Goal: Task Accomplishment & Management: Manage account settings

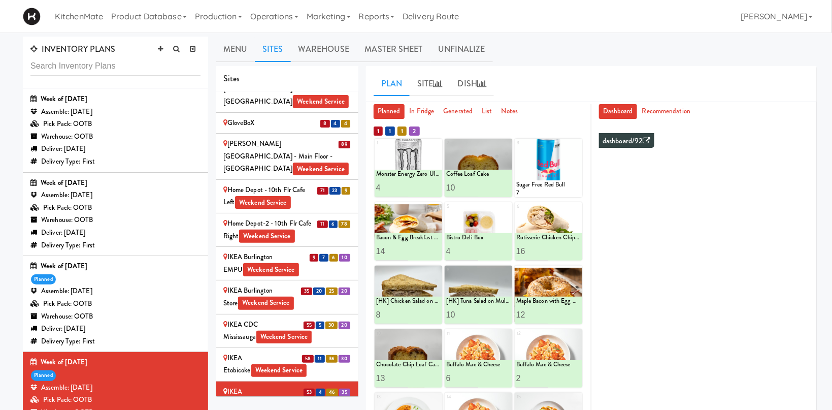
scroll to position [161, 0]
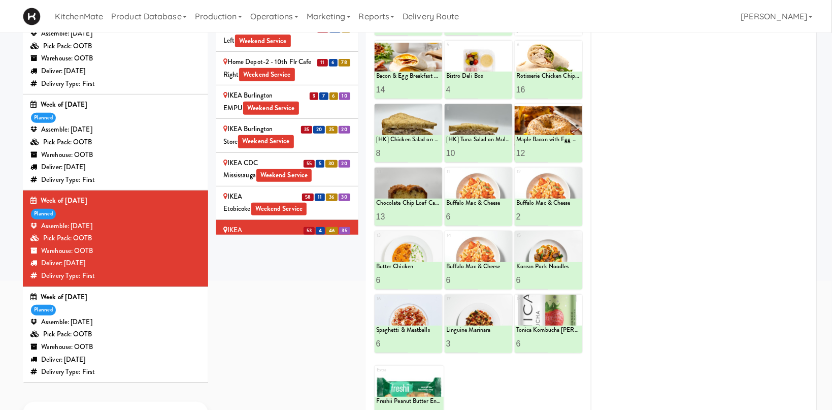
click at [306, 260] on span "12" at bounding box center [310, 264] width 11 height 8
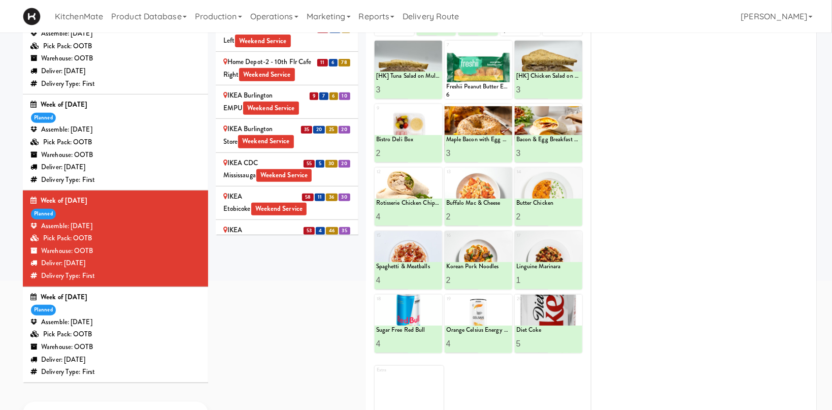
click at [303, 291] on div "IKEA TODO Store Weekend Service" at bounding box center [286, 303] width 127 height 25
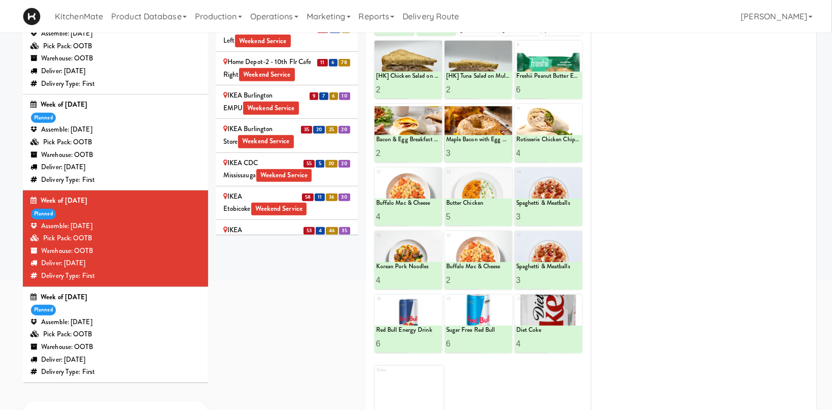
click at [281, 325] on div "IKEA Vaughan Store Weekend Service" at bounding box center [286, 337] width 127 height 25
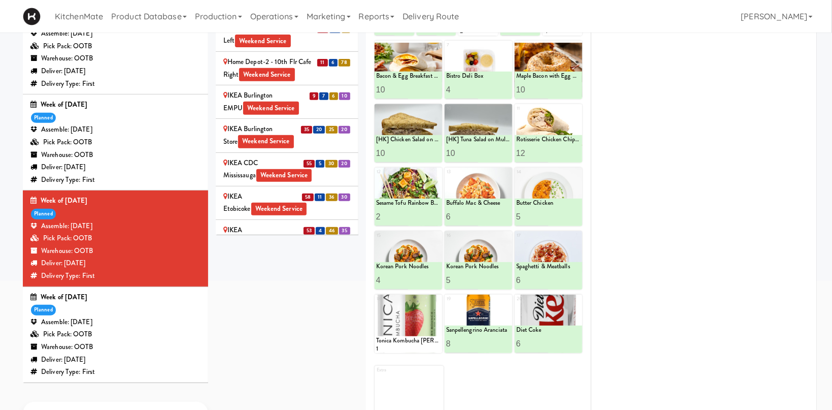
scroll to position [1050, 0]
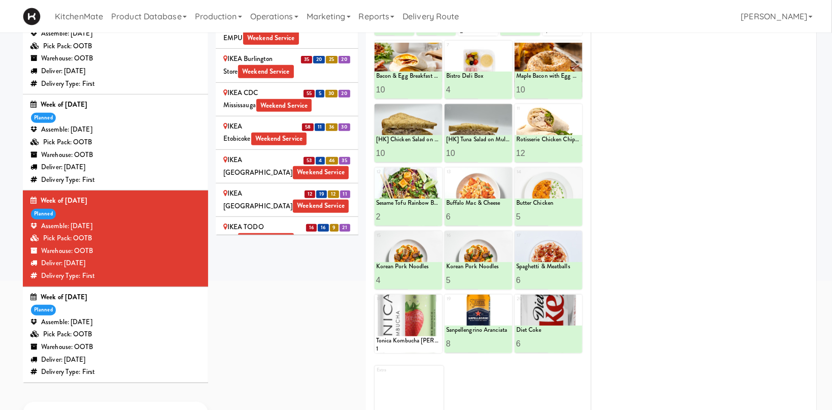
click at [278, 288] on div "JHE Building - Fireball Cafe - McMaster University Weekend Service" at bounding box center [286, 307] width 127 height 38
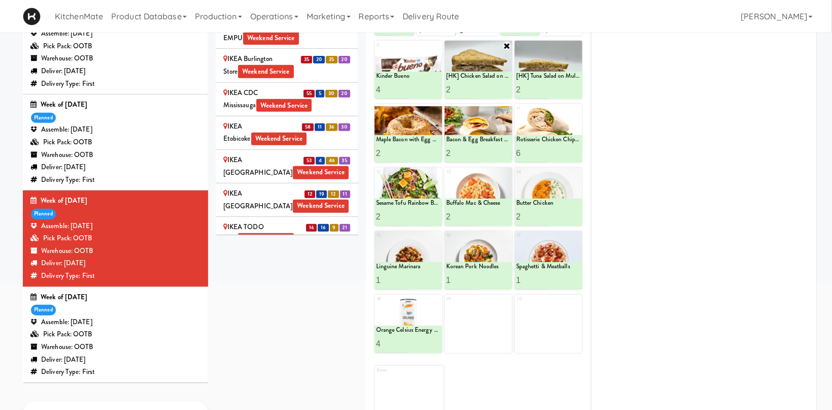
scroll to position [0, 0]
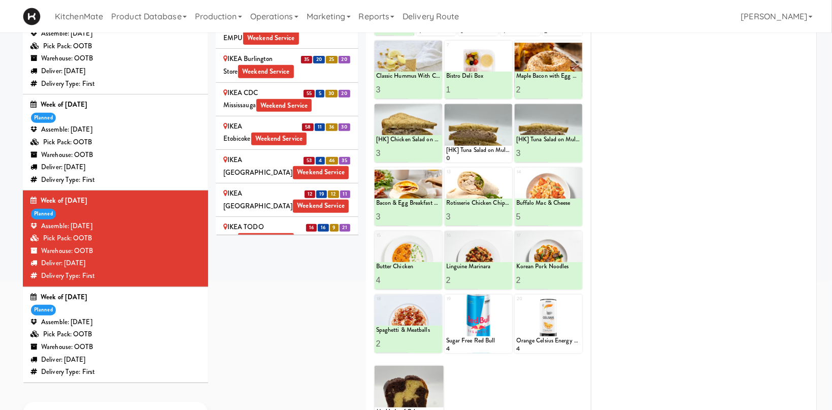
scroll to position [1189, 0]
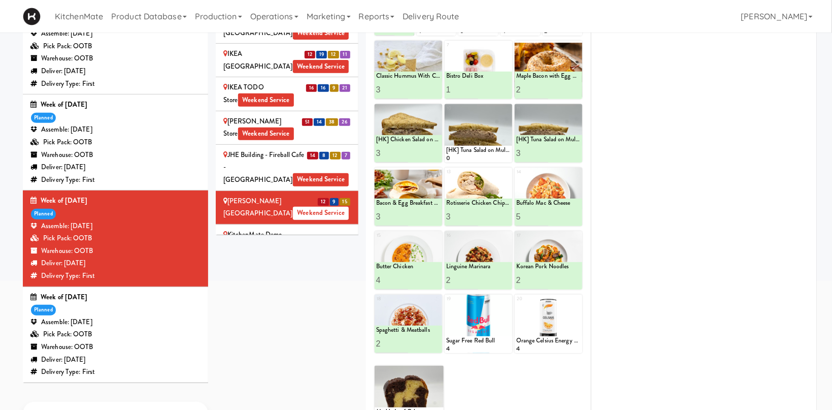
click at [335, 249] on span "Weekend Service" at bounding box center [309, 255] width 56 height 13
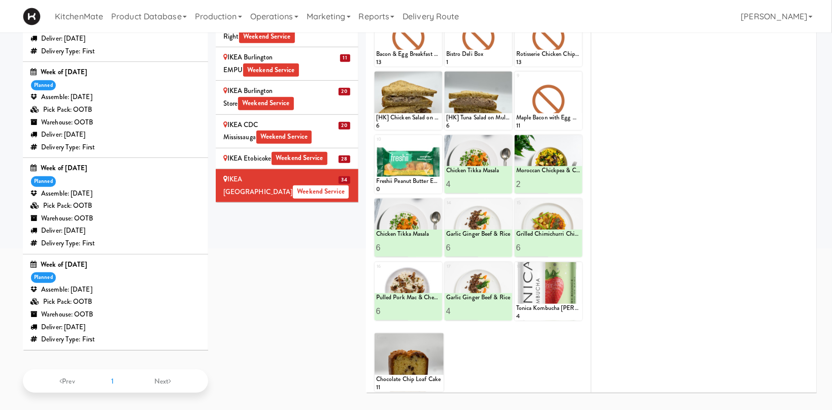
scroll to position [765, 0]
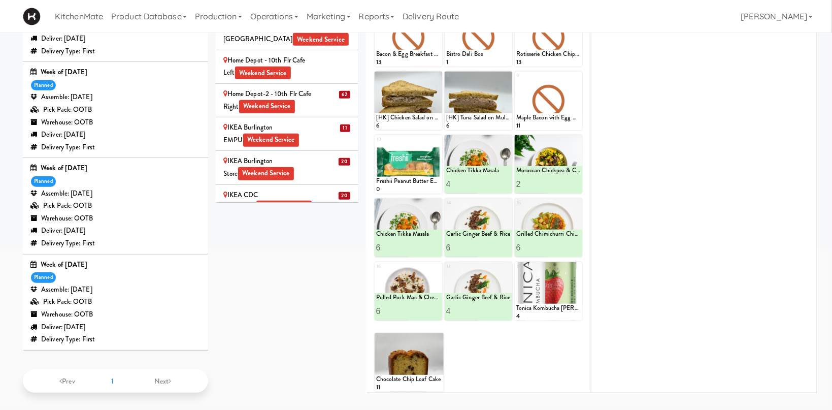
click at [307, 277] on div "IKEA Scarborough Town Center Weekend Service" at bounding box center [286, 289] width 127 height 25
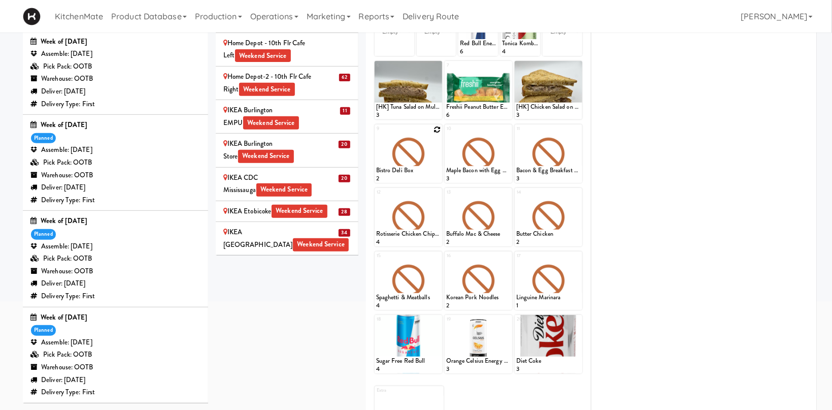
scroll to position [87, 0]
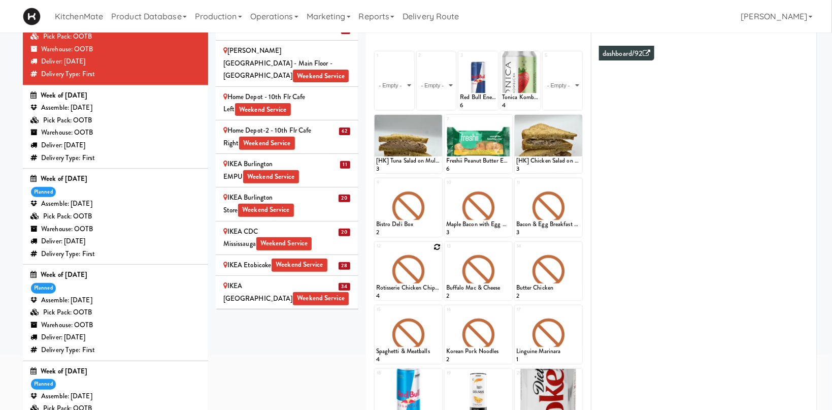
click at [437, 246] on icon at bounding box center [437, 246] width 7 height 7
click at [376, 251] on select "- Empty - Activia Probiotic Peach Mango Smoothie Chocolate Milk Tetra Pack Coca…" at bounding box center [408, 275] width 64 height 49
click option "Chicken Tikka Masala" at bounding box center [0, 0] width 0 height 0
click at [402, 289] on input "2" at bounding box center [392, 290] width 32 height 19
click at [402, 289] on input "3" at bounding box center [392, 290] width 32 height 19
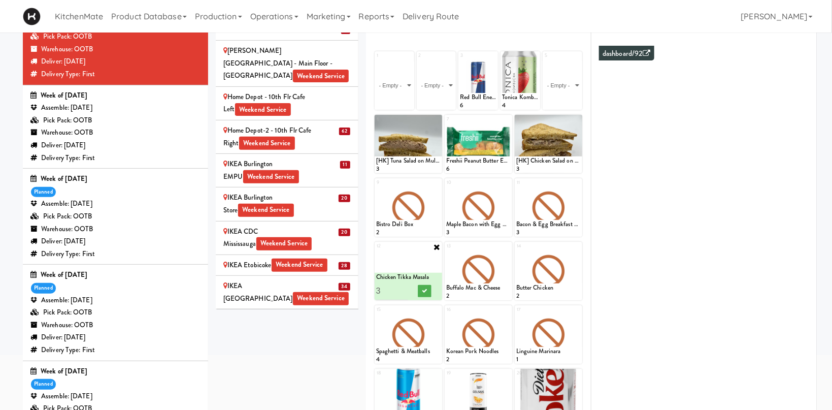
type input "4"
click at [404, 288] on input "4" at bounding box center [392, 290] width 32 height 19
click at [426, 292] on icon at bounding box center [424, 291] width 5 height 6
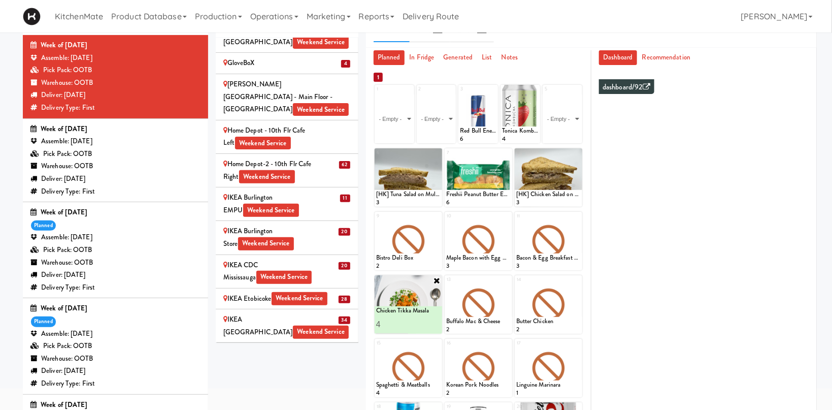
scroll to position [108, 0]
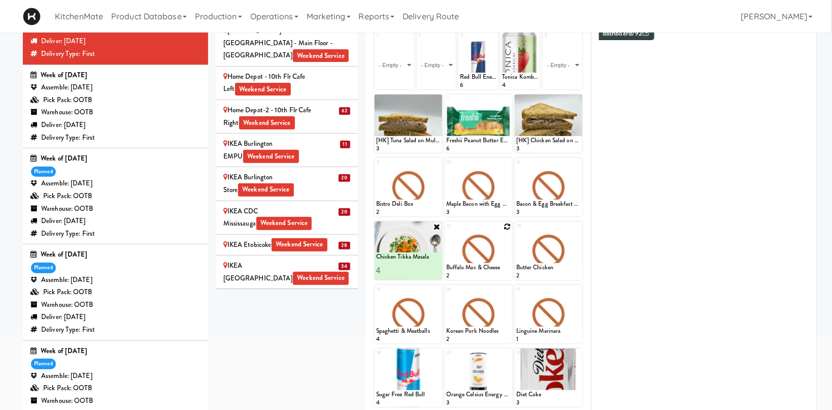
click at [506, 224] on icon at bounding box center [507, 226] width 7 height 7
click at [446, 231] on select "- Empty - Activia Probiotic Peach Mango Smoothie Chocolate Milk Tetra Pack Coca…" at bounding box center [478, 255] width 64 height 49
click option "Moroccan Chickpea & Couscous Bowl" at bounding box center [0, 0] width 0 height 0
type input "2"
drag, startPoint x: 473, startPoint y: 267, endPoint x: 502, endPoint y: 268, distance: 29.5
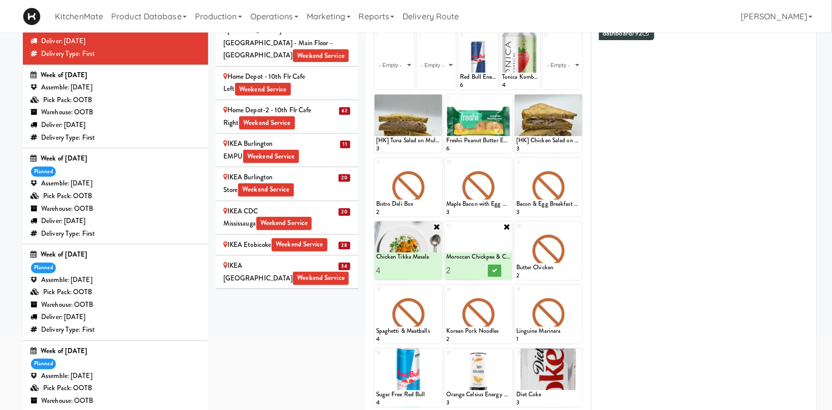
click at [474, 267] on input "2" at bounding box center [462, 270] width 32 height 19
click at [497, 268] on icon at bounding box center [494, 271] width 5 height 6
click at [576, 225] on icon at bounding box center [577, 226] width 7 height 7
click at [516, 231] on select "- Empty - Activia Probiotic Peach Mango Smoothie Chocolate Milk Tetra Pack Coca…" at bounding box center [548, 255] width 64 height 49
click option "Garlic Ginger Beef & Rice" at bounding box center [0, 0] width 0 height 0
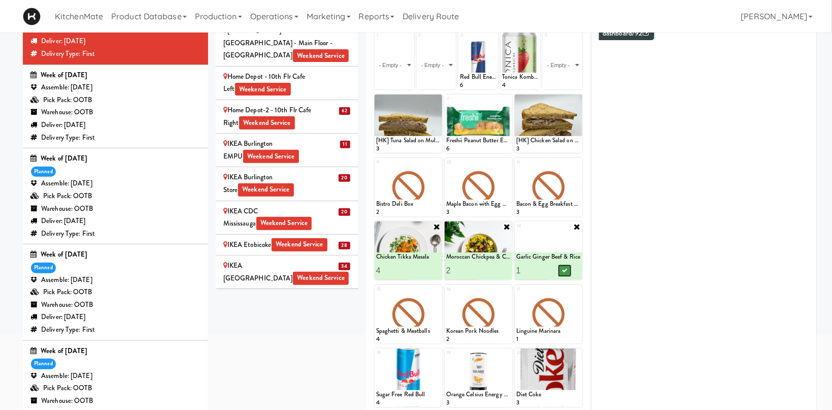
click at [567, 269] on icon at bounding box center [564, 271] width 5 height 6
click at [437, 288] on icon at bounding box center [437, 289] width 7 height 7
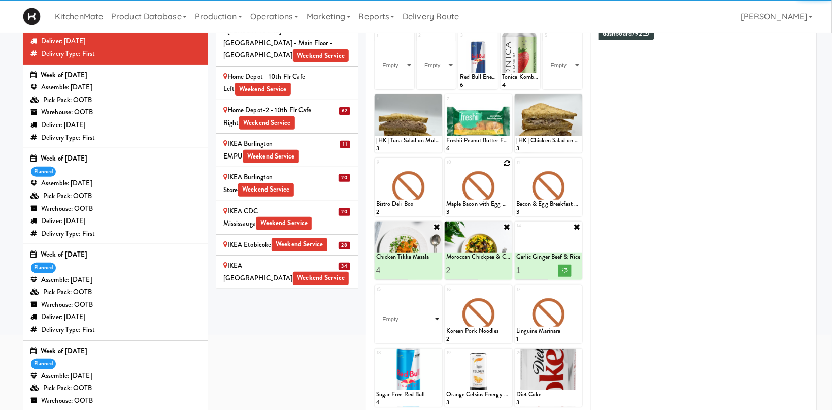
click at [428, 321] on select "- Empty - Activia Probiotic Peach Mango Smoothie Chocolate Milk Tetra Pack Coca…" at bounding box center [408, 319] width 64 height 49
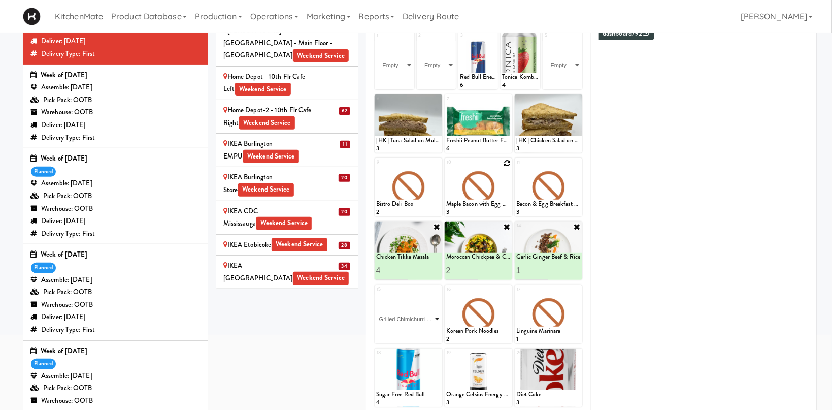
click option "Grilled Chimichurri Chicken" at bounding box center [0, 0] width 0 height 0
click at [423, 334] on icon at bounding box center [424, 334] width 5 height 6
click at [506, 289] on icon at bounding box center [507, 289] width 7 height 7
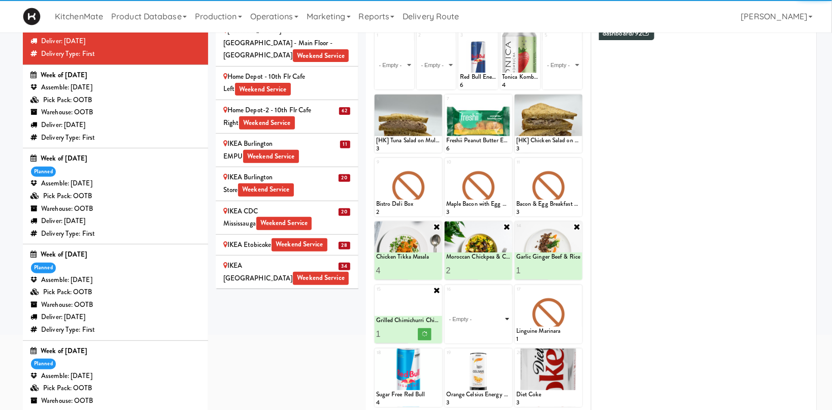
click at [446, 295] on select "- Empty - Activia Probiotic Peach Mango Smoothie Chocolate Milk Tetra Pack Coca…" at bounding box center [478, 319] width 64 height 49
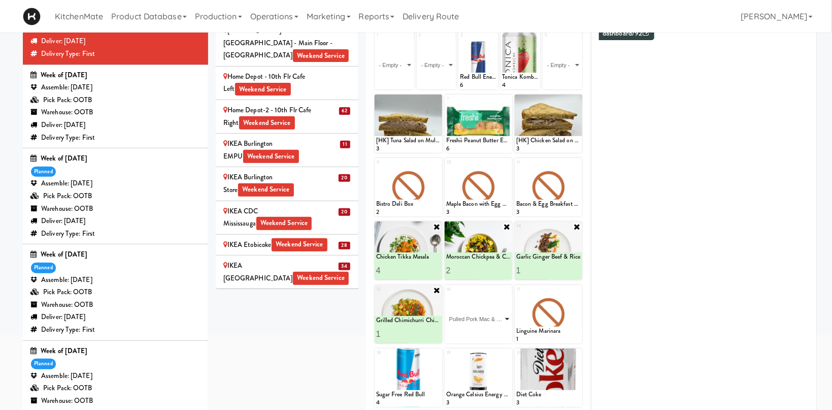
click option "Pulled Pork Mac & Cheese" at bounding box center [0, 0] width 0 height 0
drag, startPoint x: 496, startPoint y: 335, endPoint x: 491, endPoint y: 315, distance: 20.9
click at [496, 336] on icon at bounding box center [494, 334] width 5 height 6
click at [575, 291] on icon at bounding box center [577, 289] width 7 height 7
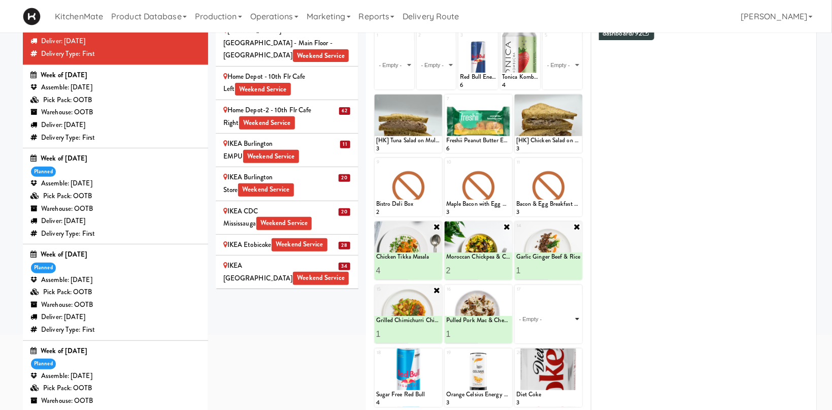
click at [516, 295] on select "- Empty - Activia Probiotic Peach Mango Smoothie Chocolate Milk Tetra Pack Coca…" at bounding box center [548, 319] width 64 height 49
click option "Garlic Ginger Beef & Rice" at bounding box center [0, 0] width 0 height 0
type input "1"
click at [567, 337] on button at bounding box center [564, 334] width 13 height 12
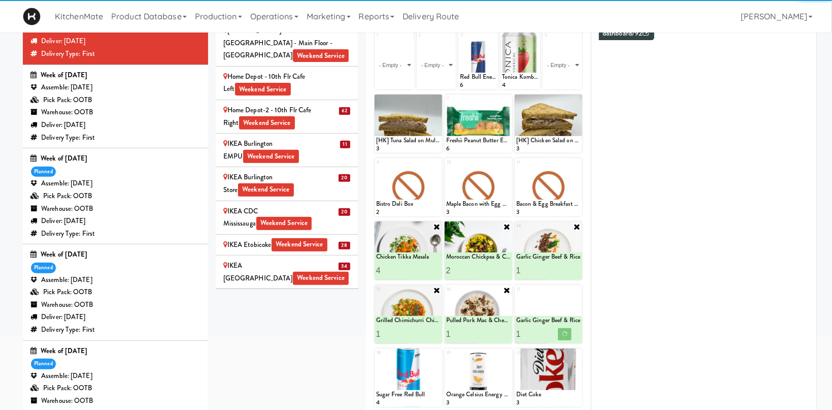
type input "2"
click at [474, 330] on input "2" at bounding box center [462, 333] width 32 height 19
drag, startPoint x: 474, startPoint y: 330, endPoint x: 402, endPoint y: 329, distance: 71.6
click at [498, 334] on button at bounding box center [494, 334] width 13 height 12
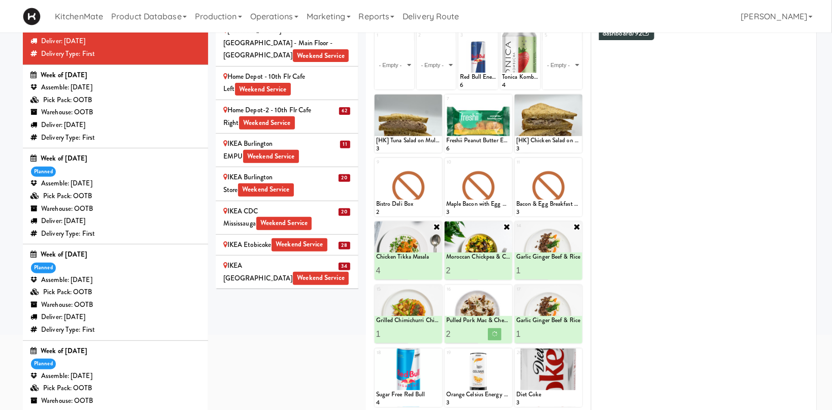
type input "2"
drag, startPoint x: 402, startPoint y: 331, endPoint x: 404, endPoint y: 283, distance: 47.8
click at [402, 331] on input "2" at bounding box center [392, 333] width 32 height 19
click at [426, 337] on button at bounding box center [424, 334] width 13 height 12
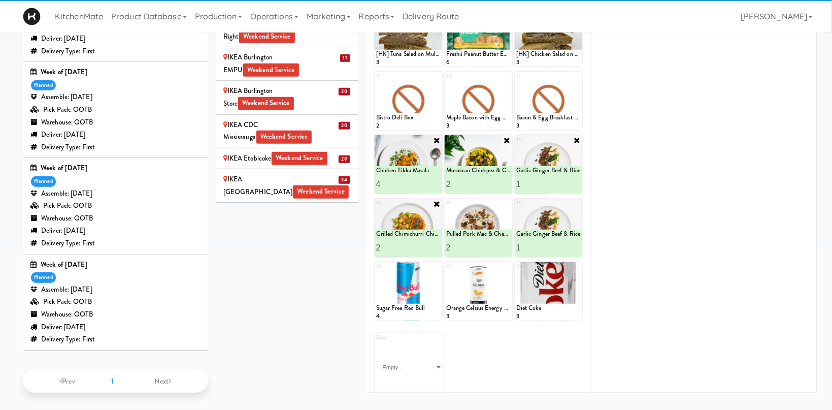
scroll to position [54, 0]
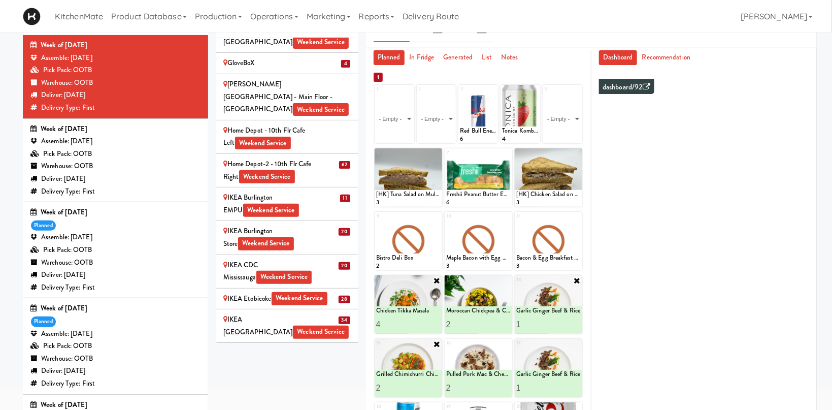
click at [257, 381] on div "IKEA TODO Store Weekend Service" at bounding box center [286, 387] width 127 height 13
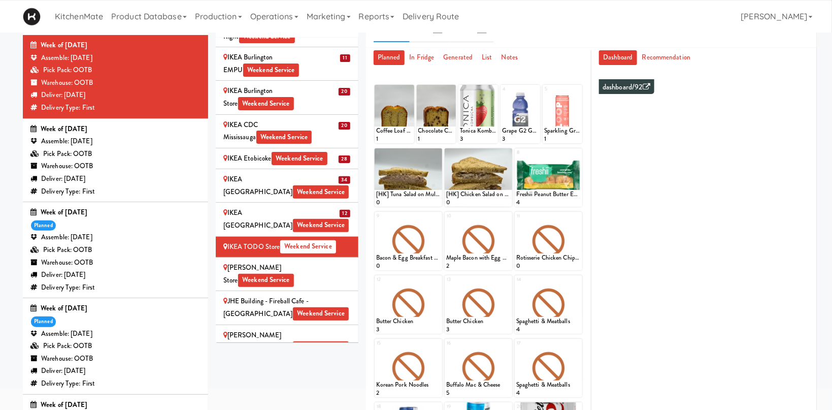
scroll to position [161, 0]
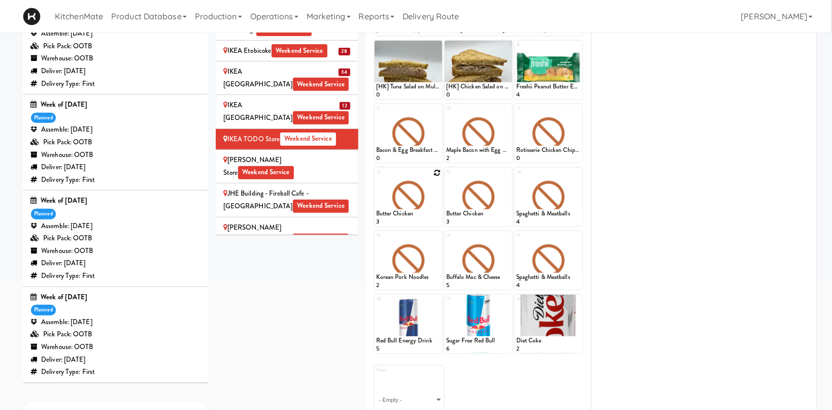
click at [438, 174] on icon at bounding box center [437, 172] width 7 height 7
click at [376, 177] on select "- Empty - Activia Probiotic Peach Mango Smoothie Chocolate Milk Tetra Pack Coca…" at bounding box center [408, 201] width 64 height 49
click option "Chicken Tikka Masala" at bounding box center [0, 0] width 0 height 0
type input "1"
type input "3"
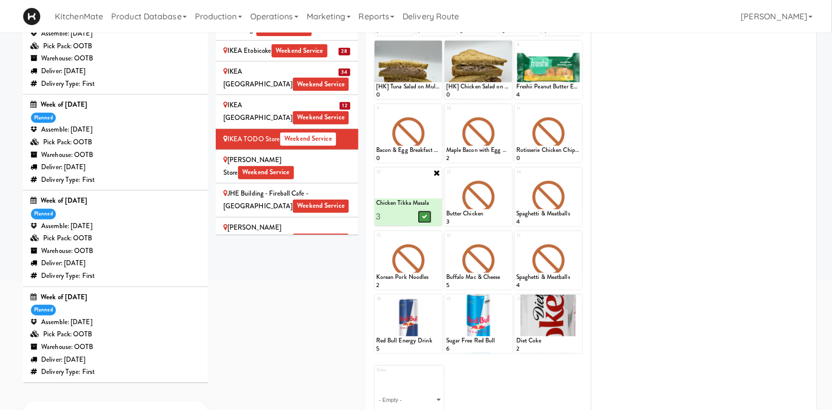
click at [430, 215] on button at bounding box center [424, 217] width 13 height 12
click at [505, 173] on icon at bounding box center [507, 172] width 7 height 7
click option "Chicken Tikka Masala" at bounding box center [0, 0] width 0 height 0
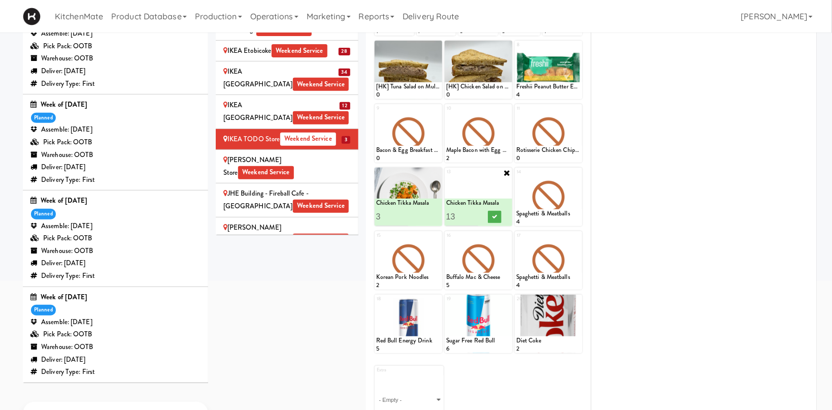
type input "1"
type input "3"
click at [496, 214] on icon at bounding box center [494, 217] width 5 height 6
click at [579, 174] on icon at bounding box center [577, 172] width 7 height 7
click at [567, 204] on select "- Empty - Activia Probiotic Peach Mango Smoothie Chocolate Milk Tetra Pack Coca…" at bounding box center [548, 201] width 64 height 49
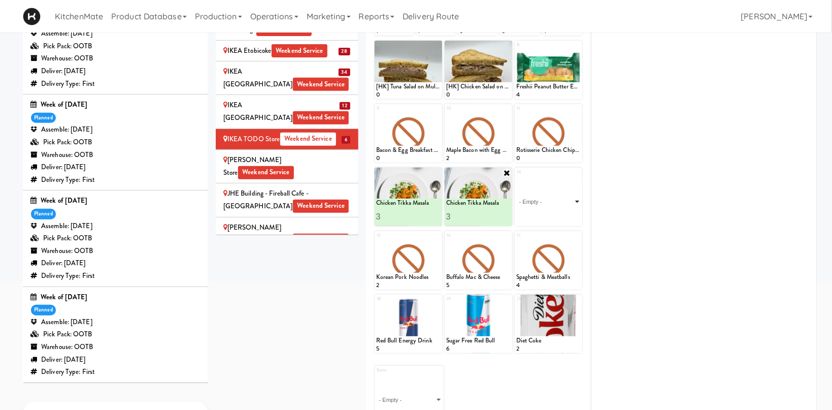
click at [516, 177] on select "- Empty - Activia Probiotic Peach Mango Smoothie Chocolate Milk Tetra Pack Coca…" at bounding box center [548, 201] width 64 height 49
click option "Garlic Ginger Beef & Rice" at bounding box center [0, 0] width 0 height 0
type input "6"
click at [566, 216] on icon at bounding box center [564, 217] width 5 height 6
click at [436, 238] on icon at bounding box center [437, 236] width 7 height 7
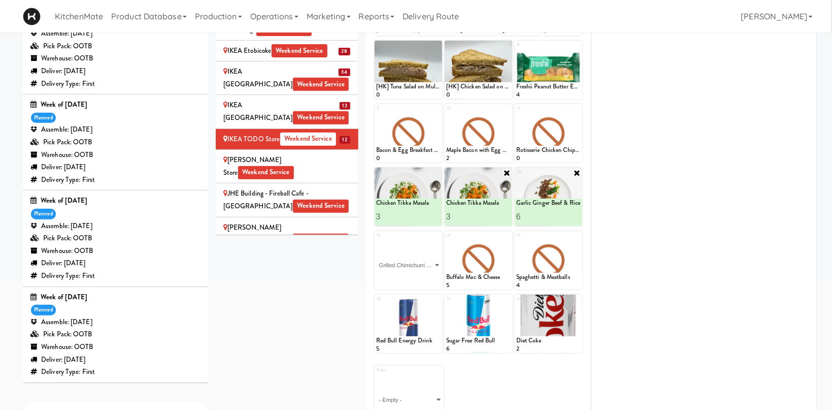
click option "Grilled Chimichurri Chicken" at bounding box center [0, 0] width 0 height 0
type input "2"
click at [404, 276] on input "2" at bounding box center [392, 280] width 32 height 19
click at [427, 281] on icon at bounding box center [424, 280] width 5 height 6
click at [506, 239] on icon at bounding box center [507, 236] width 7 height 7
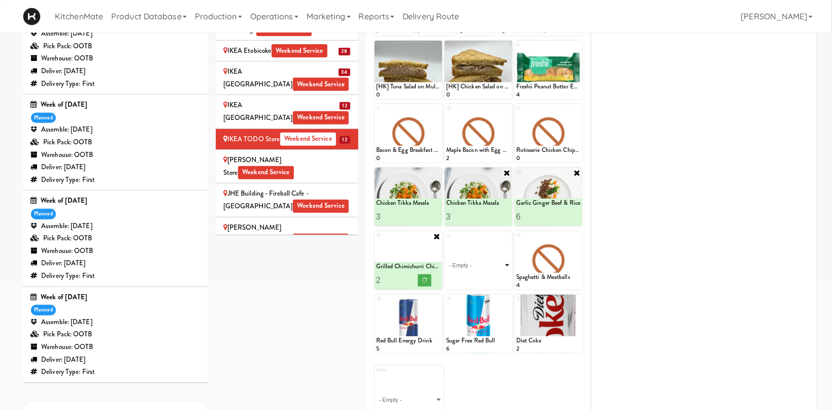
click at [499, 267] on select "- Empty - Activia Probiotic Peach Mango Smoothie Chocolate Milk Tetra Pack Coca…" at bounding box center [478, 265] width 64 height 49
click option "Pulled Pork Mac & Cheese" at bounding box center [0, 0] width 0 height 0
type input "2"
click at [474, 279] on input "2" at bounding box center [462, 280] width 32 height 19
click at [494, 279] on icon at bounding box center [494, 280] width 5 height 6
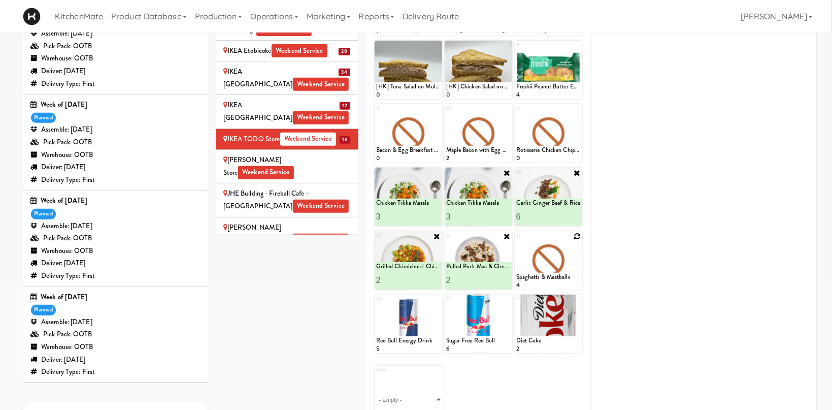
click at [577, 237] on icon at bounding box center [577, 236] width 7 height 7
click at [576, 264] on select "- Empty - Activia Probiotic Peach Mango Smoothie Chocolate Milk Tetra Pack Coca…" at bounding box center [548, 265] width 64 height 49
click option "Moroccan Chickpea & Couscous Bowl" at bounding box center [0, 0] width 0 height 0
type input "2"
click at [544, 276] on input "2" at bounding box center [532, 280] width 32 height 19
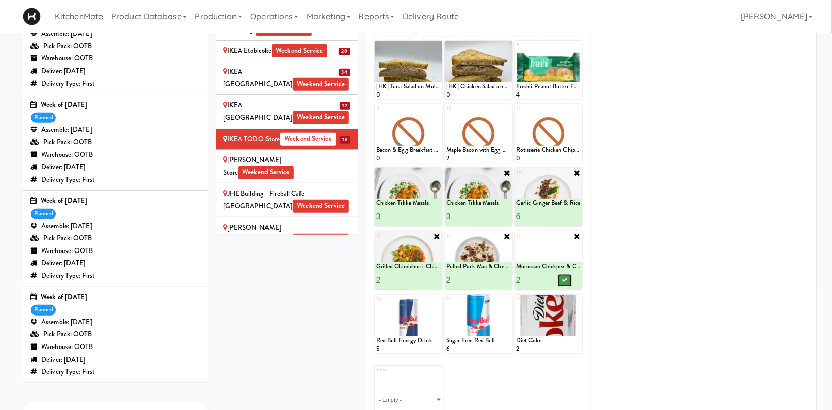
click at [563, 279] on button at bounding box center [564, 280] width 13 height 12
click at [294, 166] on span "Weekend Service" at bounding box center [266, 172] width 56 height 13
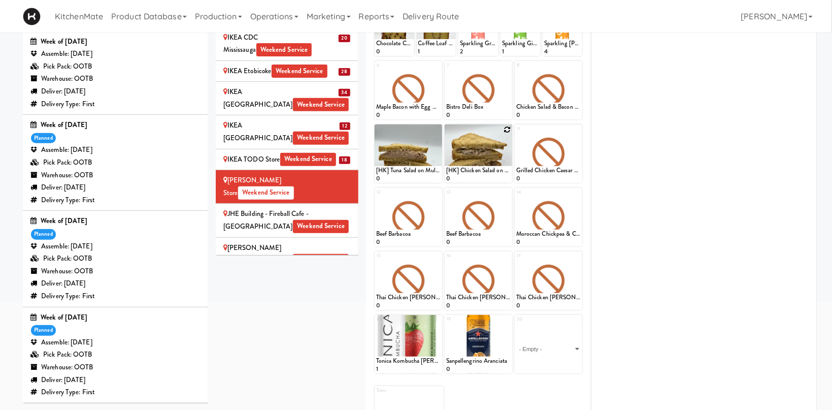
scroll to position [87, 0]
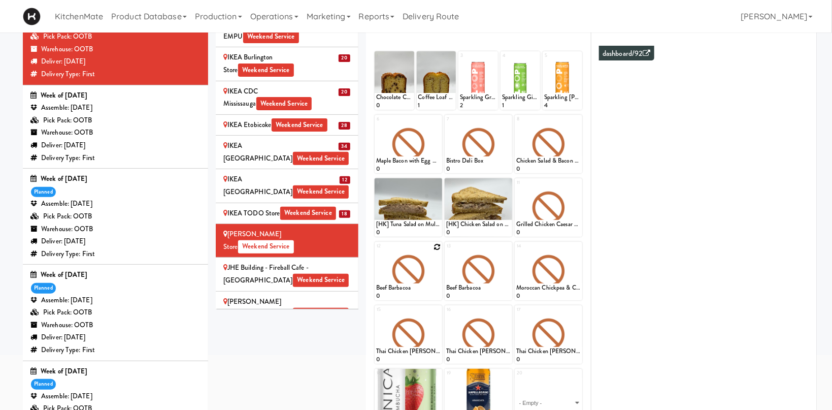
click at [435, 246] on icon at bounding box center [437, 246] width 7 height 7
click at [376, 251] on select "- Empty - Activia Probiotic Peach Mango Smoothie Chocolate Milk Tetra Pack Coca…" at bounding box center [408, 275] width 64 height 49
click option "Chicken Tikka Masala" at bounding box center [0, 0] width 0 height 0
type input "1"
type input "4"
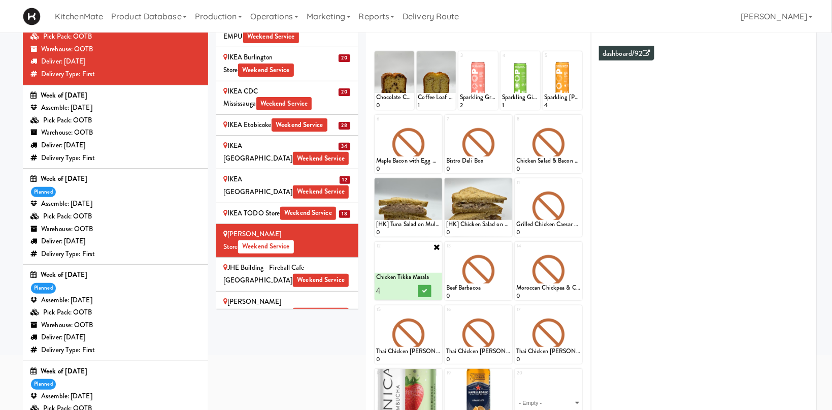
click at [427, 284] on div at bounding box center [424, 290] width 32 height 19
click at [431, 286] on button at bounding box center [424, 291] width 13 height 12
click at [509, 247] on icon at bounding box center [507, 246] width 7 height 7
click at [499, 271] on select "- Empty - Activia Probiotic Peach Mango Smoothie Chocolate Milk Tetra Pack Coca…" at bounding box center [478, 275] width 64 height 49
click option "Chicken Tikka Masala" at bounding box center [0, 0] width 0 height 0
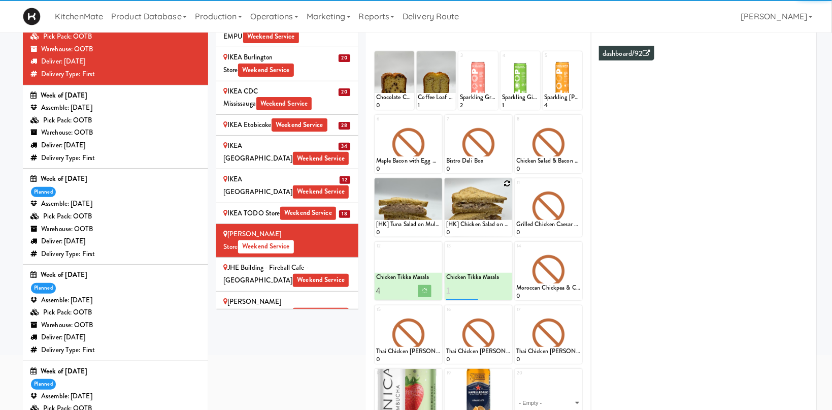
type input "1"
type input "4"
click at [495, 288] on icon at bounding box center [494, 291] width 5 height 6
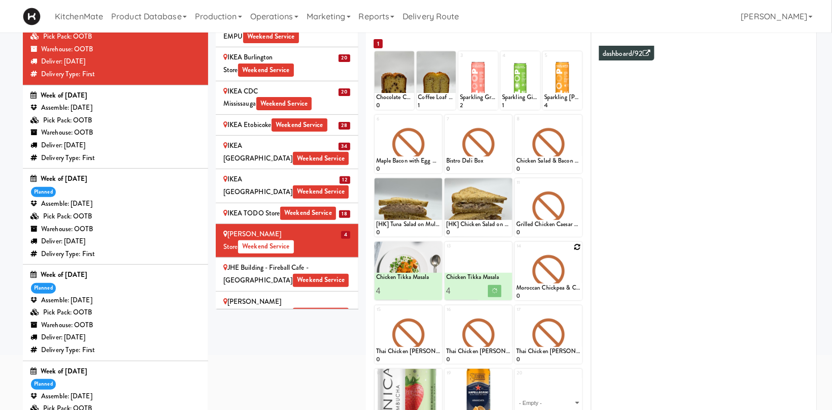
click at [577, 245] on icon at bounding box center [577, 246] width 7 height 7
click option "Garlic Ginger Beef & Rice" at bounding box center [0, 0] width 0 height 0
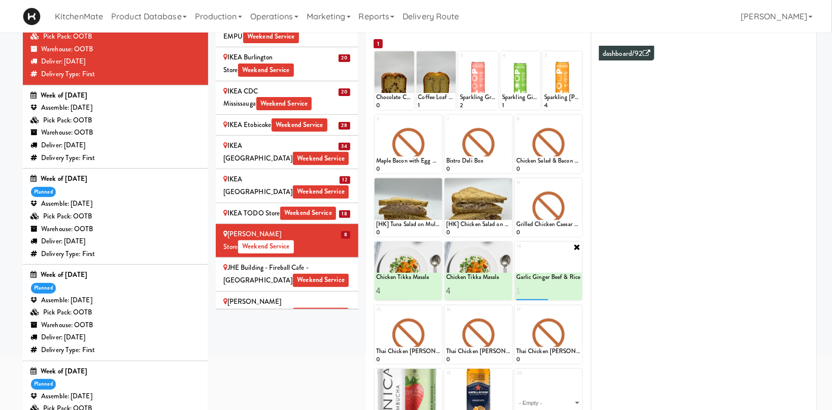
type input "1"
click at [524, 290] on input "number" at bounding box center [532, 290] width 32 height 19
type input "4"
click at [569, 290] on button at bounding box center [564, 291] width 13 height 12
click at [437, 310] on icon at bounding box center [437, 310] width 7 height 7
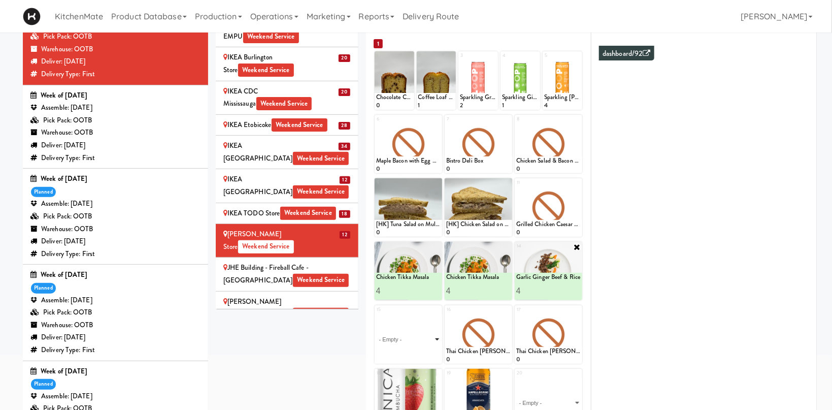
click at [430, 325] on select "- Empty - Activia Probiotic Peach Mango Smoothie Chocolate Milk Tetra Pack Coca…" at bounding box center [408, 339] width 64 height 49
click option "Grilled Chimichurri Chicken" at bounding box center [0, 0] width 0 height 0
type input "4"
click at [421, 352] on button at bounding box center [424, 354] width 13 height 12
click at [506, 309] on icon at bounding box center [507, 310] width 7 height 7
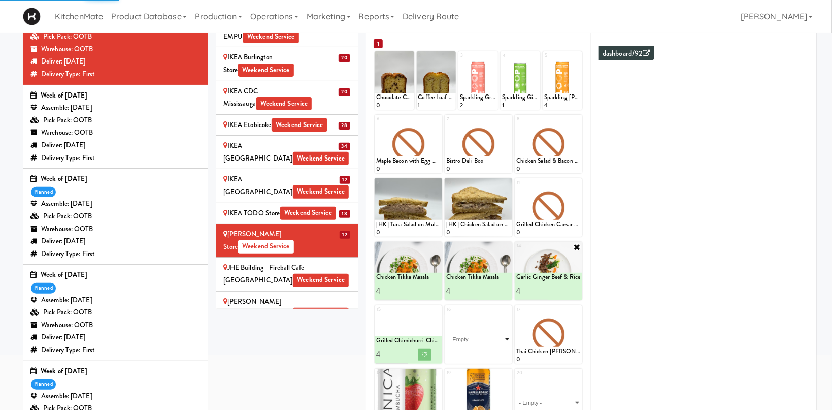
click at [446, 315] on select "- Empty - Activia Probiotic Peach Mango Smoothie Chocolate Milk Tetra Pack Coca…" at bounding box center [478, 339] width 64 height 49
click option "Pulled Pork Mac & Cheese" at bounding box center [0, 0] width 0 height 0
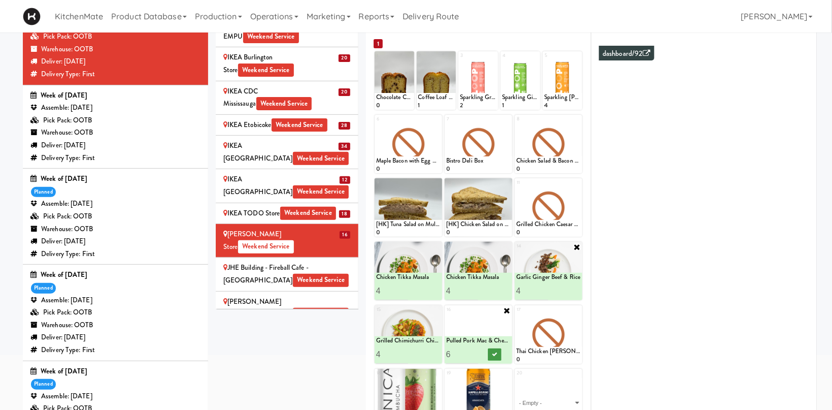
type input "6"
click at [495, 351] on icon at bounding box center [494, 354] width 5 height 6
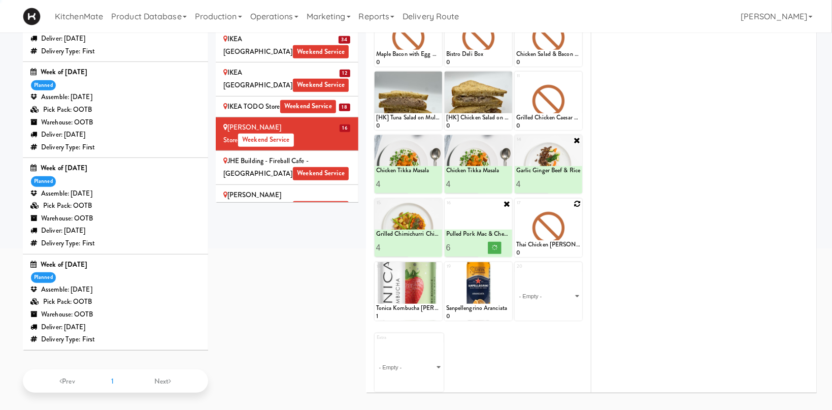
click at [579, 202] on icon at bounding box center [577, 203] width 7 height 7
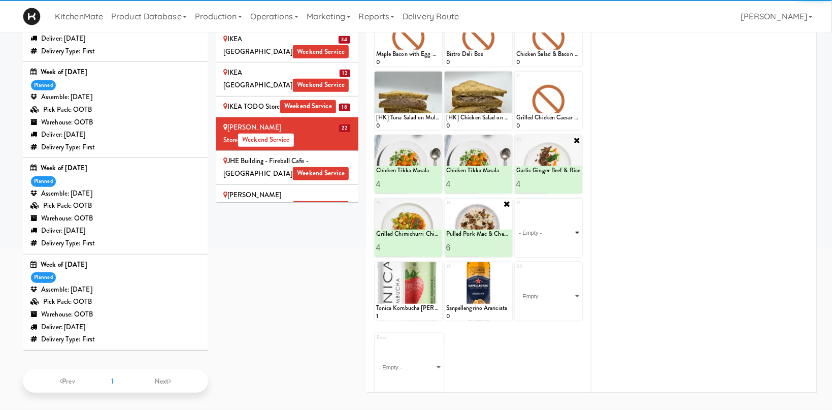
click at [572, 236] on select "- Empty - Activia Probiotic Peach Mango Smoothie Chocolate Milk Tetra Pack Coca…" at bounding box center [548, 232] width 64 height 49
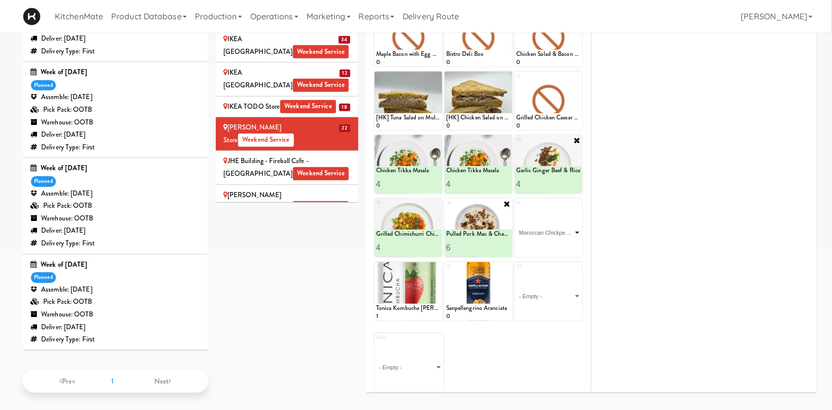
click option "Moroccan Chickpea & Couscous Bowl" at bounding box center [0, 0] width 0 height 0
type input "2"
drag, startPoint x: 545, startPoint y: 244, endPoint x: 559, endPoint y: 245, distance: 13.2
click at [546, 244] on input "2" at bounding box center [532, 247] width 32 height 19
click at [565, 248] on icon at bounding box center [564, 248] width 5 height 6
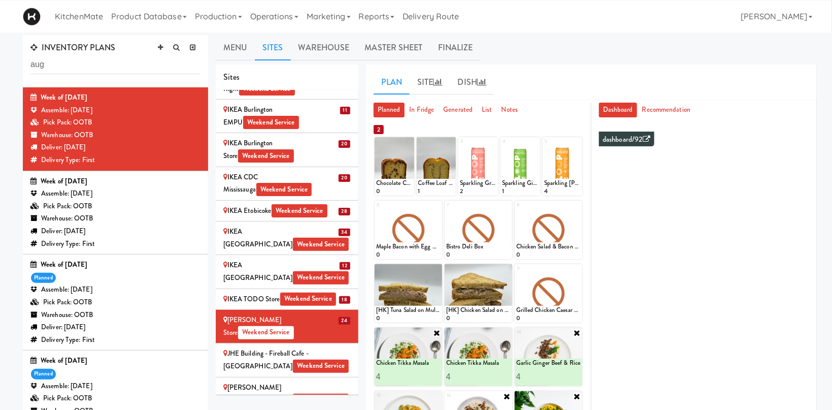
scroll to position [108, 0]
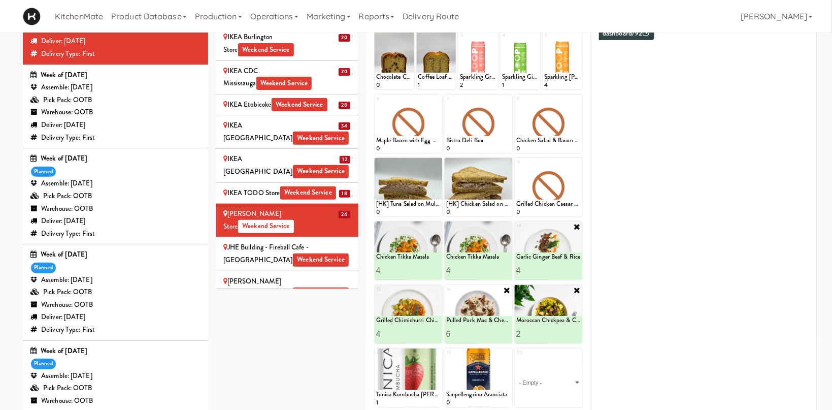
click at [329, 241] on div "JHE Building - Fireball Cafe - McMaster University Weekend Service" at bounding box center [286, 253] width 127 height 25
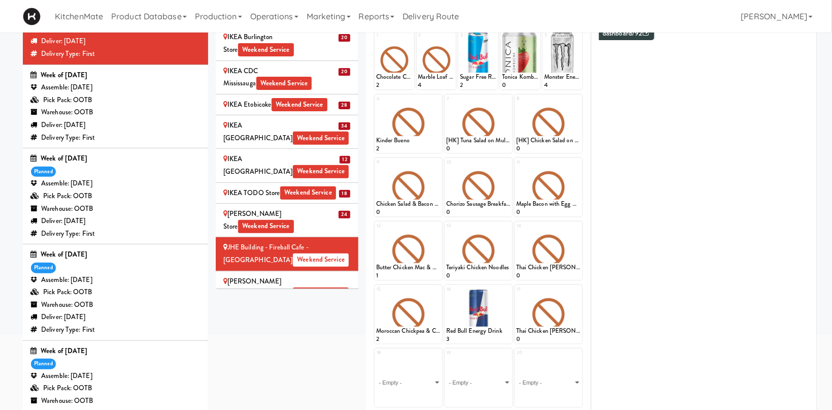
drag, startPoint x: 317, startPoint y: 119, endPoint x: 449, endPoint y: 103, distance: 132.6
click at [317, 208] on div "[PERSON_NAME] Store Weekend Service" at bounding box center [286, 220] width 127 height 25
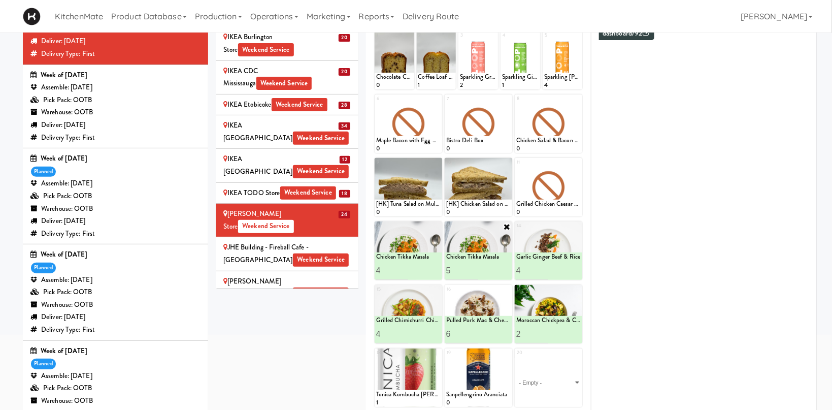
click at [476, 268] on input "5" at bounding box center [462, 270] width 32 height 19
type input "6"
click at [476, 268] on input "6" at bounding box center [462, 270] width 32 height 19
click at [490, 270] on button at bounding box center [494, 271] width 13 height 12
click at [544, 267] on input "5" at bounding box center [532, 270] width 32 height 19
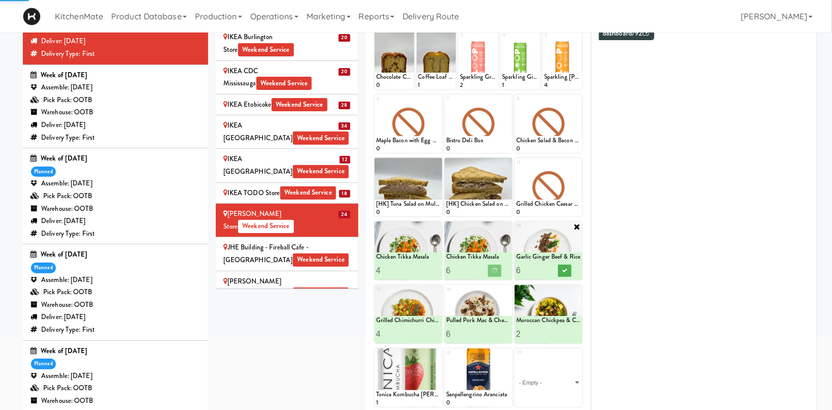
type input "6"
click at [544, 267] on input "6" at bounding box center [532, 270] width 32 height 19
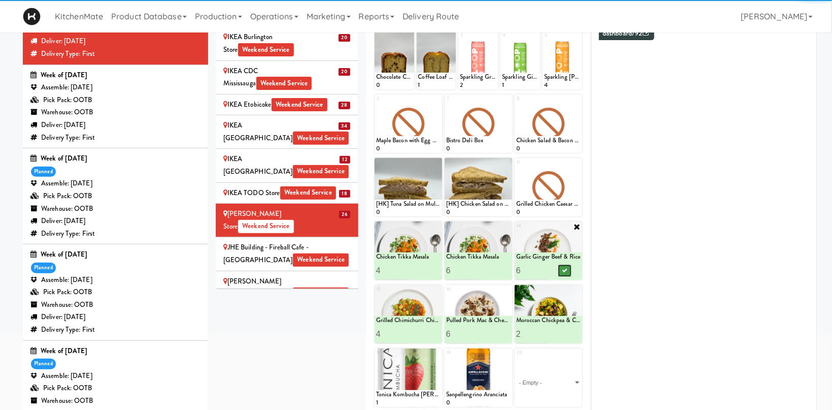
click at [565, 271] on icon at bounding box center [564, 271] width 5 height 6
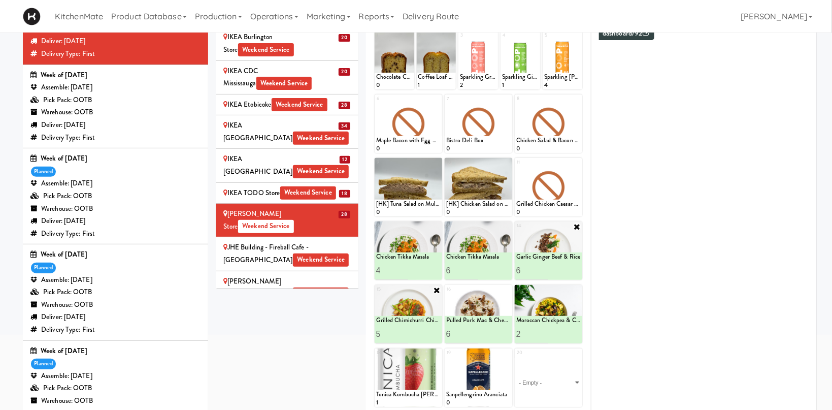
click at [405, 331] on input "5" at bounding box center [392, 333] width 32 height 19
type input "6"
click at [405, 331] on input "6" at bounding box center [392, 333] width 32 height 19
click at [428, 331] on button at bounding box center [424, 334] width 13 height 12
type input "3"
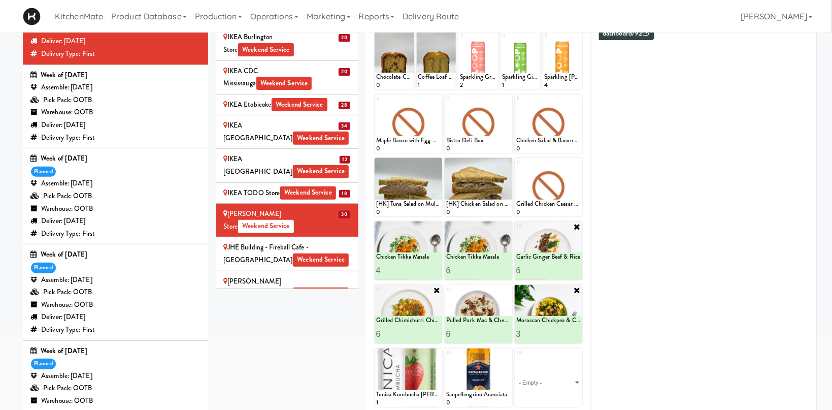
click at [540, 330] on input "3" at bounding box center [532, 333] width 32 height 19
click at [560, 332] on button at bounding box center [564, 334] width 13 height 12
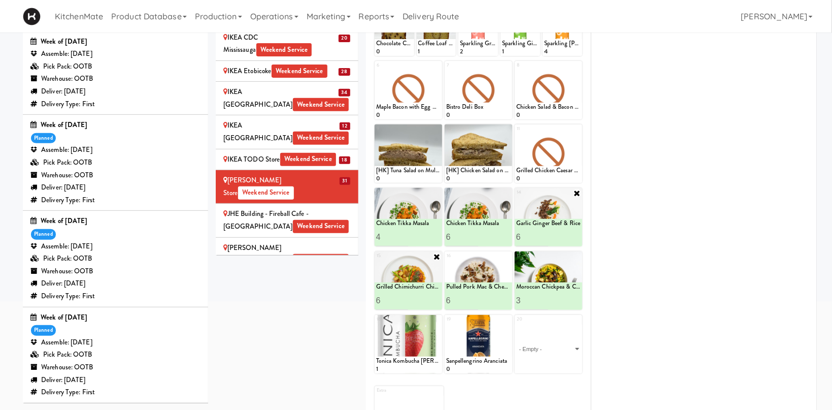
click at [338, 208] on div "JHE Building - Fireball Cafe - McMaster University Weekend Service" at bounding box center [286, 220] width 127 height 25
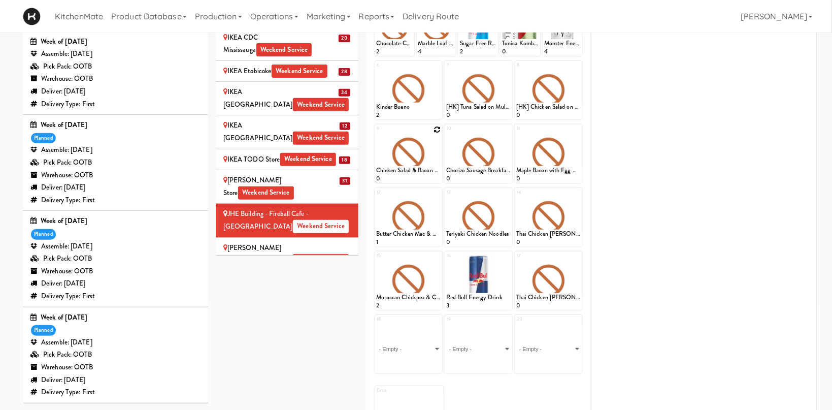
click at [436, 131] on icon at bounding box center [437, 129] width 7 height 7
click at [436, 203] on div at bounding box center [409, 217] width 68 height 58
click at [436, 191] on icon at bounding box center [437, 192] width 7 height 7
click at [376, 198] on select "- Empty - Activia Probiotic Peach Mango Smoothie Chocolate Milk Tetra Pack Coca…" at bounding box center [408, 222] width 64 height 49
click option "Chicken Tikka Masala" at bounding box center [0, 0] width 0 height 0
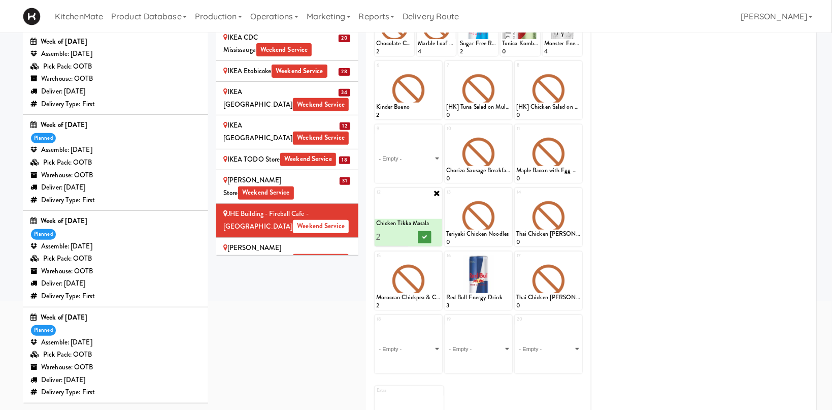
drag, startPoint x: 403, startPoint y: 233, endPoint x: 420, endPoint y: 233, distance: 16.8
click at [404, 233] on input "2" at bounding box center [392, 236] width 32 height 19
click at [421, 233] on button at bounding box center [424, 237] width 13 height 12
click at [508, 192] on icon at bounding box center [507, 192] width 7 height 7
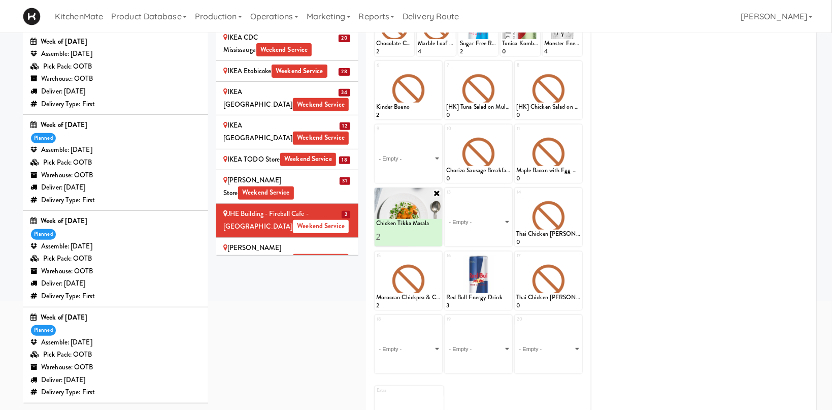
click at [446, 198] on select "- Empty - Activia Probiotic Peach Mango Smoothie Chocolate Milk Tetra Pack Coca…" at bounding box center [478, 222] width 64 height 49
click at [404, 234] on input "3" at bounding box center [392, 236] width 32 height 19
click at [404, 234] on input "4" at bounding box center [392, 236] width 32 height 19
click at [421, 233] on button at bounding box center [424, 237] width 13 height 12
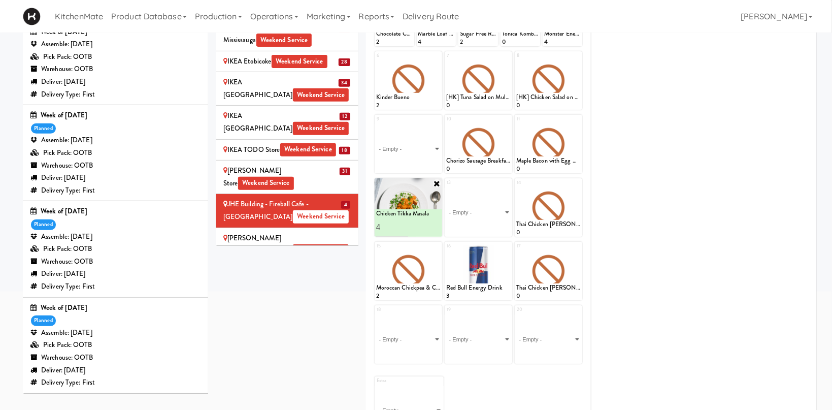
scroll to position [195, 0]
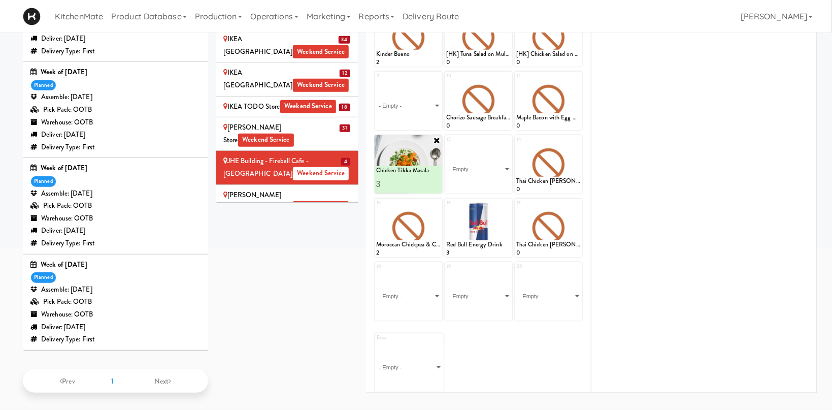
click at [404, 183] on input "3" at bounding box center [392, 184] width 32 height 19
type input "2"
click at [404, 183] on input "2" at bounding box center [392, 184] width 32 height 19
click at [421, 182] on button at bounding box center [424, 184] width 13 height 12
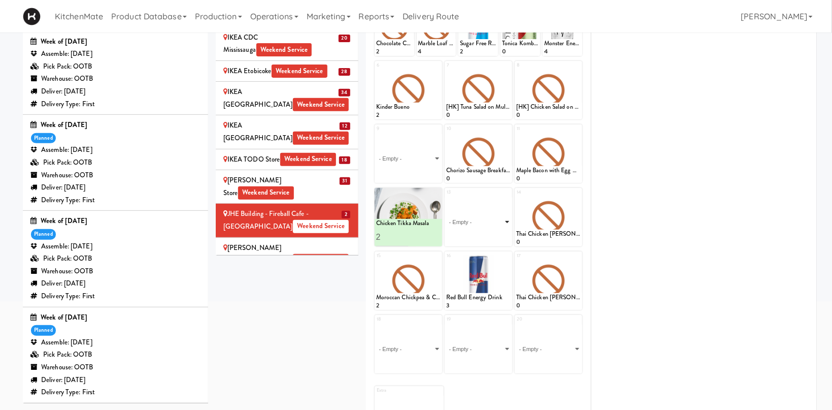
click at [446, 198] on select "- Empty - Activia Probiotic Peach Mango Smoothie Chocolate Milk Tetra Pack Coca…" at bounding box center [478, 222] width 64 height 49
click option "Chicken Tikka Masala" at bounding box center [0, 0] width 0 height 0
type input "2"
click at [474, 235] on input "2" at bounding box center [462, 236] width 32 height 19
click at [493, 235] on icon at bounding box center [494, 237] width 5 height 6
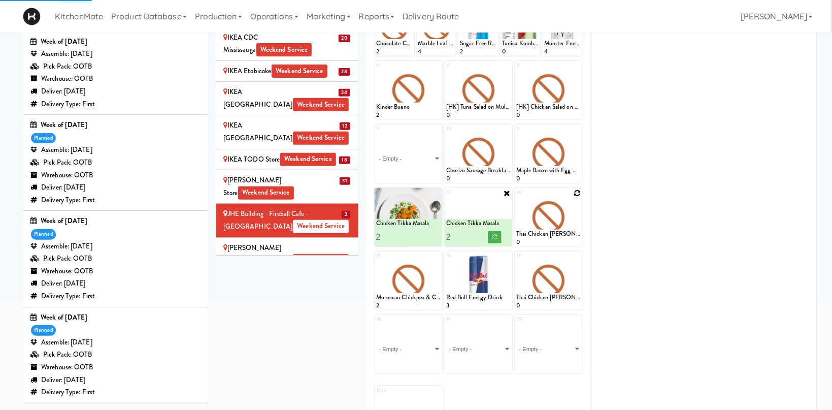
click at [575, 193] on icon at bounding box center [577, 192] width 7 height 7
click at [568, 206] on select "- Empty - Activia Probiotic Peach Mango Smoothie Chocolate Milk Tetra Pack Coca…" at bounding box center [548, 222] width 64 height 49
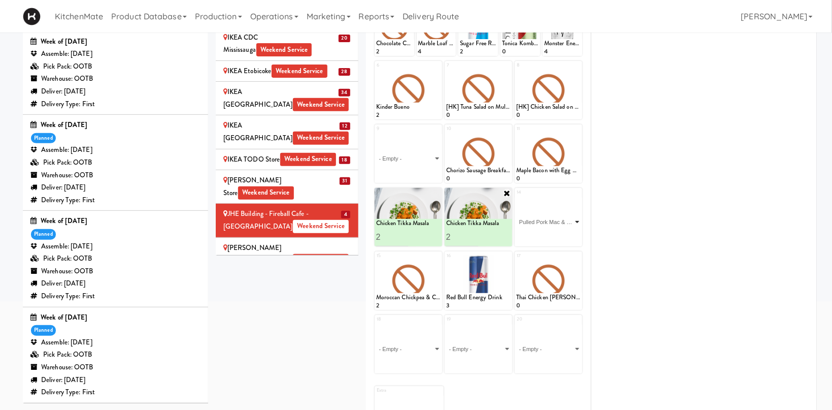
click option "Pulled Pork Mac & Cheese" at bounding box center [0, 0] width 0 height 0
type input "2"
click at [544, 236] on input "2" at bounding box center [532, 236] width 32 height 19
click at [566, 234] on icon at bounding box center [564, 237] width 5 height 6
click at [579, 256] on icon at bounding box center [577, 256] width 7 height 7
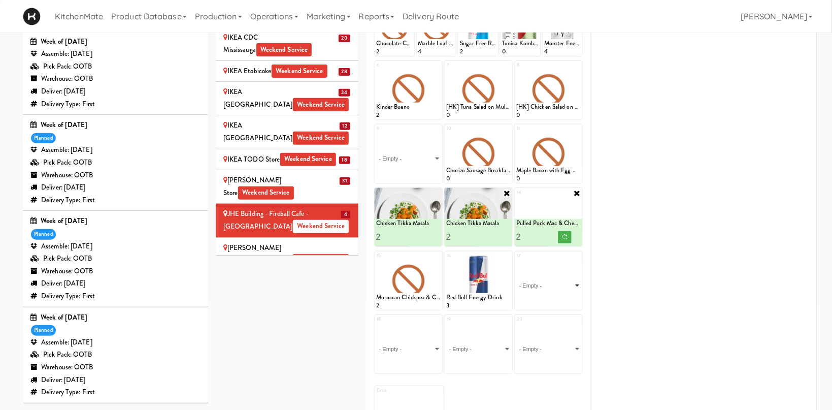
click at [516, 261] on select "- Empty - Activia Probiotic Peach Mango Smoothie Chocolate Milk Tetra Pack Coca…" at bounding box center [548, 285] width 64 height 49
click option "Pulled Pork Mac & Cheese" at bounding box center [0, 0] width 0 height 0
type input "2"
click at [542, 298] on input "2" at bounding box center [532, 300] width 32 height 19
click at [568, 296] on button at bounding box center [564, 301] width 13 height 12
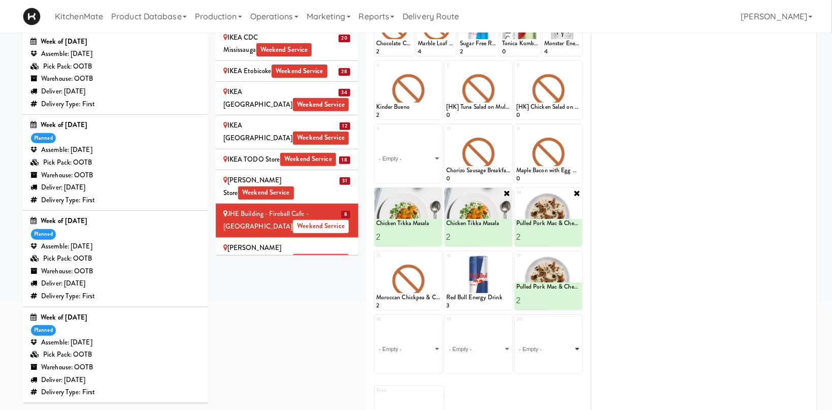
click at [516, 324] on select "- Empty - Activia Probiotic Peach Mango Smoothie Chocolate Milk Tetra Pack Coca…" at bounding box center [548, 348] width 64 height 49
click at [567, 351] on select "- Empty - Activia Probiotic Peach Mango Smoothie Chocolate Milk Tetra Pack Coca…" at bounding box center [548, 348] width 64 height 49
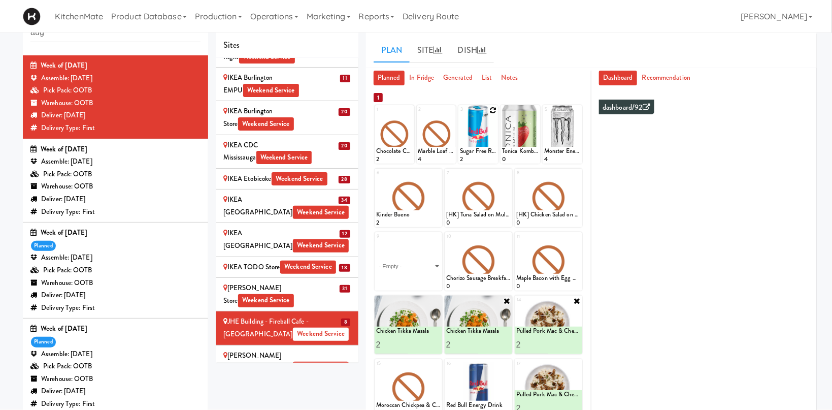
click at [493, 108] on icon at bounding box center [493, 110] width 7 height 7
click at [460, 115] on select "- Empty - Activia Probiotic Peach Mango Smoothie Chocolate Milk Tetra Pack Coca…" at bounding box center [478, 139] width 37 height 49
click option "Sugar Free Red Bull" at bounding box center [0, 0] width 0 height 0
type input "10"
click at [489, 153] on icon at bounding box center [487, 154] width 5 height 6
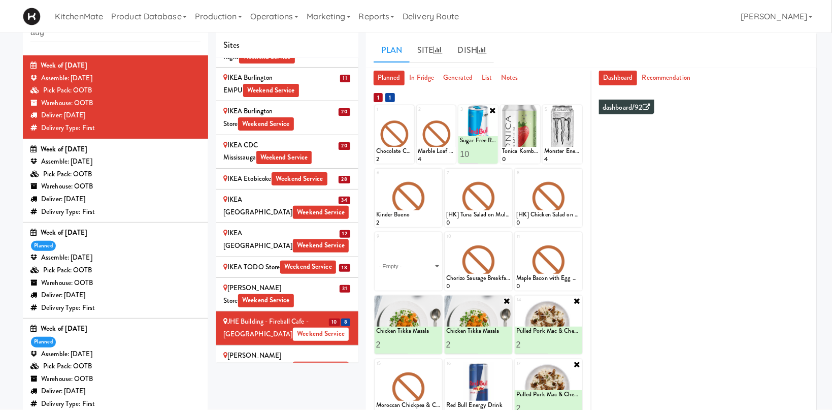
scroll to position [195, 0]
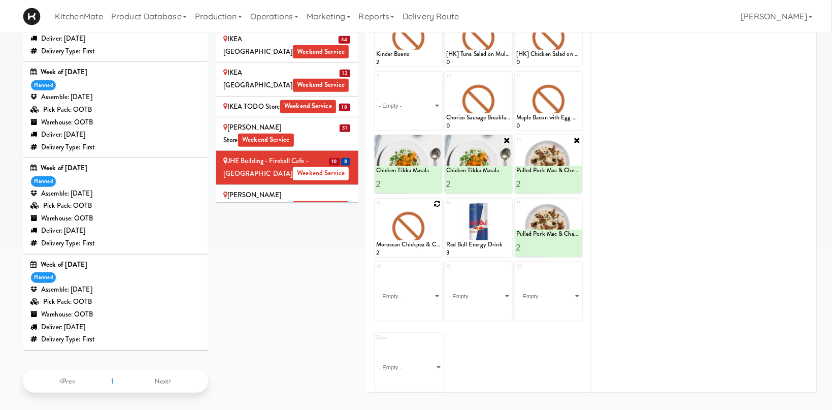
click at [436, 202] on div at bounding box center [409, 228] width 68 height 58
click at [436, 202] on icon at bounding box center [437, 203] width 7 height 7
click at [376, 208] on select "- Empty - Activia Probiotic Peach Mango Smoothie Chocolate Milk Tetra Pack Coca…" at bounding box center [408, 232] width 64 height 49
click option "Garlic Ginger Beef & Rice" at bounding box center [0, 0] width 0 height 0
type input "2"
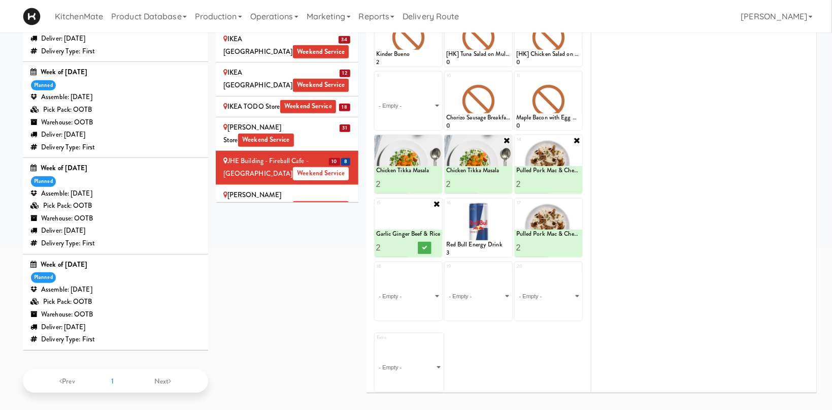
click at [403, 243] on input "2" at bounding box center [392, 247] width 32 height 19
click at [433, 244] on div at bounding box center [424, 247] width 32 height 19
click at [428, 244] on button at bounding box center [424, 248] width 13 height 12
click at [446, 272] on select "- Empty - Activia Probiotic Peach Mango Smoothie Chocolate Milk Tetra Pack Coca…" at bounding box center [478, 296] width 64 height 49
click option "Red Bull Energy Drink" at bounding box center [0, 0] width 0 height 0
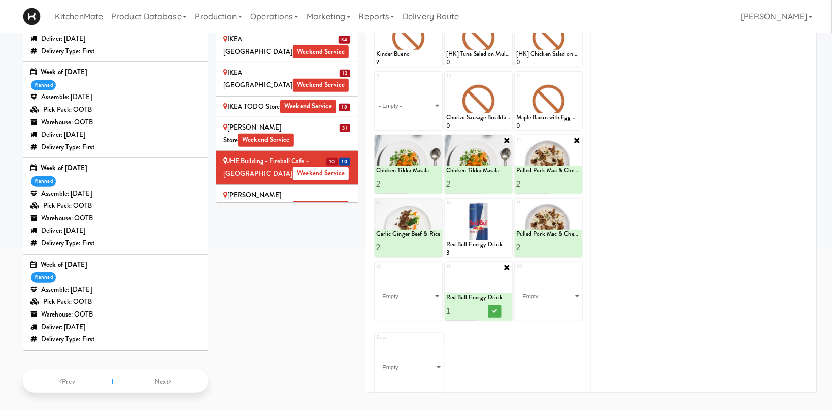
click at [471, 306] on input "2" at bounding box center [462, 311] width 32 height 19
click at [472, 306] on input "3" at bounding box center [462, 311] width 32 height 19
click at [472, 306] on input "4" at bounding box center [462, 311] width 32 height 19
type input "5"
click at [472, 306] on input "5" at bounding box center [462, 311] width 32 height 19
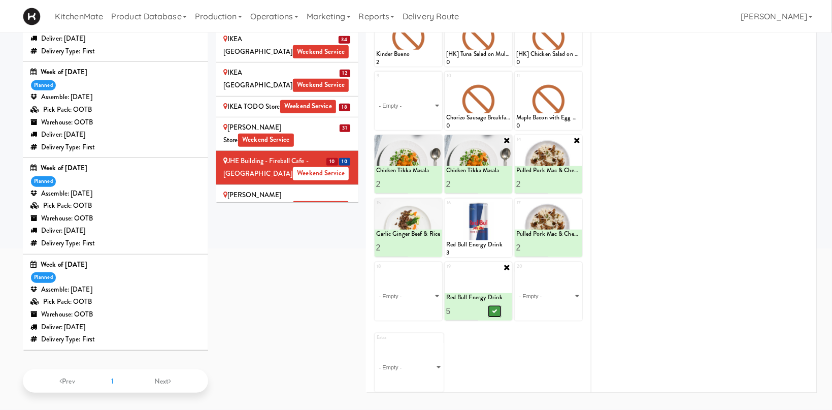
click at [494, 309] on icon at bounding box center [494, 311] width 5 height 6
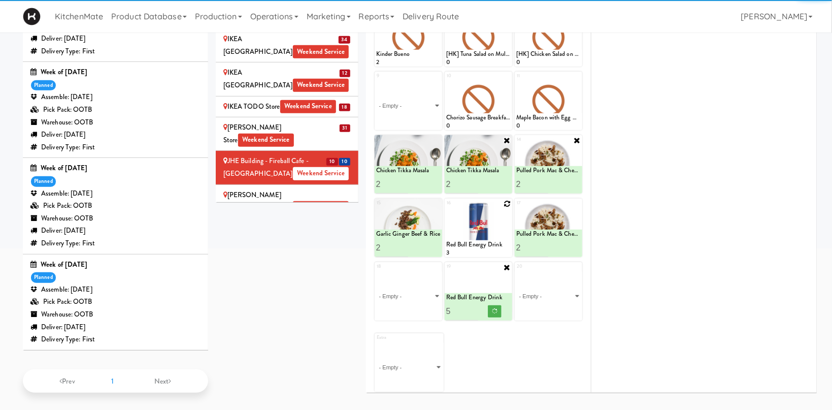
click at [506, 202] on icon at bounding box center [507, 203] width 7 height 7
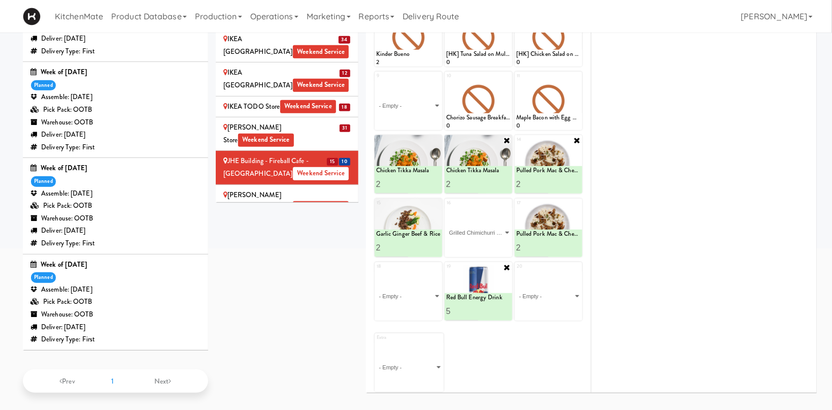
click option "Grilled Chimichurri Chicken" at bounding box center [0, 0] width 0 height 0
type input "2"
click at [471, 244] on input "2" at bounding box center [462, 247] width 32 height 19
click at [491, 246] on button at bounding box center [494, 248] width 13 height 12
click at [376, 272] on select "- Empty - Activia Probiotic Peach Mango Smoothie Chocolate Milk Tetra Pack Coca…" at bounding box center [408, 296] width 64 height 49
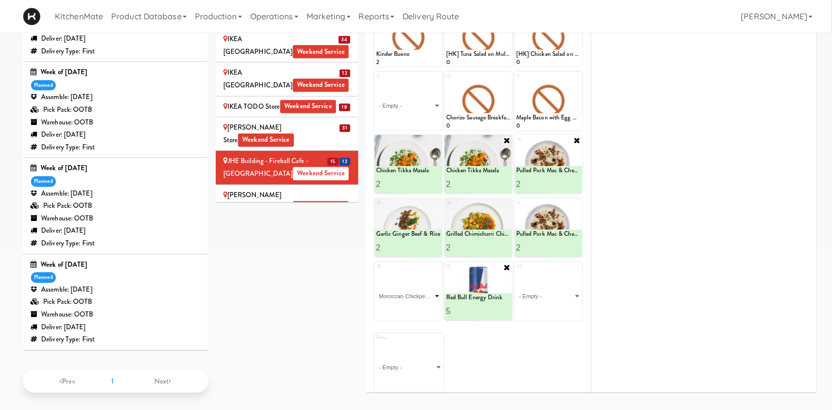
click option "Moroccan Chickpea & Couscous Bowl" at bounding box center [0, 0] width 0 height 0
click at [422, 310] on icon at bounding box center [424, 311] width 5 height 6
type input "1"
click at [545, 248] on input "1" at bounding box center [532, 247] width 32 height 19
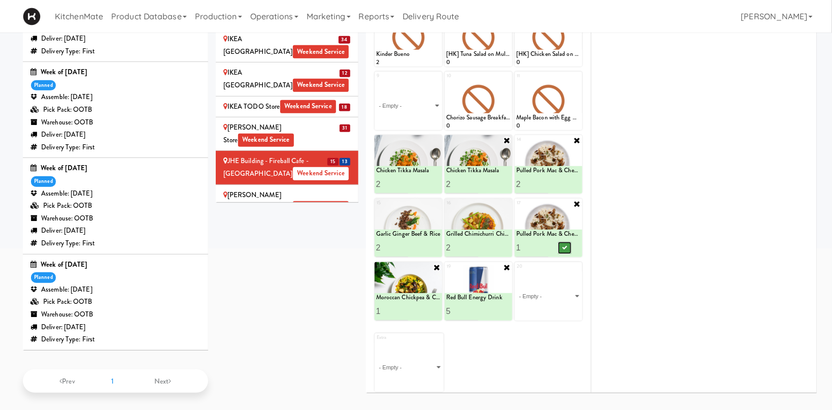
click at [563, 246] on icon at bounding box center [564, 248] width 5 height 6
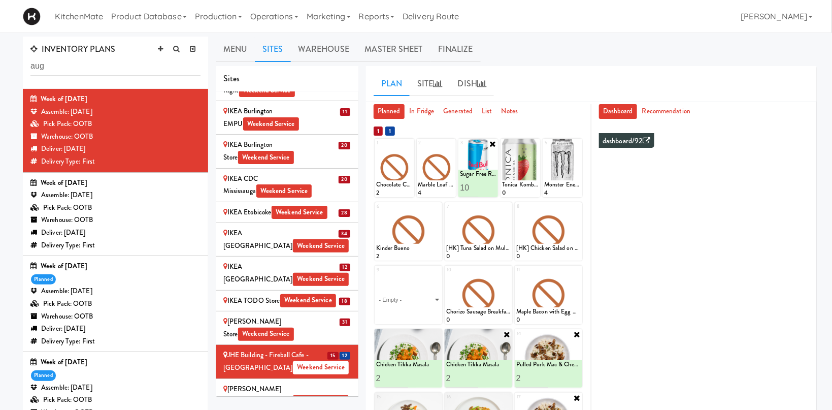
drag, startPoint x: 244, startPoint y: 286, endPoint x: 296, endPoint y: 291, distance: 52.0
click at [244, 383] on div "Joseph Brant Hospital Weekend Service" at bounding box center [286, 395] width 127 height 25
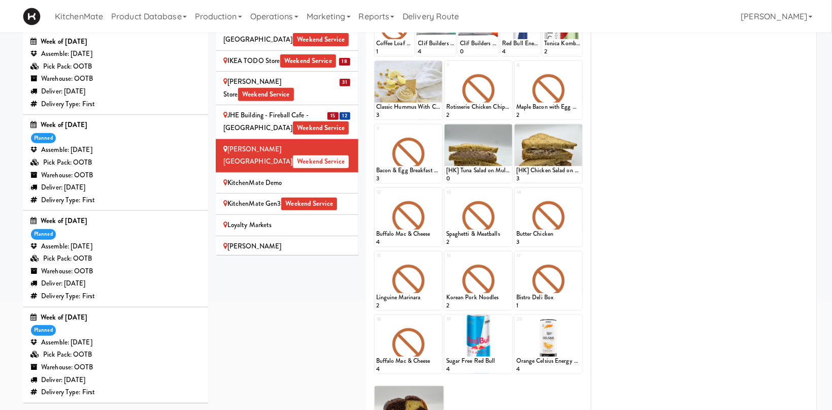
scroll to position [1050, 0]
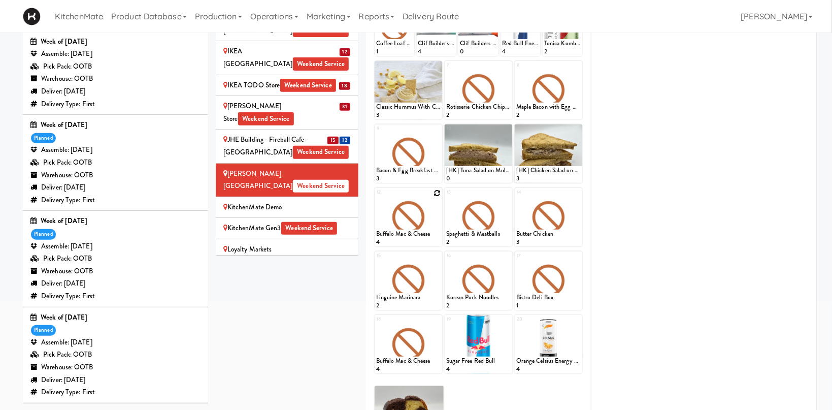
click at [436, 194] on icon at bounding box center [437, 192] width 7 height 7
click at [376, 198] on select "- Empty - Activia Probiotic Peach Mango Smoothie Chocolate Milk Tetra Pack Coca…" at bounding box center [408, 222] width 64 height 49
click option "Chicken Tikka Masala" at bounding box center [0, 0] width 0 height 0
click at [403, 236] on input "2" at bounding box center [392, 236] width 32 height 19
type input "3"
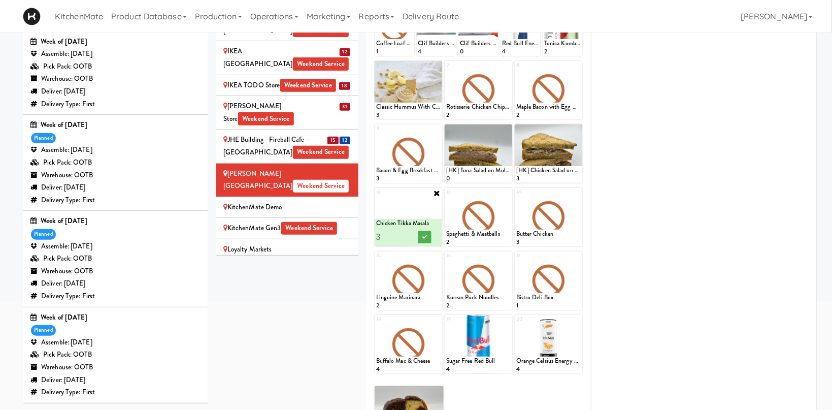
click at [403, 236] on input "3" at bounding box center [392, 236] width 32 height 19
click at [418, 234] on button at bounding box center [424, 237] width 13 height 12
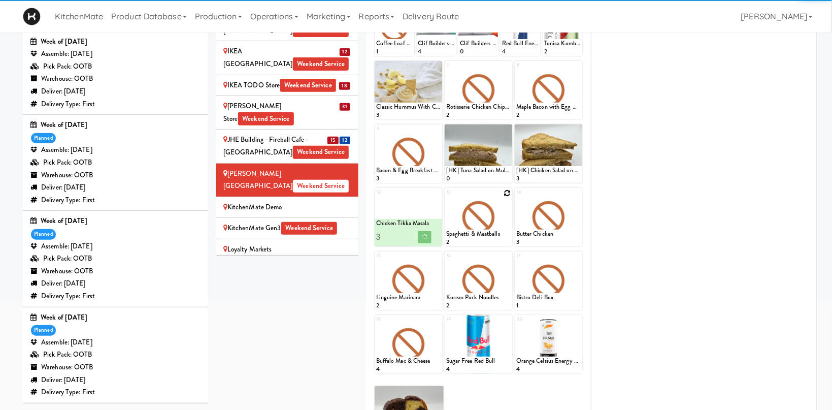
click at [505, 193] on icon at bounding box center [507, 192] width 7 height 7
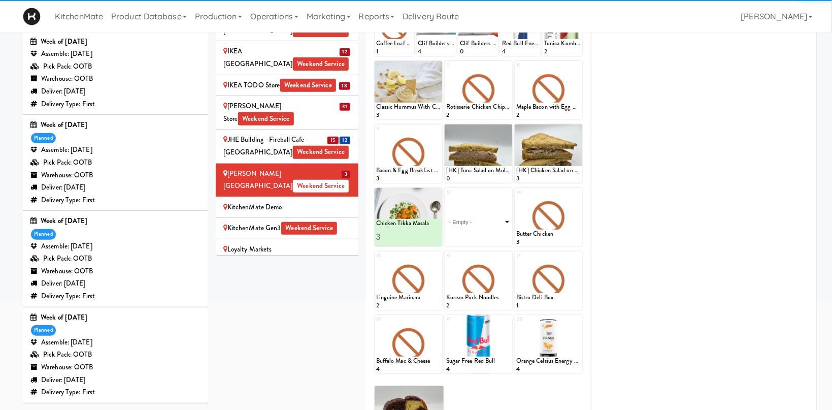
click at [499, 214] on select "- Empty - Activia Probiotic Peach Mango Smoothie Chocolate Milk Tetra Pack Coca…" at bounding box center [478, 222] width 64 height 49
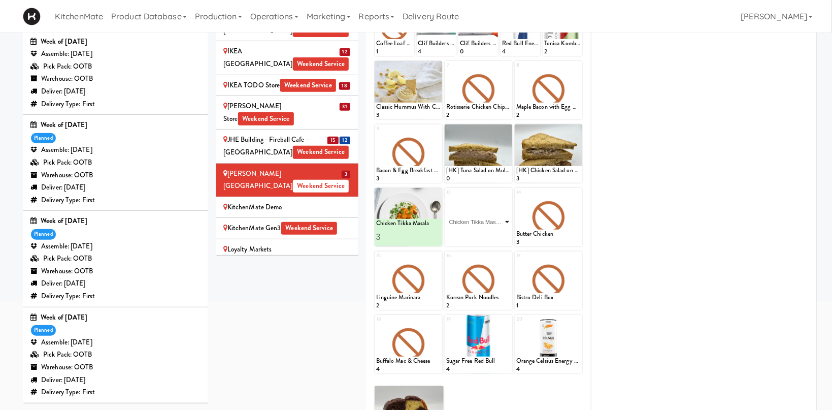
click option "Chicken Tikka Masala" at bounding box center [0, 0] width 0 height 0
click at [472, 235] on input "2" at bounding box center [462, 236] width 32 height 19
type input "3"
click at [472, 235] on input "3" at bounding box center [462, 236] width 32 height 19
click at [491, 235] on button at bounding box center [494, 237] width 13 height 12
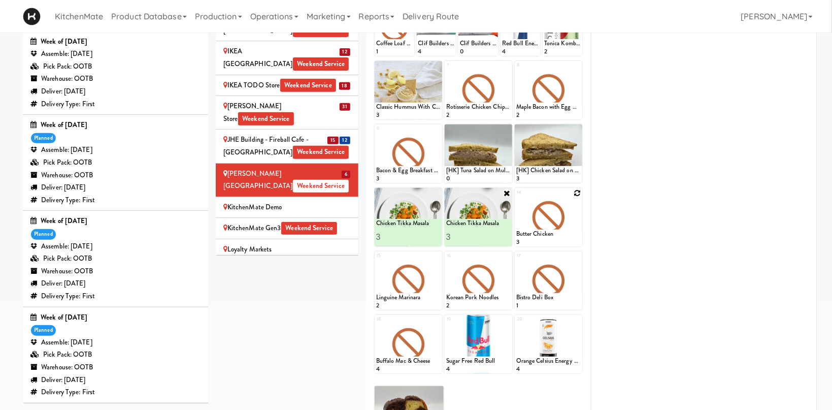
click at [575, 194] on icon at bounding box center [577, 192] width 7 height 7
click at [516, 198] on select "- Empty - Activia Probiotic Peach Mango Smoothie Chocolate Milk Tetra Pack Coca…" at bounding box center [548, 222] width 64 height 49
click option "Garlic Ginger Beef & Rice" at bounding box center [0, 0] width 0 height 0
click at [546, 234] on input "2" at bounding box center [532, 236] width 32 height 19
type input "3"
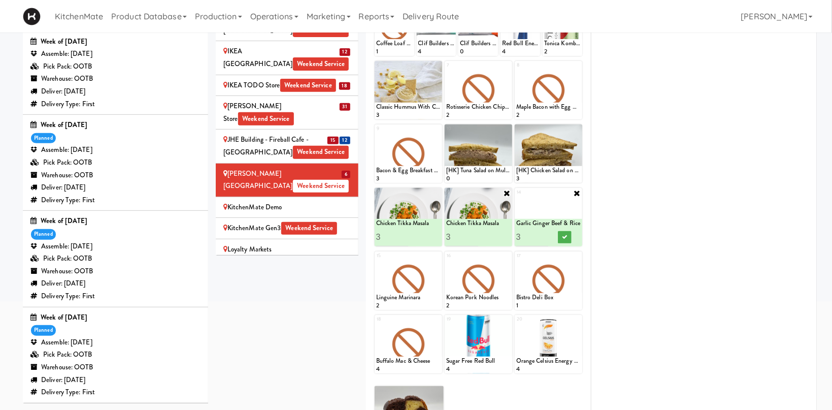
click at [546, 234] on input "3" at bounding box center [532, 236] width 32 height 19
click at [563, 236] on icon at bounding box center [564, 237] width 5 height 6
click at [436, 252] on div at bounding box center [409, 280] width 68 height 58
click at [433, 272] on div at bounding box center [409, 280] width 68 height 58
click at [436, 259] on div at bounding box center [409, 280] width 68 height 58
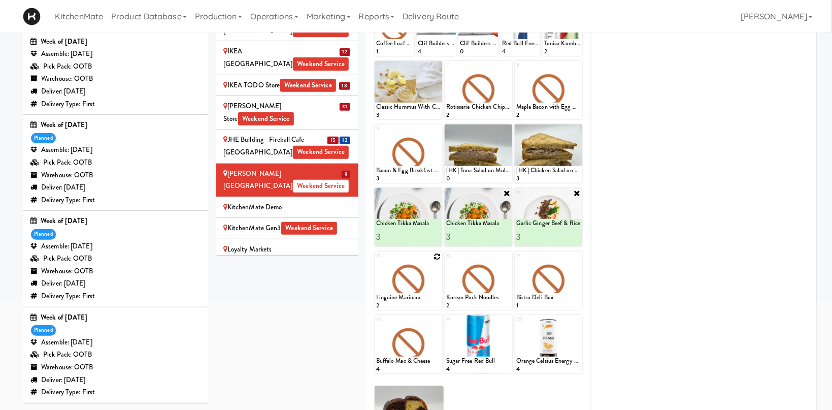
click at [437, 256] on icon at bounding box center [437, 256] width 7 height 7
click at [376, 261] on select "- Empty - Activia Probiotic Peach Mango Smoothie Chocolate Milk Tetra Pack Coca…" at bounding box center [408, 285] width 64 height 49
click option "Pulled Pork Mac & Cheese" at bounding box center [0, 0] width 0 height 0
type input "6"
click at [425, 298] on icon at bounding box center [424, 301] width 5 height 6
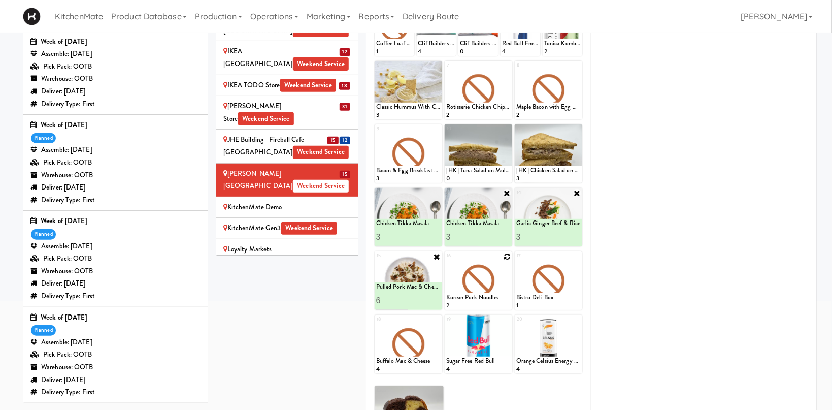
click at [509, 252] on div at bounding box center [479, 280] width 68 height 58
click at [499, 291] on div at bounding box center [479, 280] width 68 height 58
click at [507, 258] on icon at bounding box center [507, 256] width 7 height 7
click at [446, 261] on select "- Empty - Activia Probiotic Peach Mango Smoothie Chocolate Milk Tetra Pack Coca…" at bounding box center [478, 285] width 64 height 49
click option "Moroccan Chickpea & Couscous Bowl" at bounding box center [0, 0] width 0 height 0
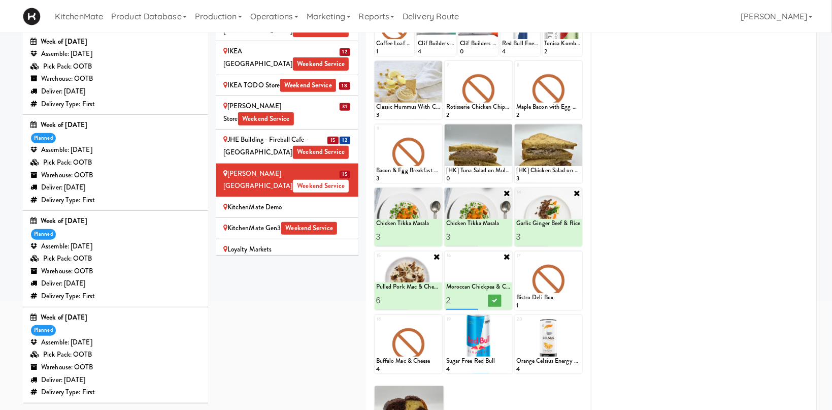
click at [472, 298] on input "2" at bounding box center [462, 300] width 32 height 19
click at [472, 298] on input "3" at bounding box center [462, 300] width 32 height 19
click at [491, 300] on button at bounding box center [494, 301] width 13 height 12
type input "2"
click at [476, 303] on input "2" at bounding box center [462, 300] width 32 height 19
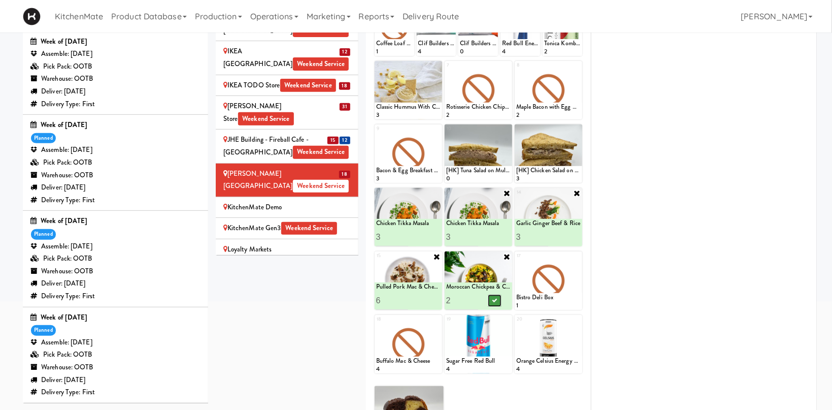
click at [495, 297] on button at bounding box center [494, 301] width 13 height 12
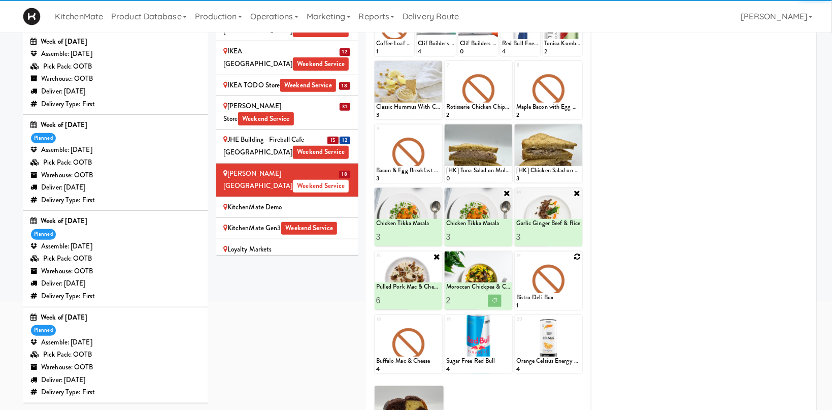
click at [576, 261] on div at bounding box center [549, 280] width 68 height 58
click at [576, 259] on icon at bounding box center [577, 256] width 7 height 7
click at [577, 258] on div "17 - Empty - Activia Probiotic Peach Mango Smoothie Chocolate Milk Tetra Pack C…" at bounding box center [549, 280] width 68 height 58
click at [571, 278] on select "- Empty - Activia Probiotic Peach Mango Smoothie Chocolate Milk Tetra Pack Coca…" at bounding box center [548, 285] width 64 height 49
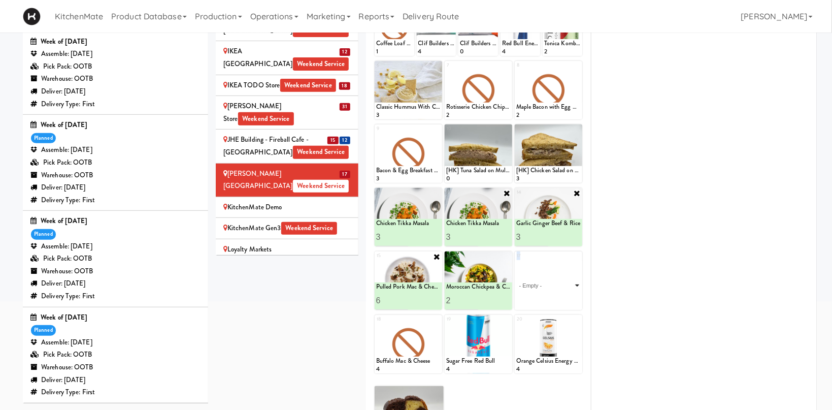
click at [516, 261] on select "- Empty - Activia Probiotic Peach Mango Smoothie Chocolate Milk Tetra Pack Coca…" at bounding box center [548, 285] width 64 height 49
click option "Grilled Chimichurri Chicken" at bounding box center [0, 0] width 0 height 0
type input "2"
click at [545, 296] on input "2" at bounding box center [532, 300] width 32 height 19
click at [560, 298] on button at bounding box center [564, 301] width 13 height 12
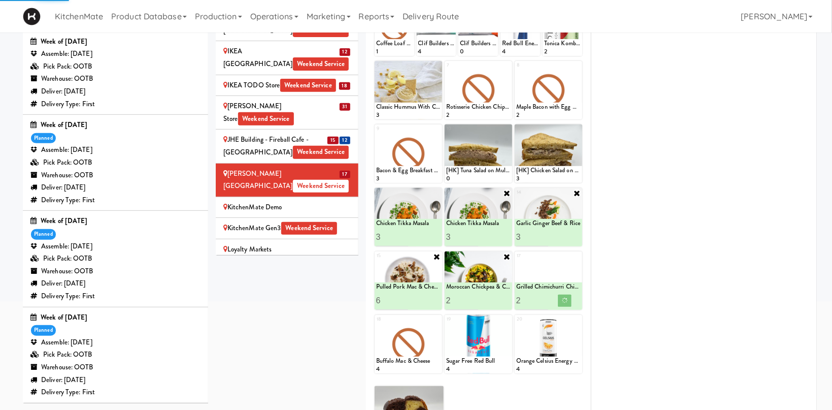
type input "3"
click at [476, 296] on input "3" at bounding box center [462, 300] width 32 height 19
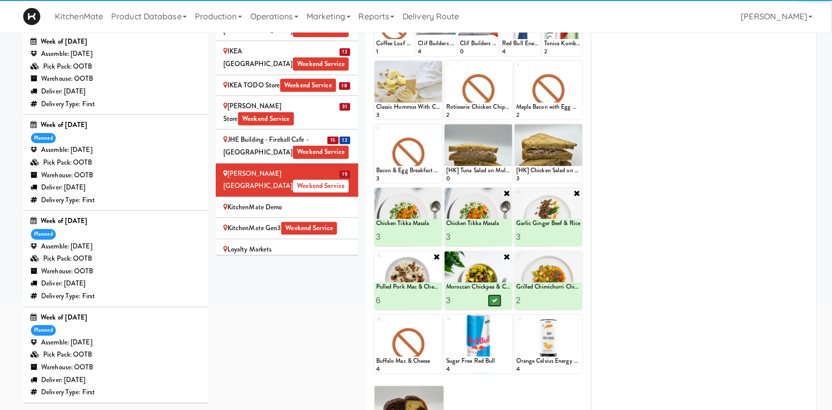
click at [492, 300] on button at bounding box center [494, 301] width 13 height 12
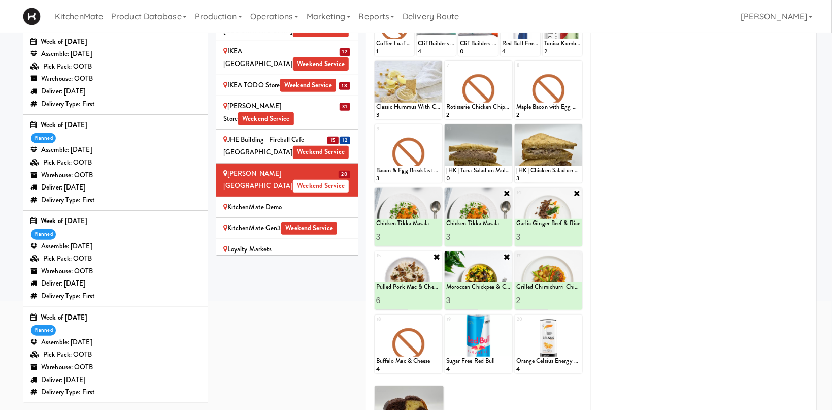
click at [304, 201] on div "KitchenMate Demo" at bounding box center [286, 207] width 127 height 13
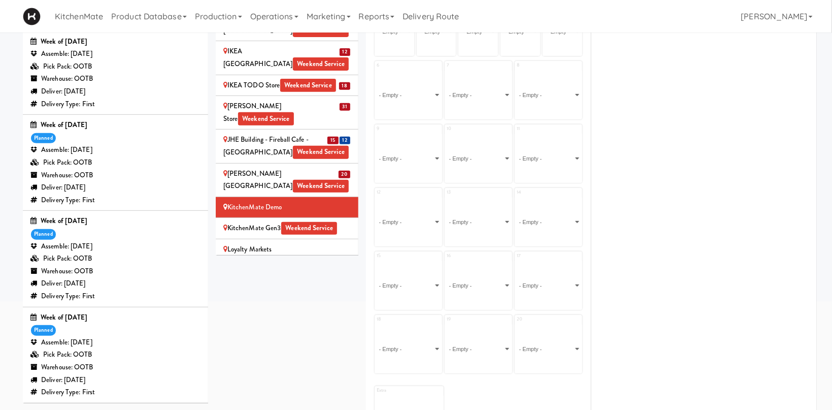
click at [346, 222] on div "KitchenMate Gen3 Weekend Service" at bounding box center [286, 228] width 127 height 13
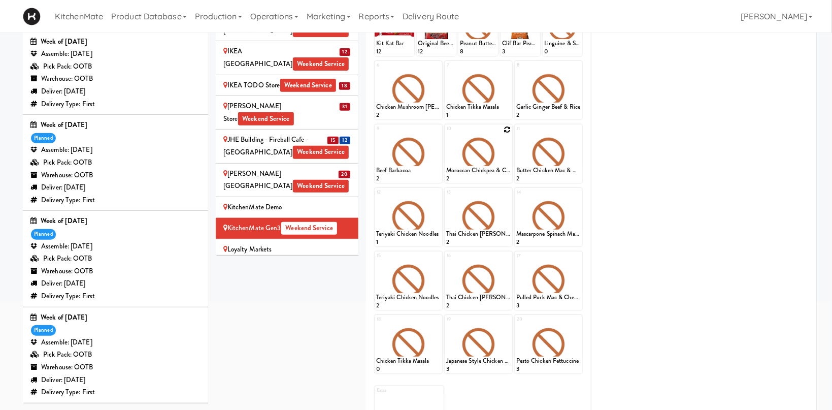
scroll to position [0, 0]
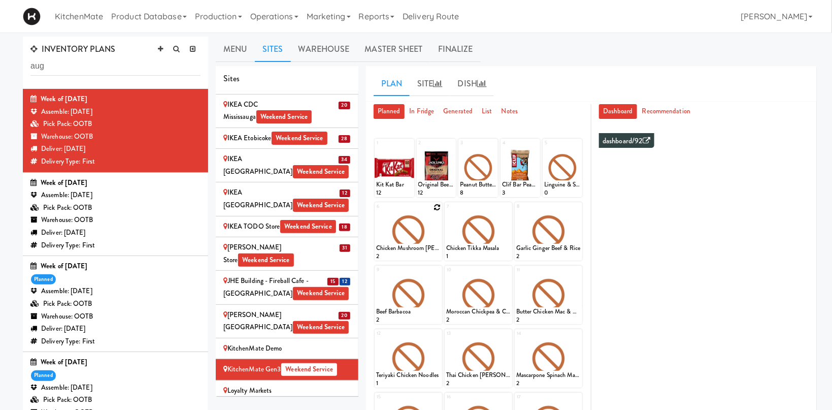
click at [435, 204] on icon at bounding box center [437, 207] width 7 height 7
click at [376, 212] on select "- Empty - Activia Probiotic Peach Mango Smoothie Chocolate Milk Tetra Pack Coca…" at bounding box center [408, 236] width 64 height 49
click option "Chicken Tikka Masala" at bounding box center [0, 0] width 0 height 0
click at [406, 246] on input "1" at bounding box center [392, 251] width 32 height 19
type input "2"
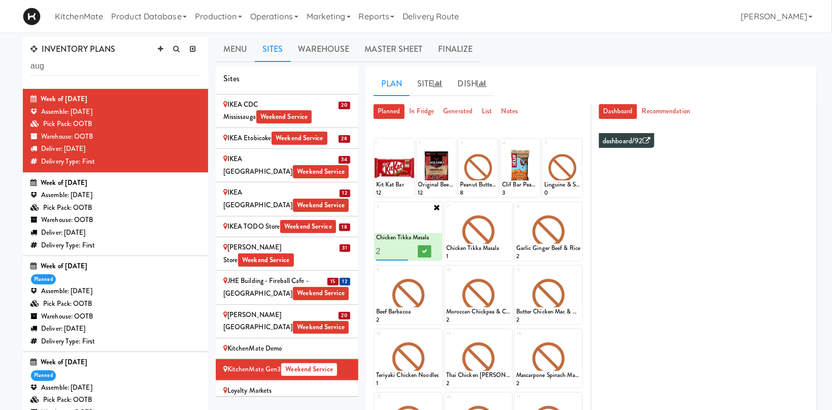
click at [404, 248] on input "2" at bounding box center [392, 251] width 32 height 19
click at [427, 250] on icon at bounding box center [424, 251] width 5 height 6
click at [506, 207] on icon at bounding box center [507, 207] width 7 height 7
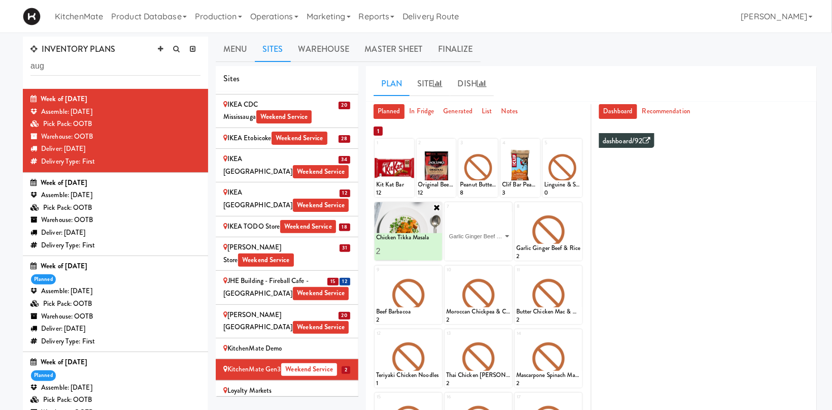
click option "Garlic Ginger Beef & Rice" at bounding box center [0, 0] width 0 height 0
type input "2"
click at [474, 247] on input "2" at bounding box center [462, 251] width 32 height 19
click at [495, 248] on icon at bounding box center [494, 251] width 5 height 6
click at [580, 205] on icon at bounding box center [577, 207] width 7 height 7
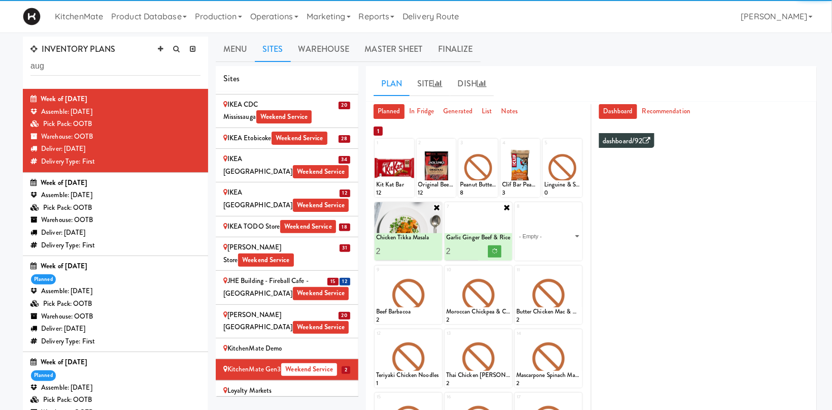
click at [516, 212] on select "- Empty - Activia Probiotic Peach Mango Smoothie Chocolate Milk Tetra Pack Coca…" at bounding box center [548, 236] width 64 height 49
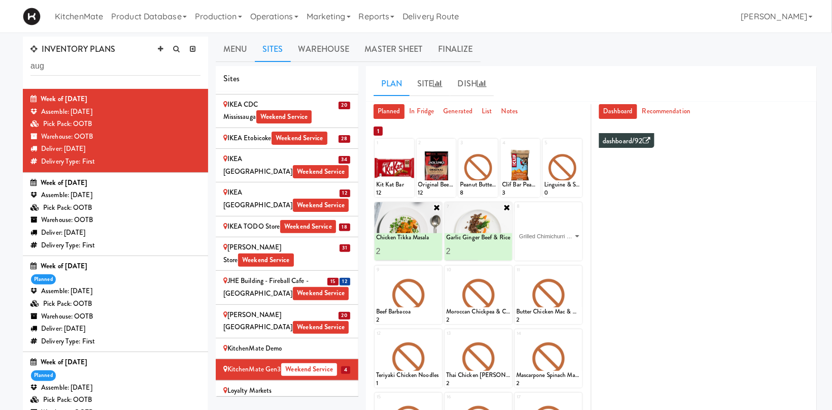
click option "Grilled Chimichurri Chicken" at bounding box center [0, 0] width 0 height 0
type input "2"
click at [544, 247] on input "2" at bounding box center [532, 251] width 32 height 19
click at [563, 253] on icon at bounding box center [564, 251] width 5 height 6
click at [0, 0] on icon at bounding box center [0, 0] width 0 height 0
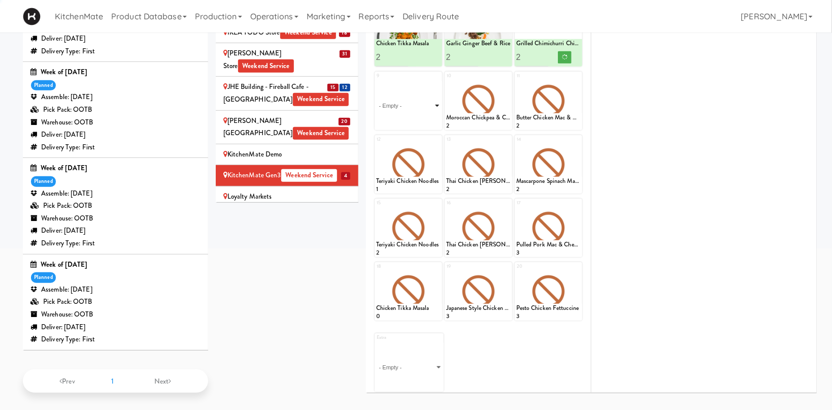
click at [428, 94] on select "- Empty - Activia Probiotic Peach Mango Smoothie Chocolate Milk Tetra Pack Coca…" at bounding box center [408, 105] width 64 height 49
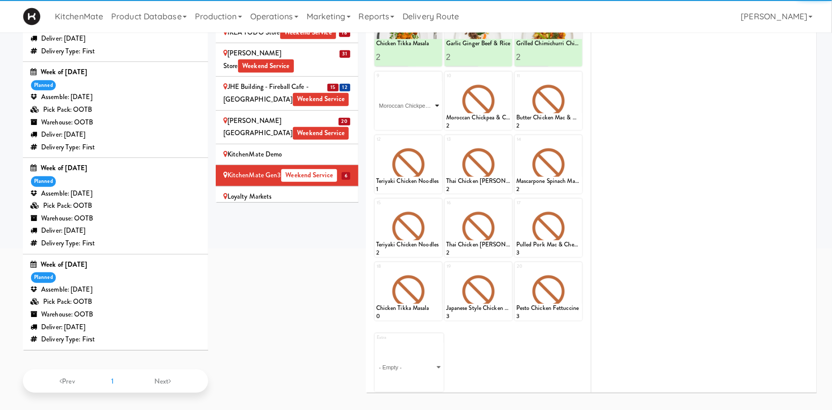
click option "Moroccan Chickpea & Couscous Bowl" at bounding box center [0, 0] width 0 height 0
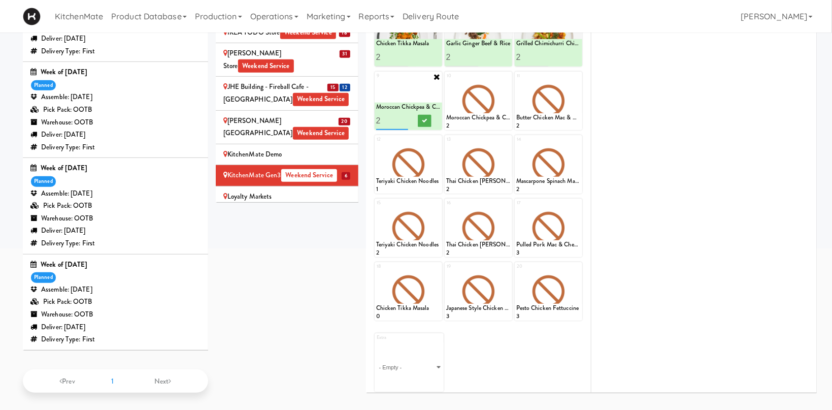
type input "2"
click at [403, 117] on input "2" at bounding box center [392, 120] width 32 height 19
click at [424, 120] on icon at bounding box center [424, 121] width 5 height 6
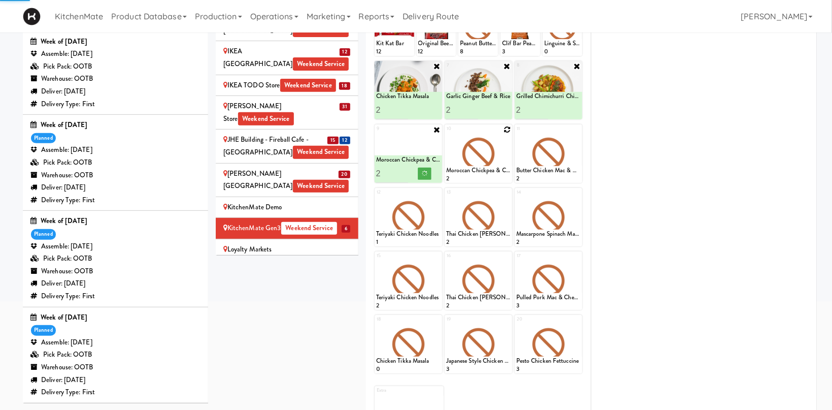
click at [506, 132] on icon at bounding box center [507, 129] width 7 height 7
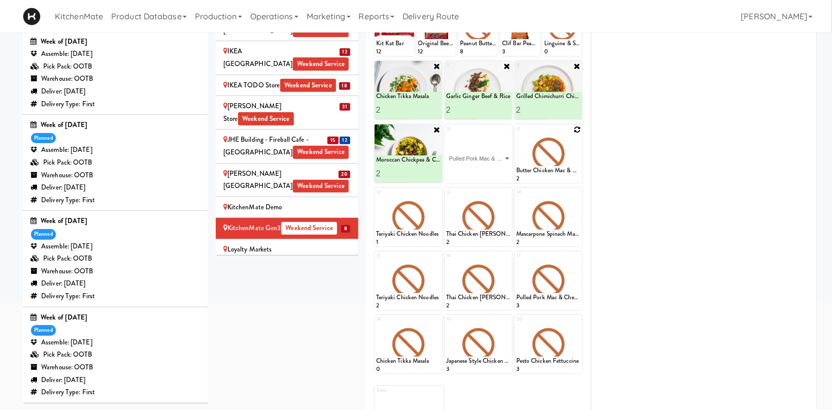
click option "Pulled Pork Mac & Cheese" at bounding box center [0, 0] width 0 height 0
type input "2"
click at [475, 171] on input "2" at bounding box center [462, 173] width 32 height 19
click at [492, 173] on button at bounding box center [494, 174] width 13 height 12
click at [325, 265] on div "Mackenzie Richmond Hill Hospital - Emergency Room Weekend Service" at bounding box center [286, 284] width 127 height 38
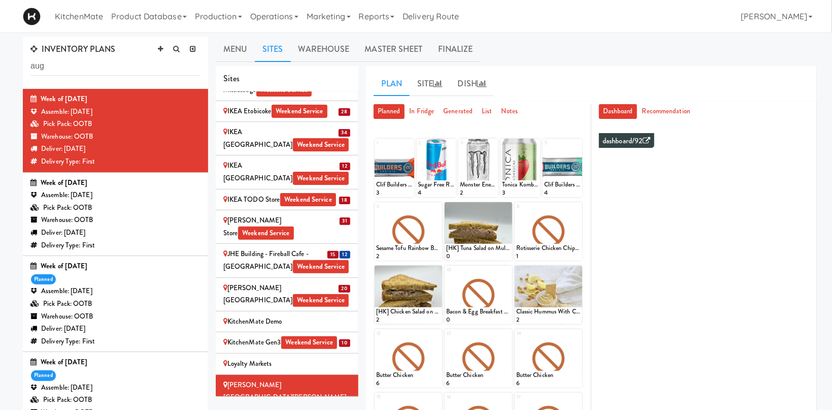
scroll to position [1107, 0]
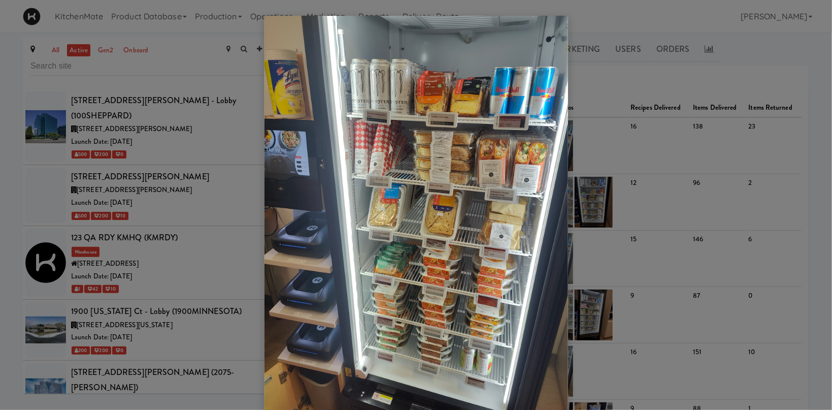
scroll to position [2519, 0]
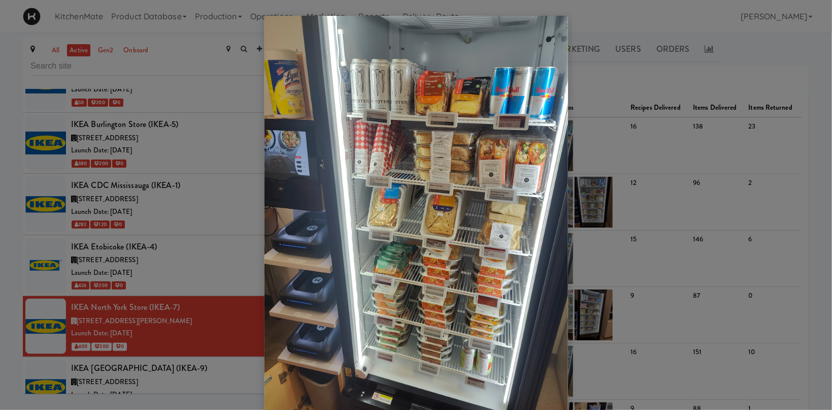
click at [127, 268] on div at bounding box center [416, 205] width 832 height 410
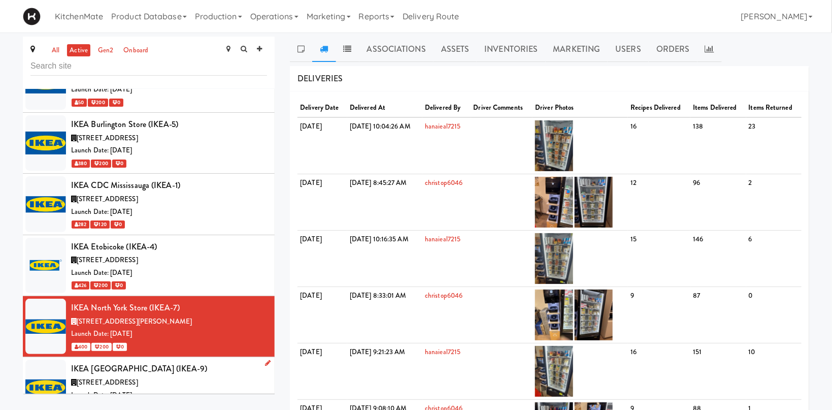
click at [189, 376] on div "[STREET_ADDRESS]" at bounding box center [169, 382] width 196 height 13
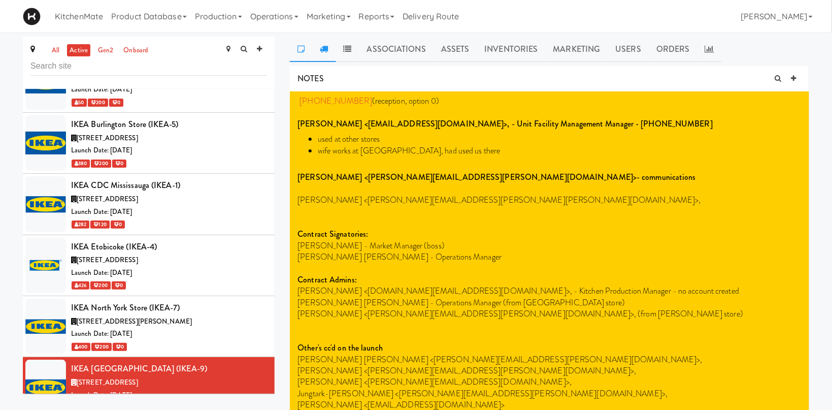
drag, startPoint x: 325, startPoint y: 52, endPoint x: 335, endPoint y: 54, distance: 10.0
click at [329, 53] on link at bounding box center [323, 49] width 23 height 25
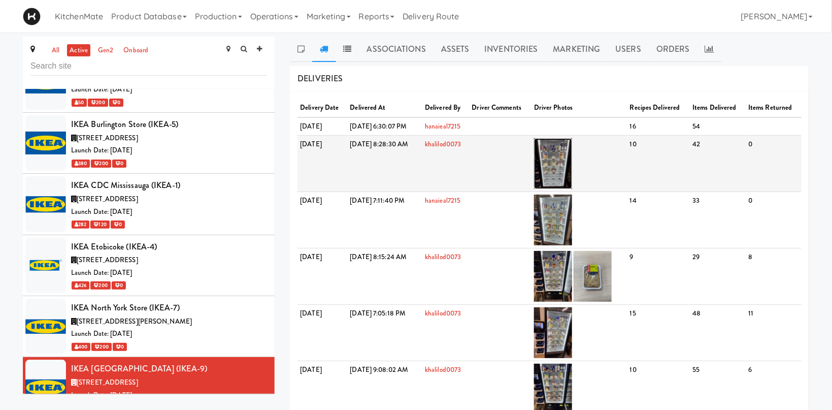
click at [572, 142] on img at bounding box center [553, 163] width 38 height 51
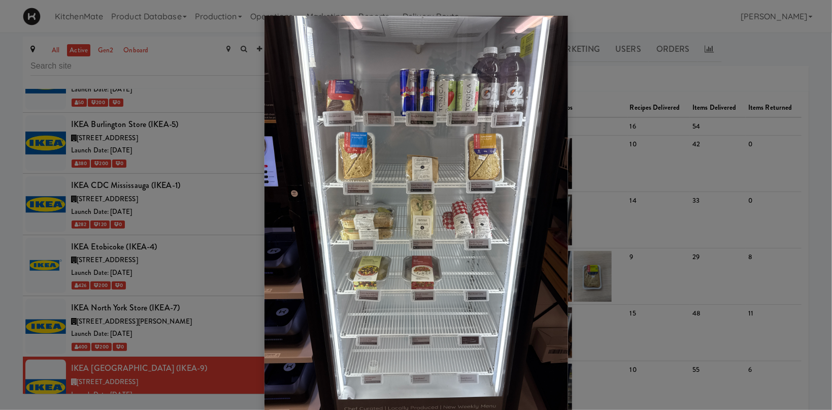
click at [129, 325] on div at bounding box center [416, 205] width 832 height 410
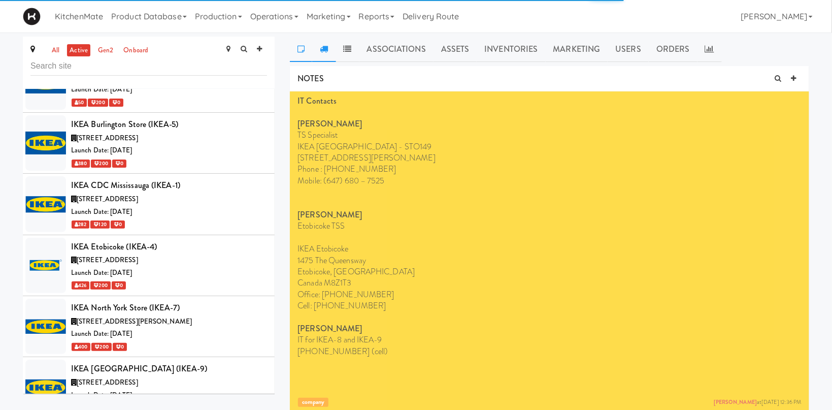
click at [322, 44] on link at bounding box center [323, 49] width 23 height 25
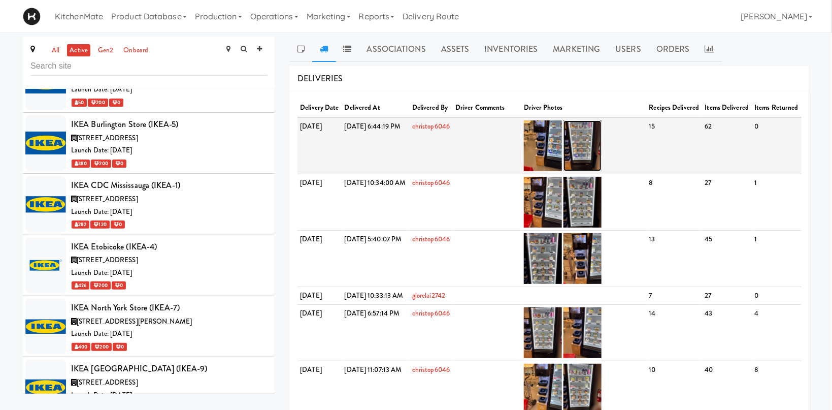
click at [593, 152] on img at bounding box center [583, 145] width 38 height 51
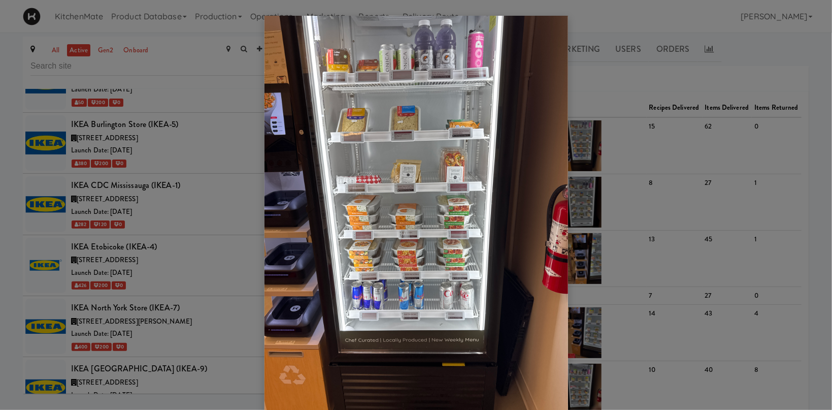
drag, startPoint x: 134, startPoint y: 245, endPoint x: 164, endPoint y: 239, distance: 30.6
click at [134, 246] on div at bounding box center [416, 205] width 832 height 410
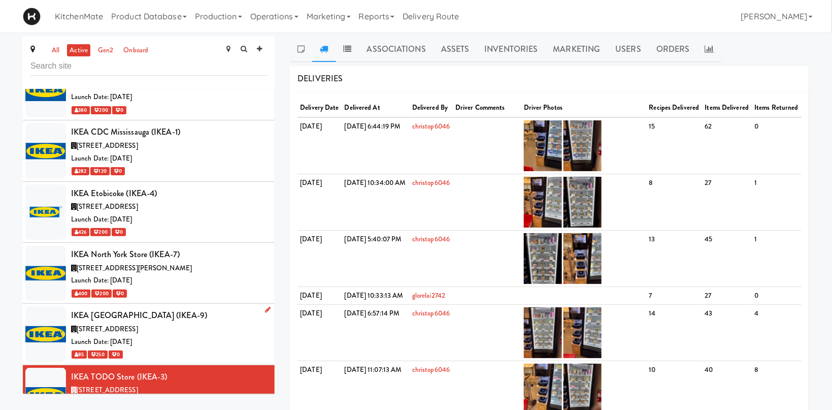
scroll to position [2659, 0]
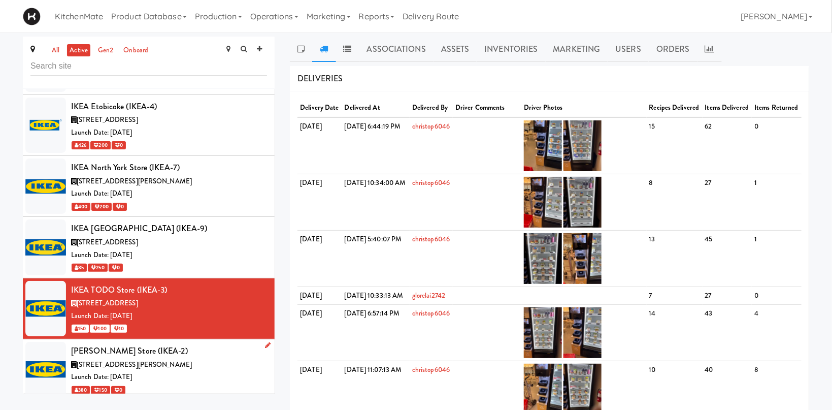
click at [206, 371] on div "Launch Date: [DATE]" at bounding box center [169, 377] width 196 height 13
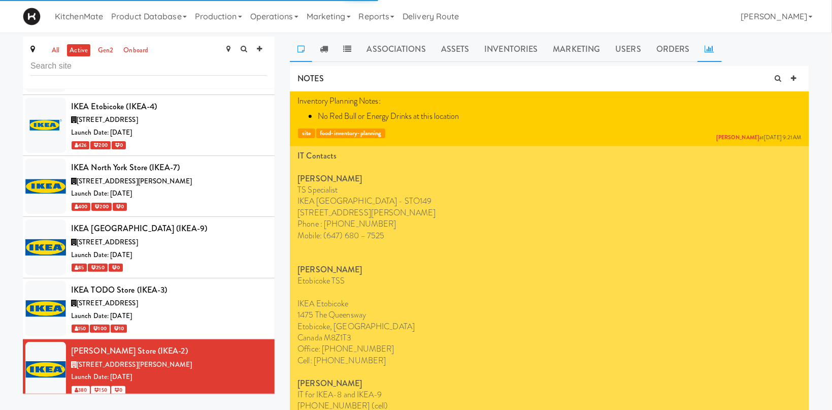
click at [701, 50] on link at bounding box center [710, 49] width 24 height 25
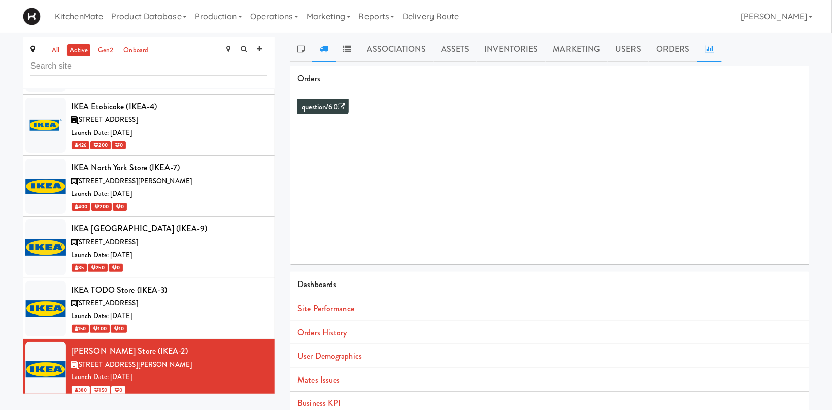
click at [319, 49] on link at bounding box center [323, 49] width 23 height 25
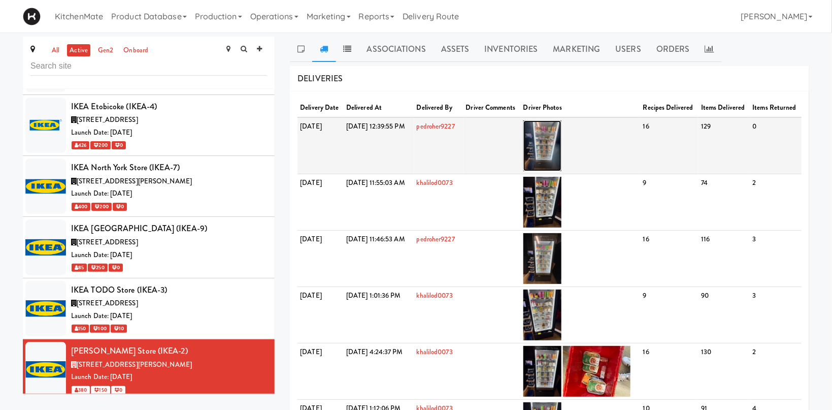
click at [562, 152] on img at bounding box center [543, 145] width 38 height 51
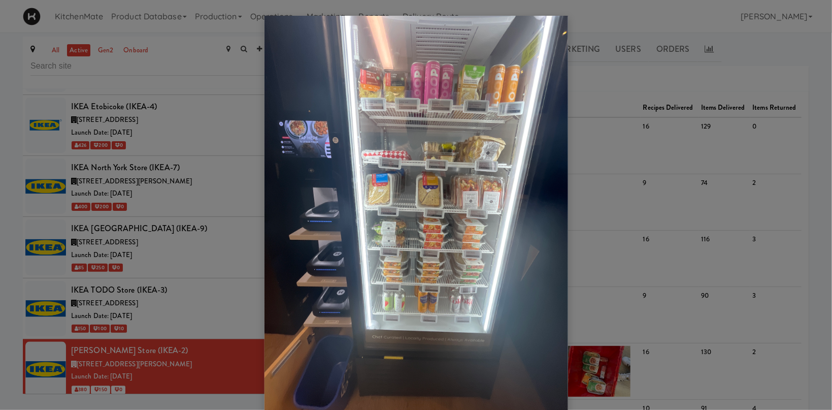
click at [202, 272] on div at bounding box center [416, 205] width 832 height 410
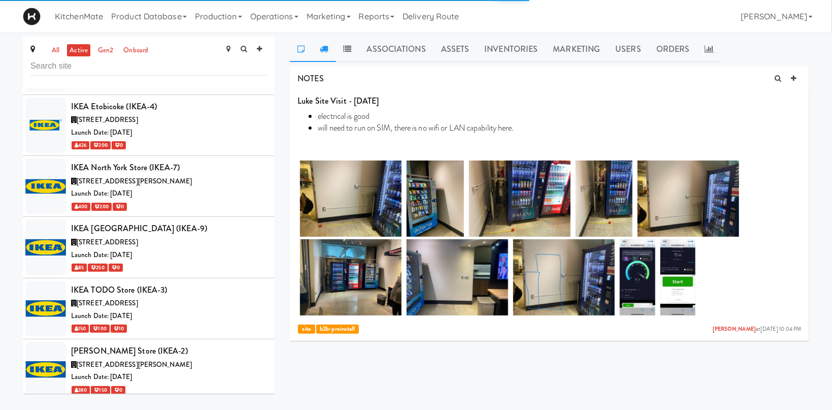
click at [317, 46] on link at bounding box center [323, 49] width 23 height 25
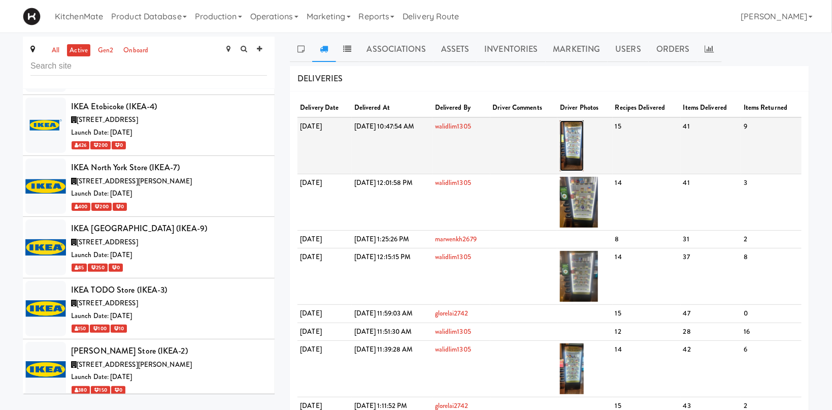
click at [584, 133] on img at bounding box center [572, 145] width 24 height 51
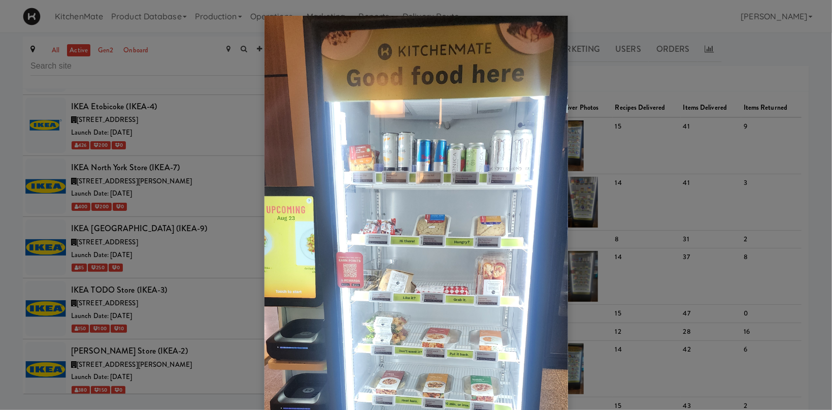
click at [638, 188] on div at bounding box center [416, 205] width 832 height 410
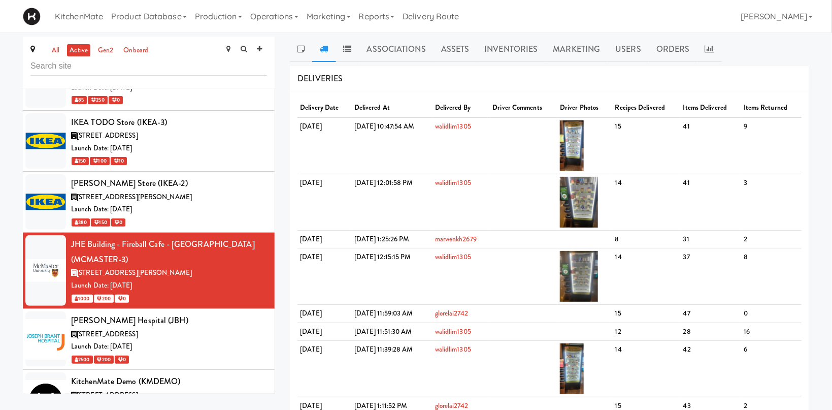
scroll to position [2939, 0]
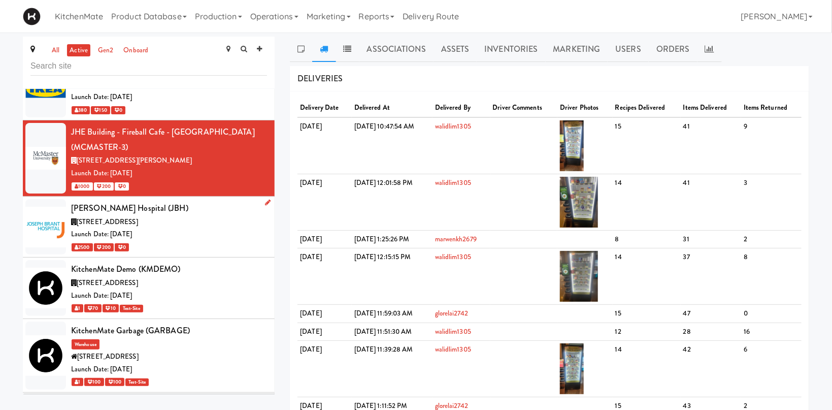
click at [197, 228] on div "Launch Date: [DATE]" at bounding box center [169, 234] width 196 height 13
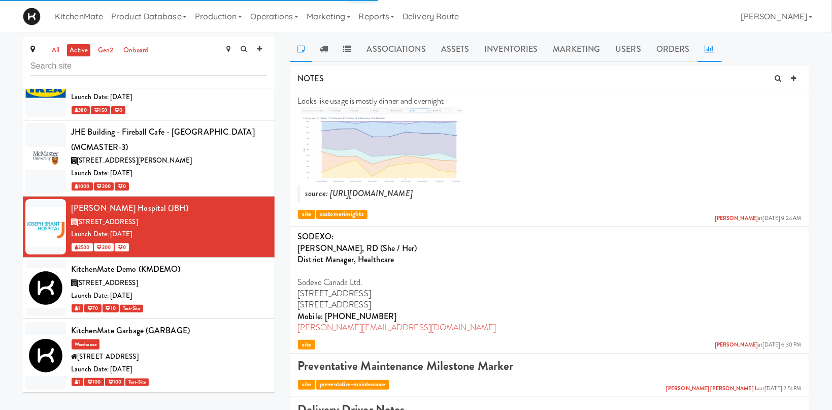
click at [705, 48] on icon at bounding box center [709, 49] width 9 height 8
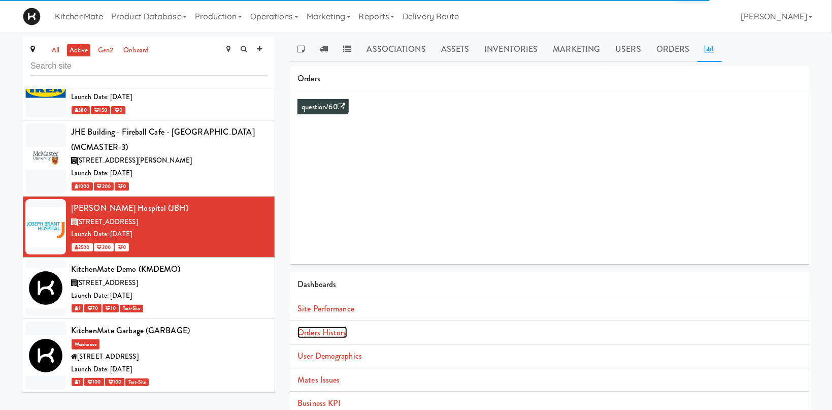
click at [327, 332] on link "Orders History" at bounding box center [322, 333] width 49 height 12
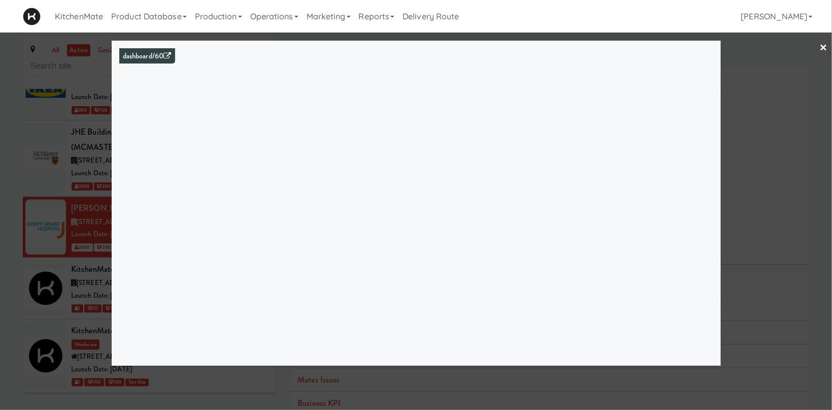
click at [42, 294] on div at bounding box center [416, 205] width 832 height 410
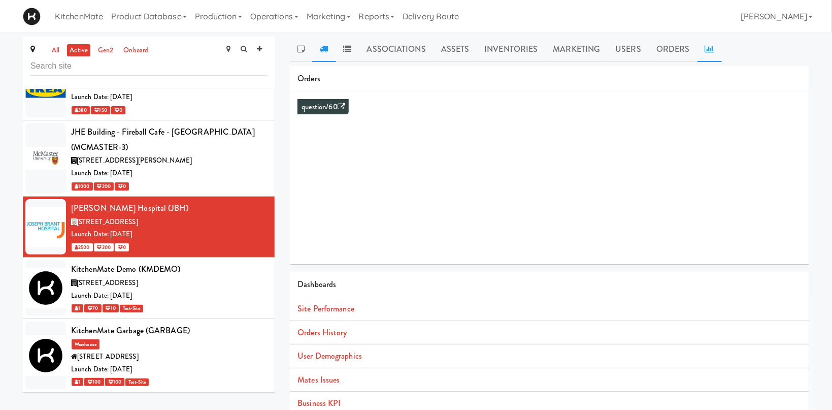
click at [325, 49] on icon at bounding box center [324, 49] width 8 height 8
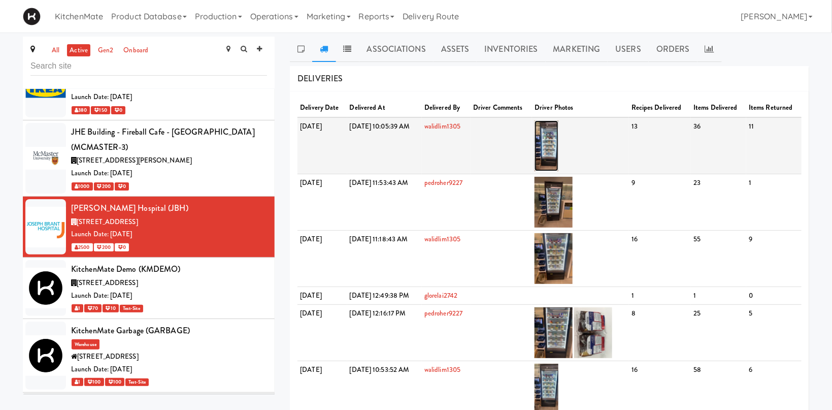
click at [559, 135] on img at bounding box center [547, 145] width 24 height 51
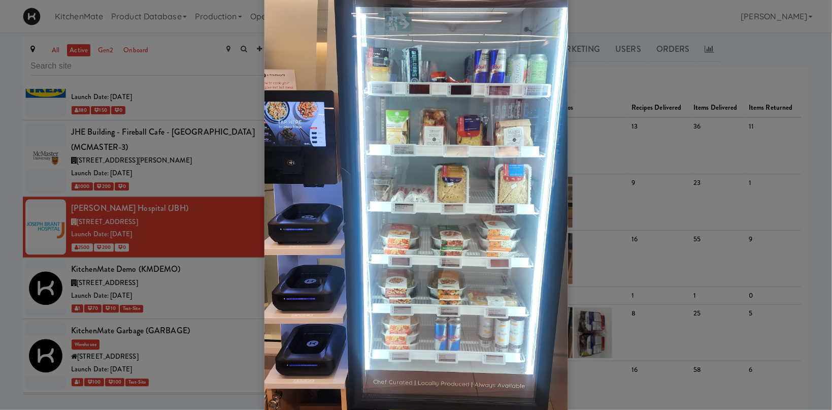
scroll to position [210, 0]
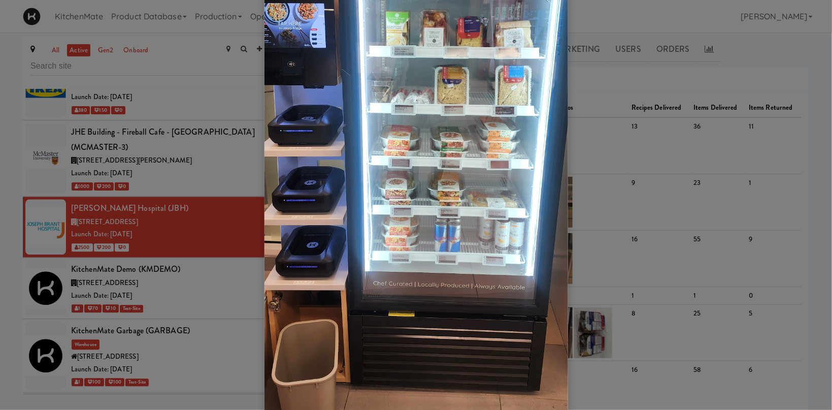
click at [748, 217] on div at bounding box center [416, 205] width 832 height 410
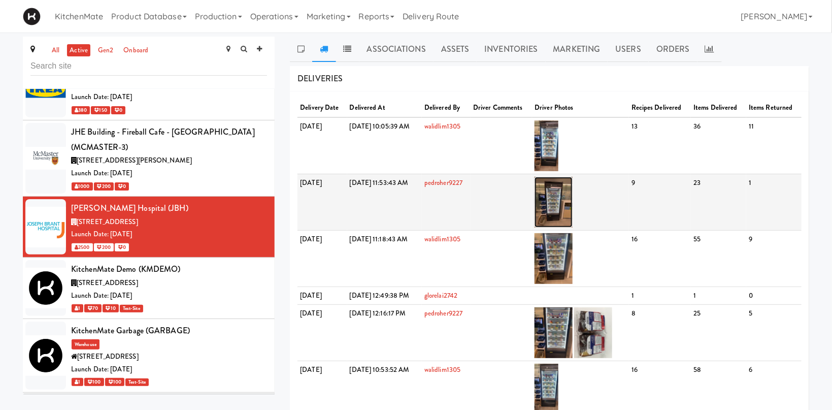
click at [573, 209] on img at bounding box center [554, 202] width 38 height 51
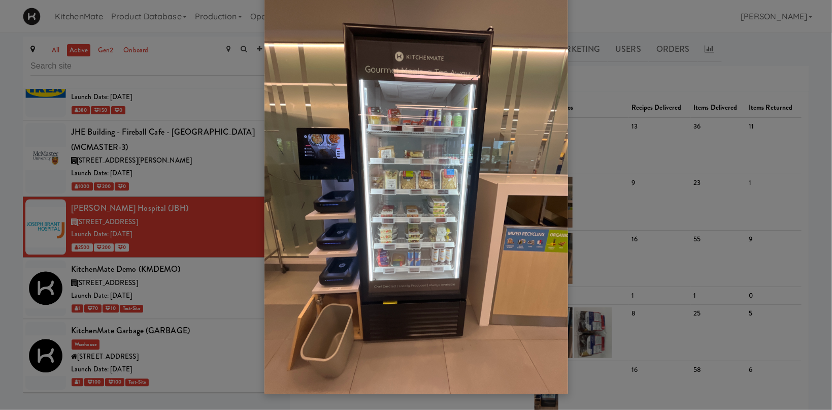
click at [771, 173] on div at bounding box center [416, 205] width 832 height 410
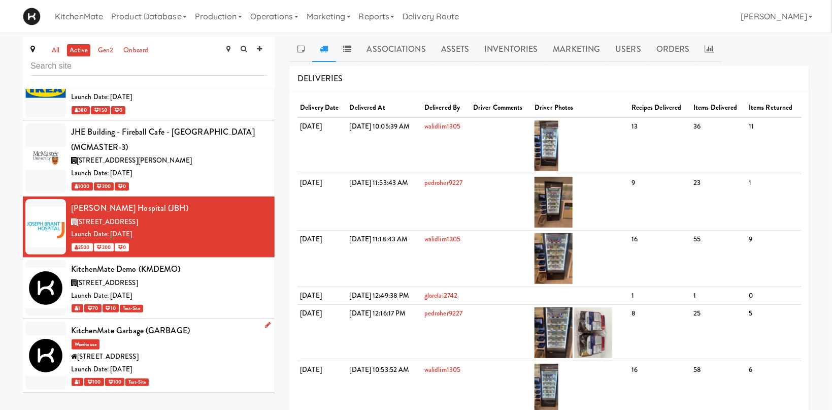
click at [159, 350] on div "[STREET_ADDRESS]" at bounding box center [169, 356] width 196 height 13
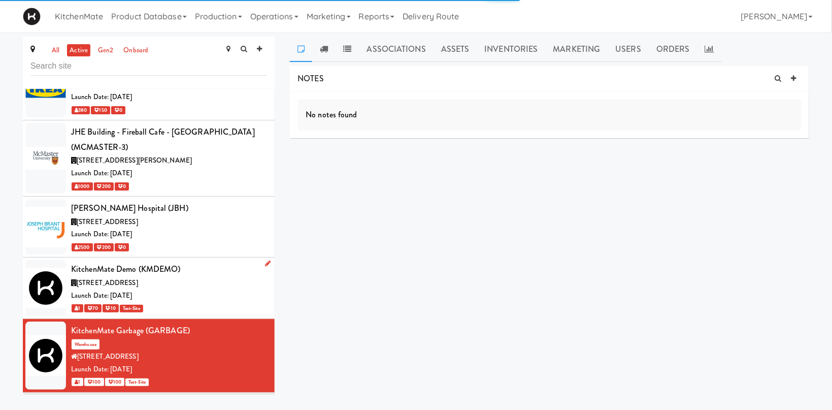
click at [176, 277] on div "[STREET_ADDRESS]" at bounding box center [169, 283] width 196 height 13
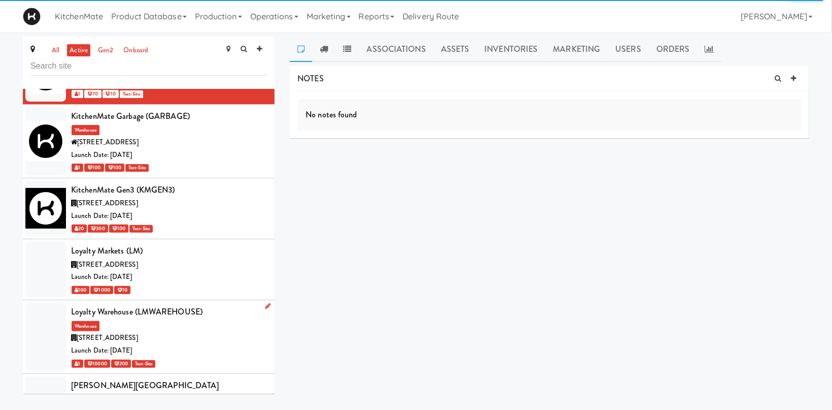
scroll to position [3288, 0]
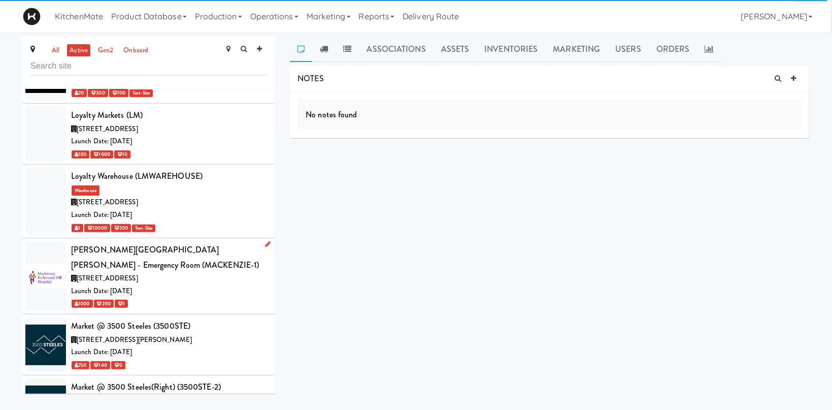
click at [222, 242] on div "[PERSON_NAME][GEOGRAPHIC_DATA][PERSON_NAME] - Emergency Room (MACKENZIE-1)" at bounding box center [169, 257] width 196 height 30
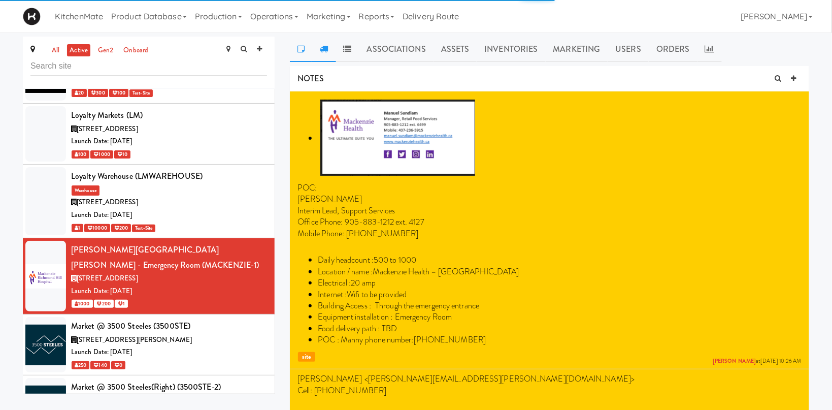
click at [320, 44] on link at bounding box center [323, 49] width 23 height 25
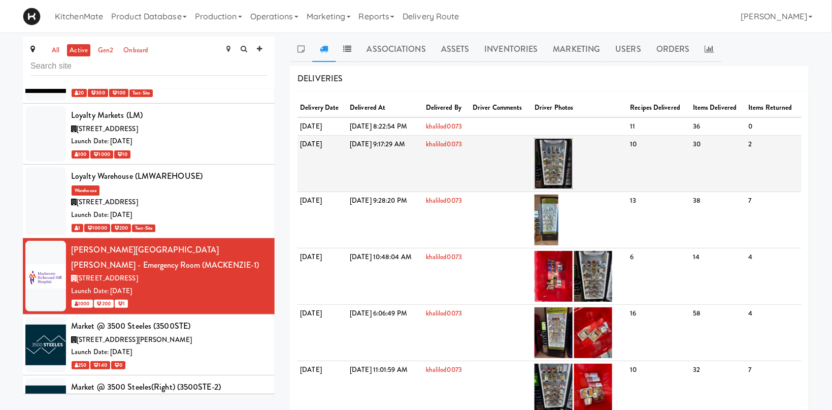
click at [573, 159] on img at bounding box center [554, 163] width 38 height 51
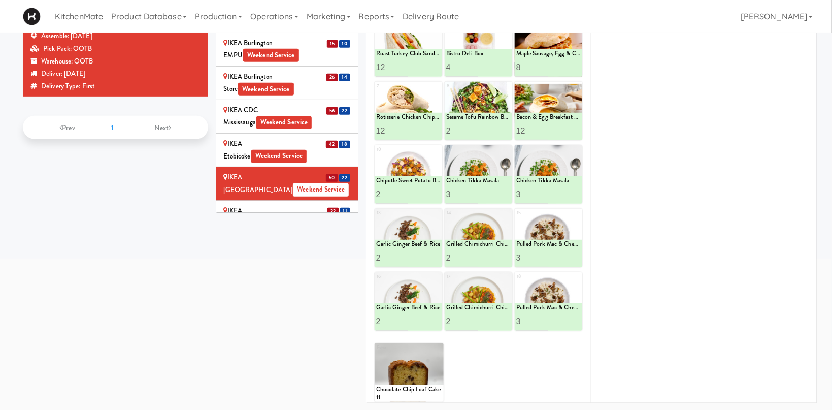
scroll to position [909, 0]
drag, startPoint x: 304, startPoint y: 94, endPoint x: 233, endPoint y: 5, distance: 113.9
click at [305, 205] on div "IKEA Scarborough Town Center Weekend Service" at bounding box center [286, 217] width 127 height 25
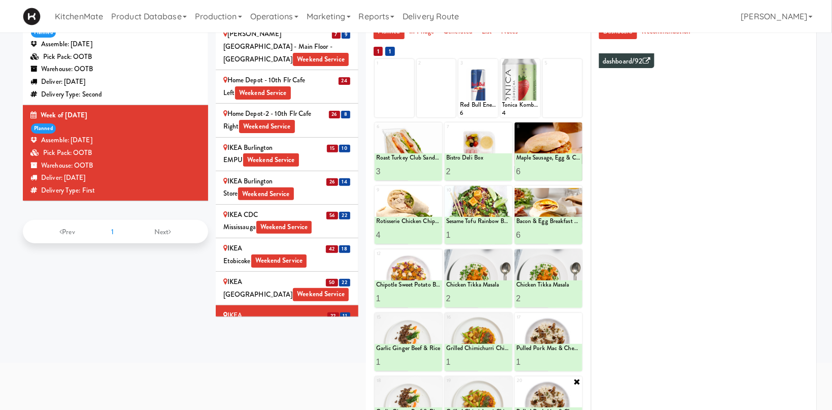
scroll to position [184, 0]
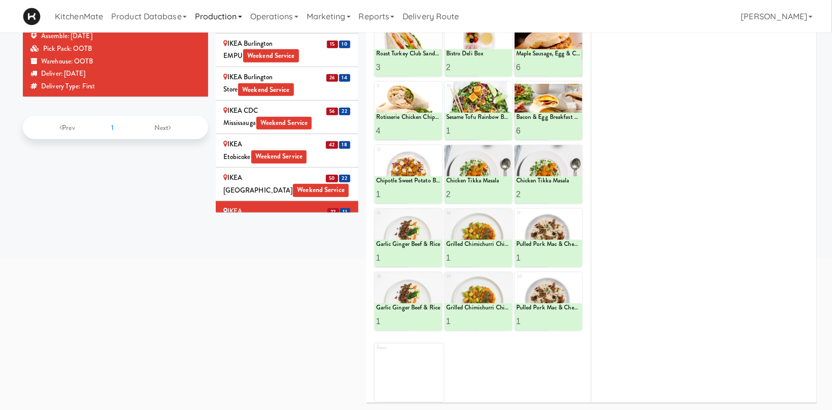
click at [311, 239] on div "IKEA TODO Store Weekend Service" at bounding box center [286, 251] width 127 height 25
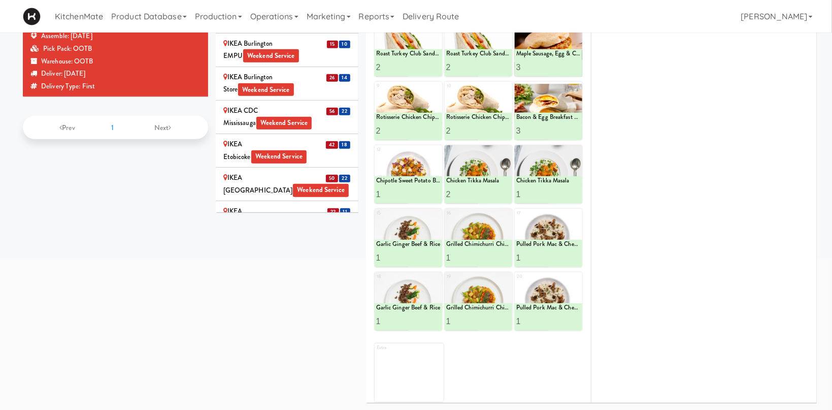
click at [292, 273] on div "IKEA Vaughan Store Weekend Service" at bounding box center [286, 285] width 127 height 25
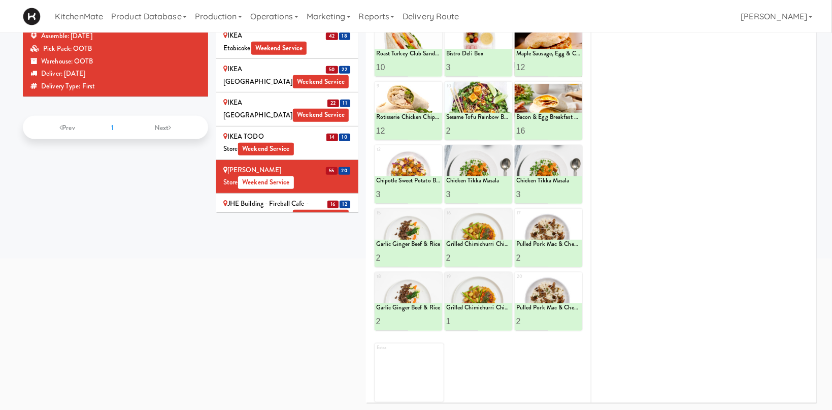
scroll to position [1050, 0]
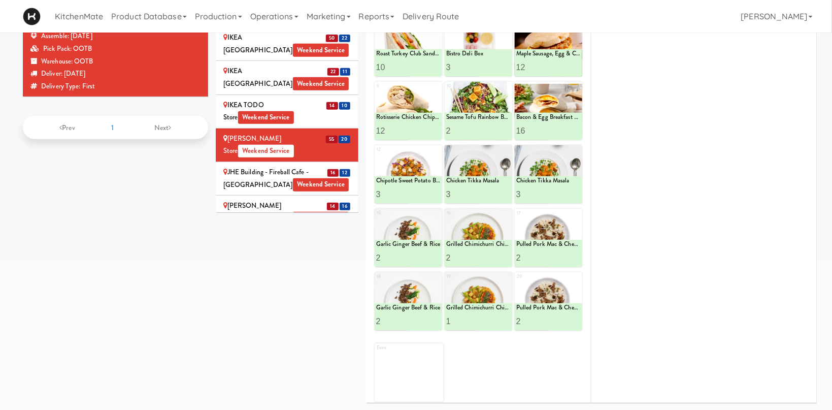
click at [265, 166] on div "JHE Building - Fireball Cafe - McMaster University Weekend Service" at bounding box center [286, 178] width 127 height 25
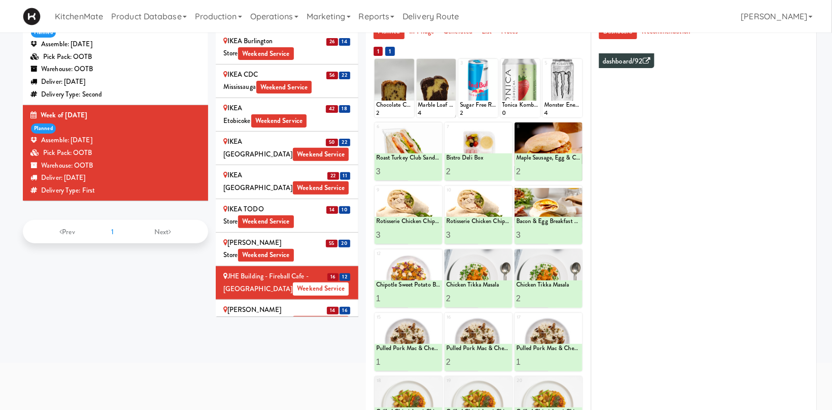
scroll to position [184, 0]
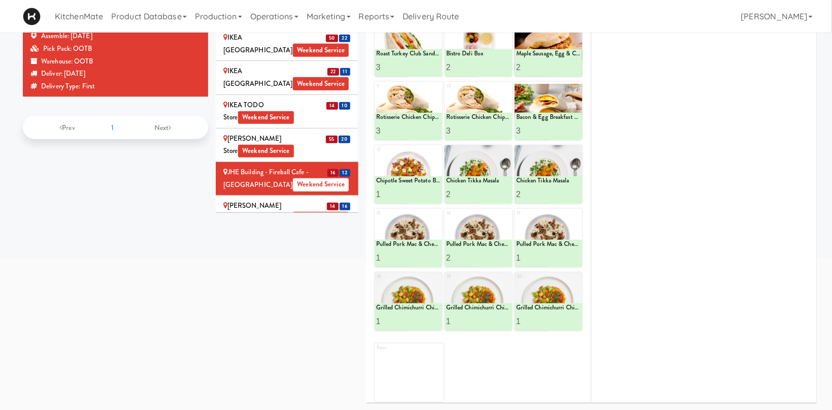
click at [292, 200] on div "Joseph Brant Hospital Weekend Service" at bounding box center [286, 212] width 127 height 25
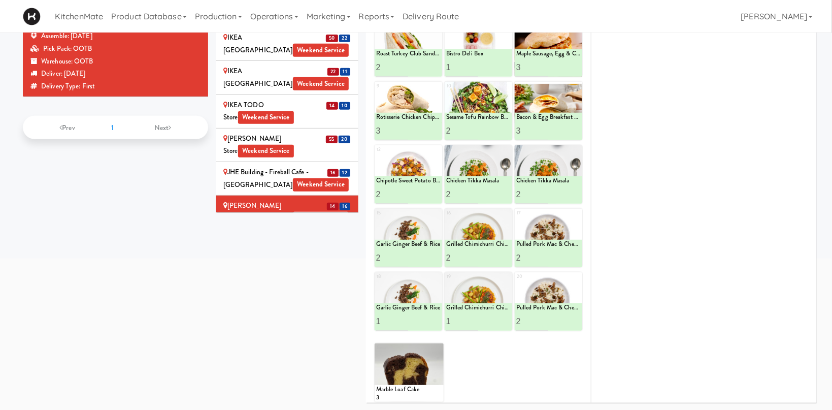
click at [322, 254] on div "KitchenMate Gen3 Weekend Service" at bounding box center [286, 266] width 127 height 25
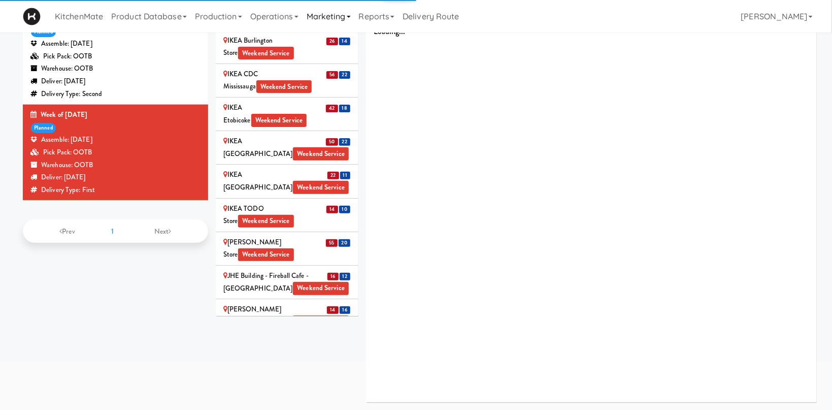
scroll to position [80, 0]
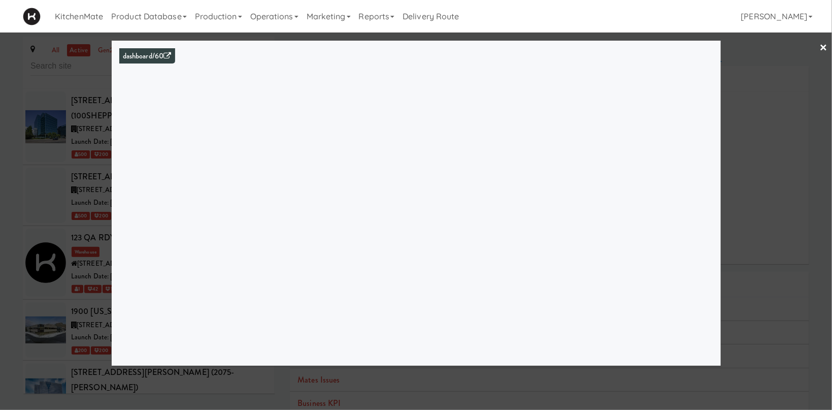
scroll to position [2449, 0]
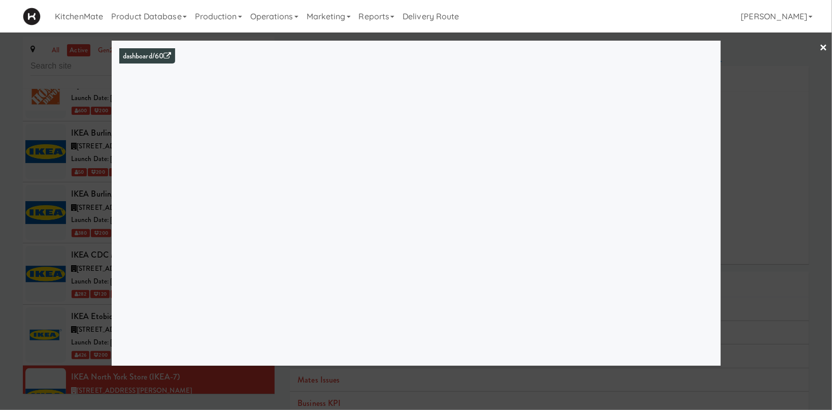
click at [798, 156] on div at bounding box center [416, 205] width 832 height 410
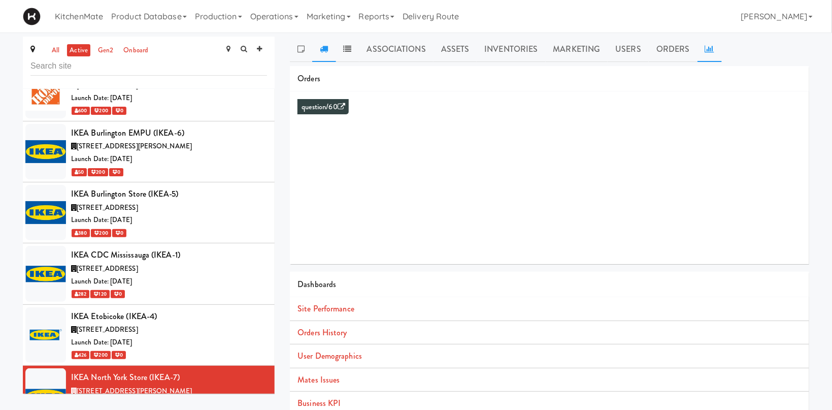
click at [325, 49] on icon at bounding box center [324, 49] width 8 height 8
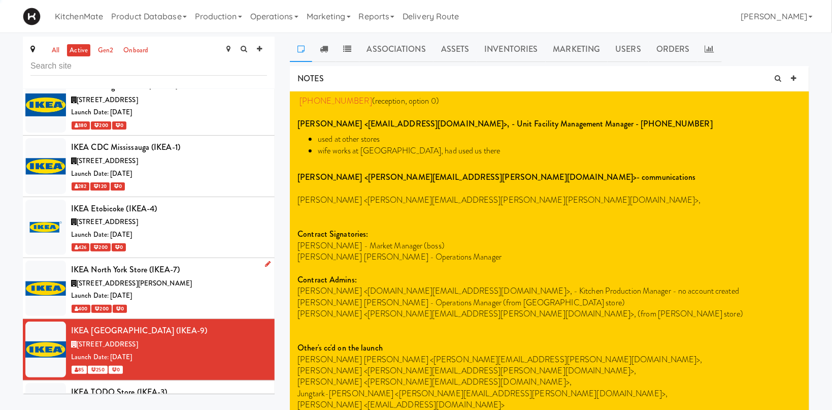
scroll to position [2589, 0]
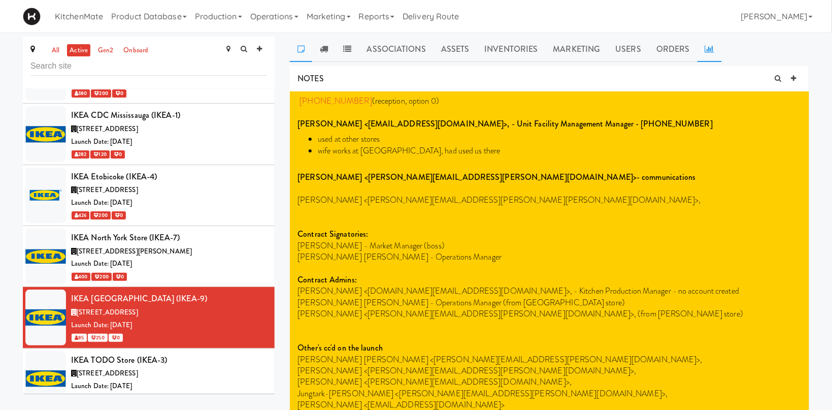
click at [708, 45] on icon at bounding box center [709, 49] width 9 height 8
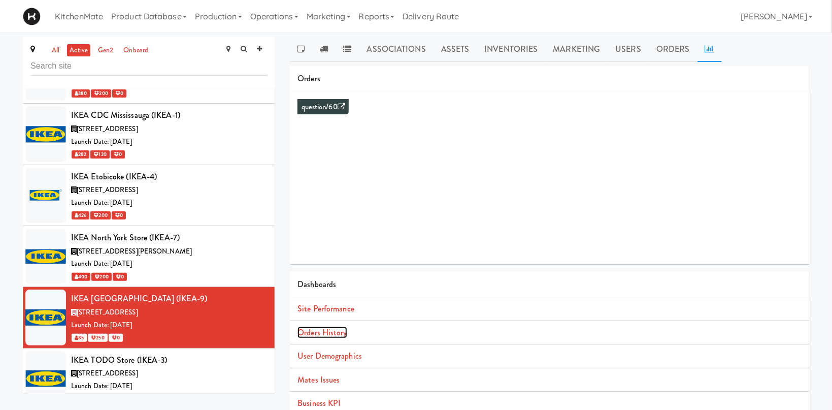
click at [315, 330] on link "Orders History" at bounding box center [322, 333] width 49 height 12
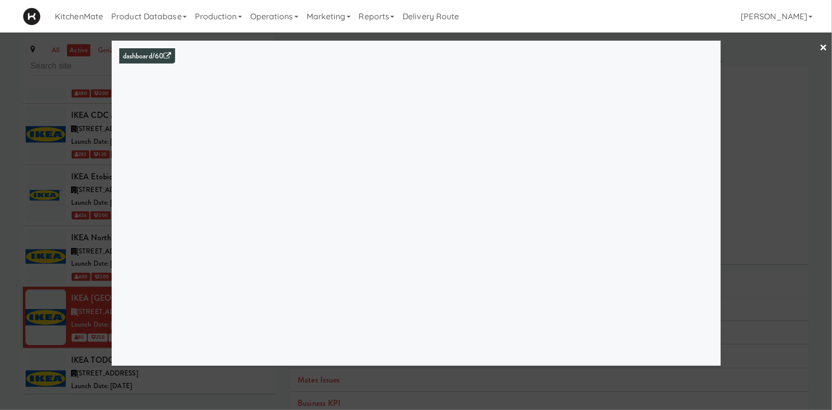
click at [29, 240] on div at bounding box center [416, 205] width 832 height 410
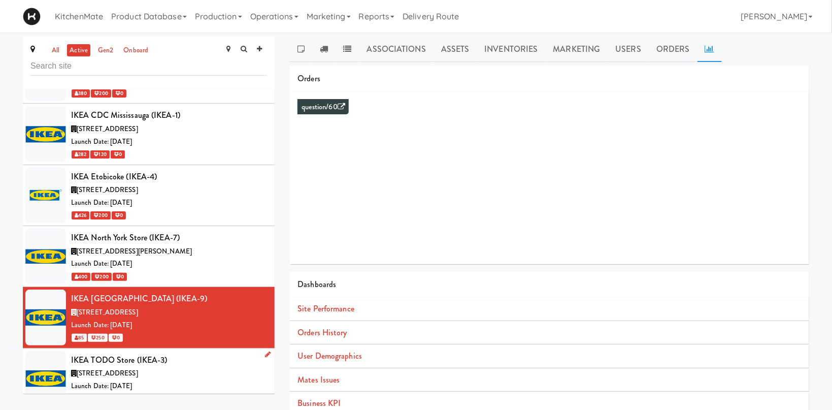
click at [126, 368] on span "[STREET_ADDRESS]" at bounding box center [107, 373] width 61 height 10
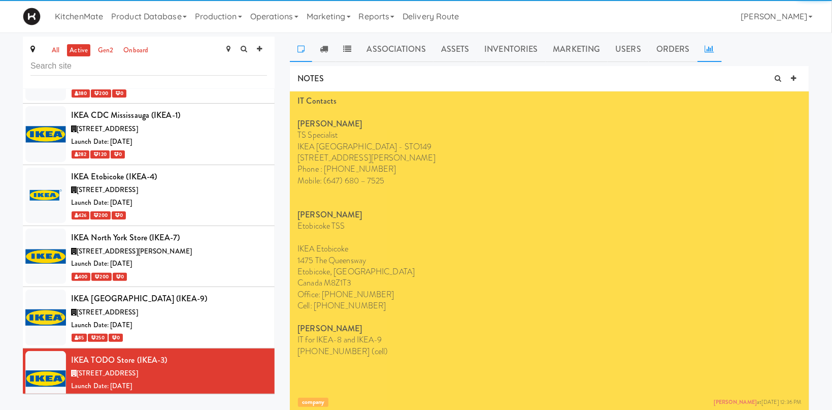
click at [707, 52] on icon at bounding box center [709, 49] width 9 height 8
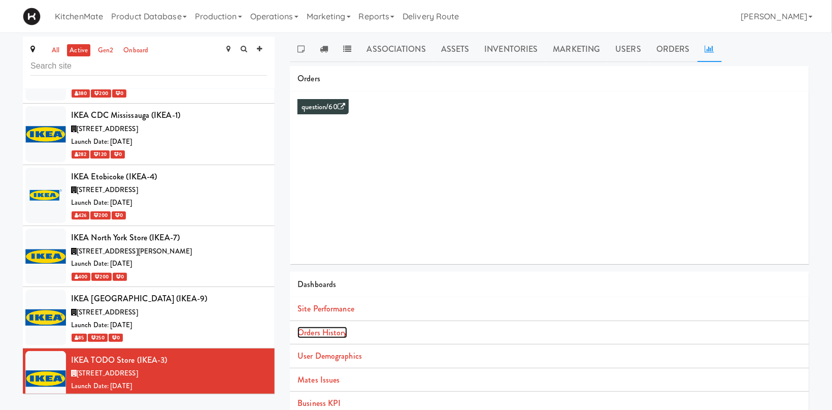
click at [332, 331] on link "Orders History" at bounding box center [322, 333] width 49 height 12
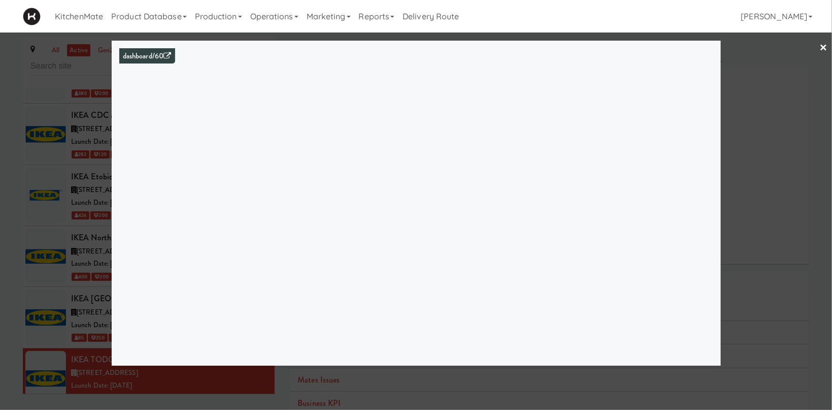
click at [79, 227] on div at bounding box center [416, 205] width 832 height 410
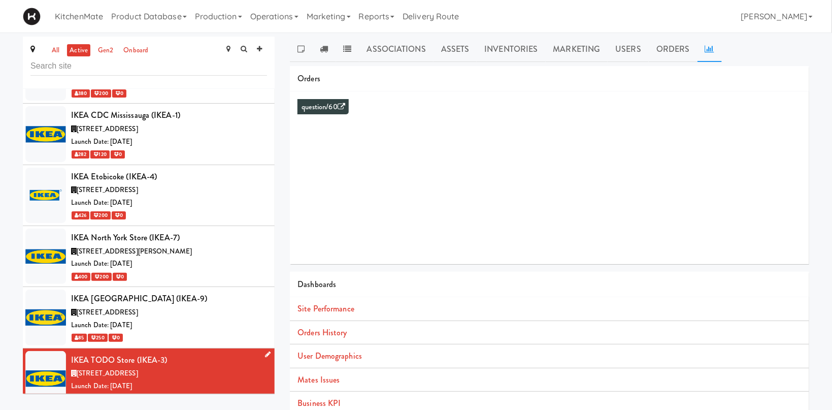
click at [156, 367] on div "[STREET_ADDRESS]" at bounding box center [169, 373] width 196 height 13
drag, startPoint x: 350, startPoint y: 331, endPoint x: 343, endPoint y: 331, distance: 7.1
click at [348, 331] on li "Orders History" at bounding box center [549, 333] width 519 height 24
click at [343, 330] on link "Orders History" at bounding box center [322, 333] width 49 height 12
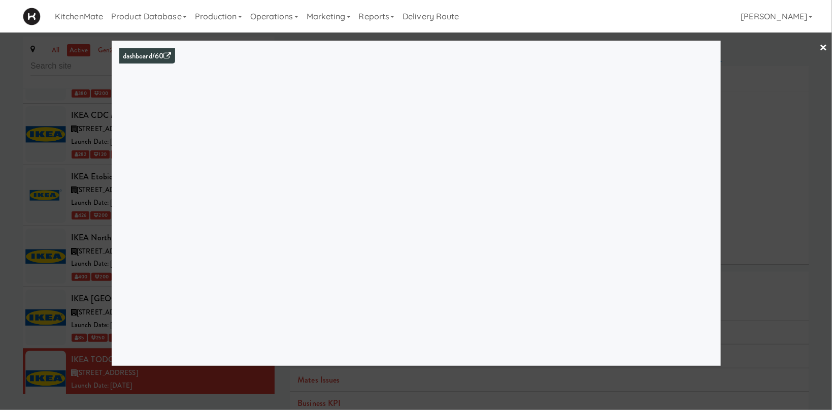
click at [75, 254] on div at bounding box center [416, 205] width 832 height 410
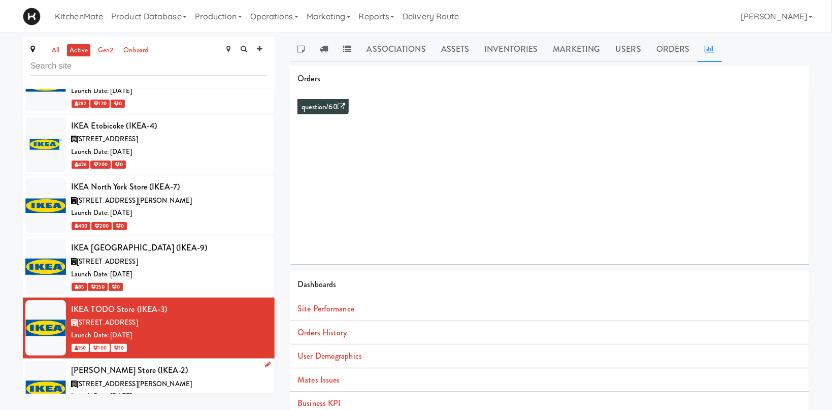
scroll to position [2659, 0]
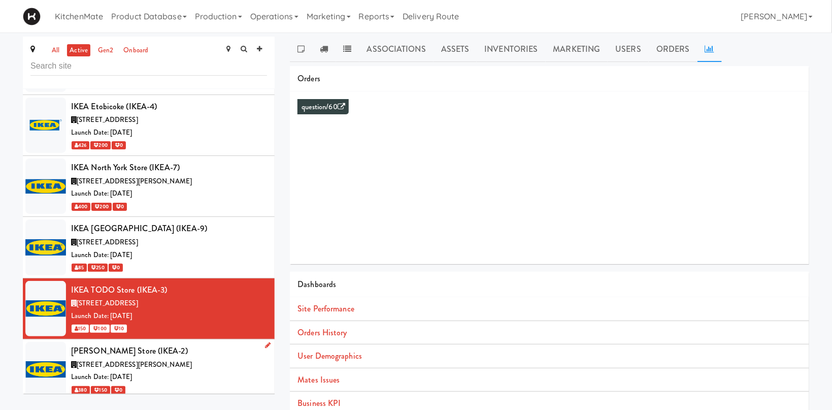
click at [171, 371] on div "Launch Date: [DATE]" at bounding box center [169, 377] width 196 height 13
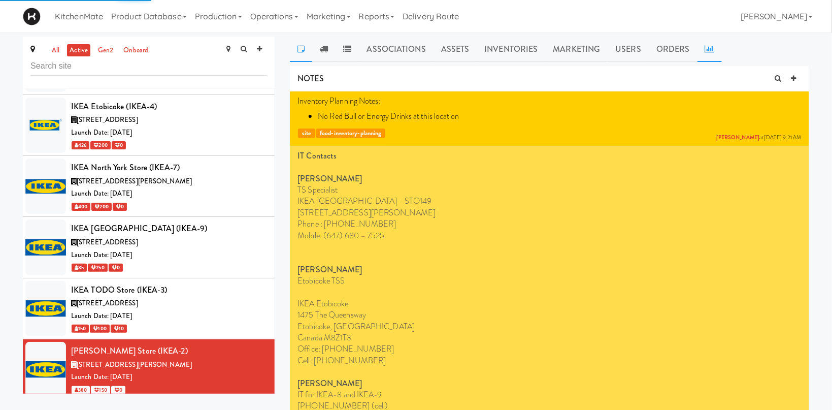
click at [708, 48] on icon at bounding box center [709, 49] width 9 height 8
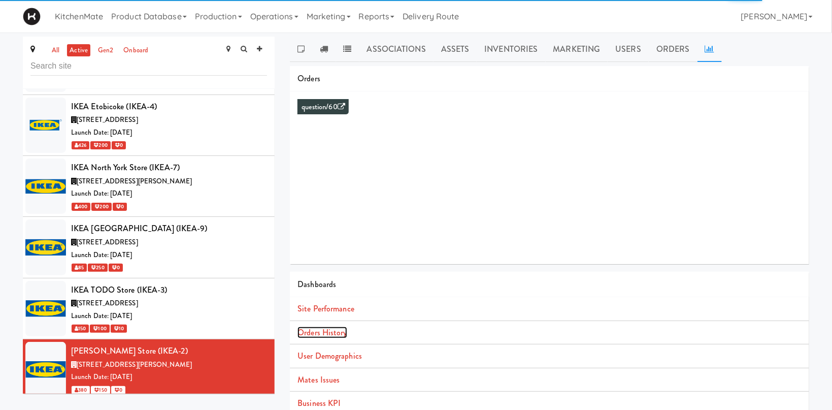
click at [322, 334] on link "Orders History" at bounding box center [322, 333] width 49 height 12
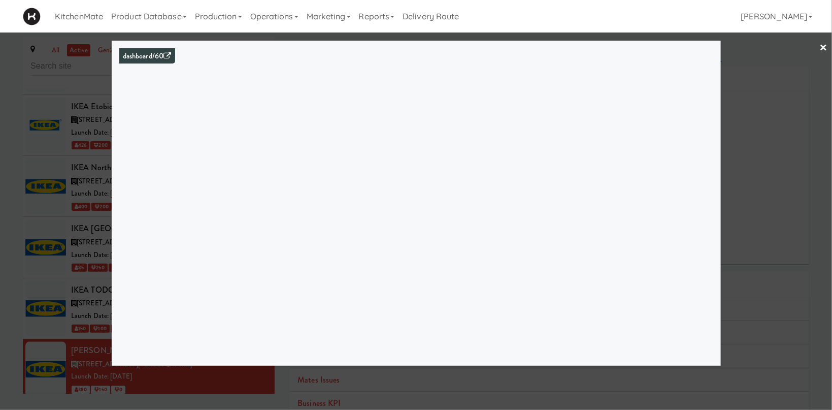
click at [73, 205] on div at bounding box center [416, 205] width 832 height 410
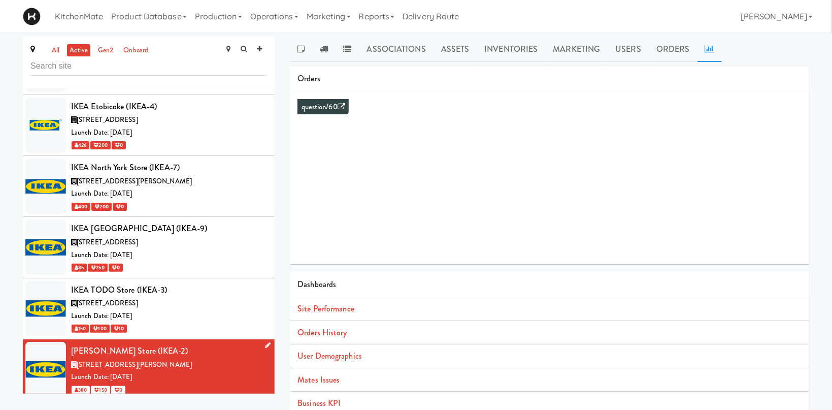
drag, startPoint x: 194, startPoint y: 304, endPoint x: 201, endPoint y: 294, distance: 12.0
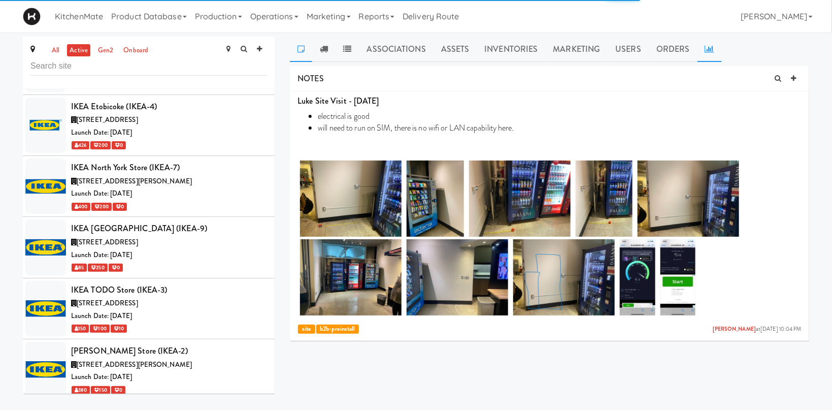
click at [711, 46] on icon at bounding box center [709, 49] width 9 height 8
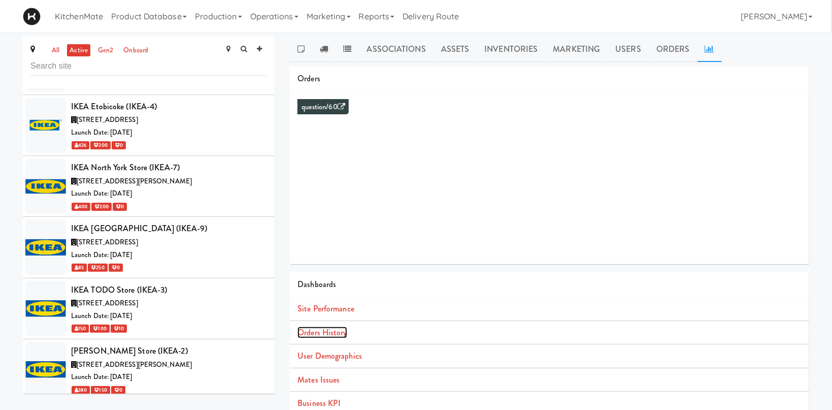
click at [317, 336] on link "Orders History" at bounding box center [322, 333] width 49 height 12
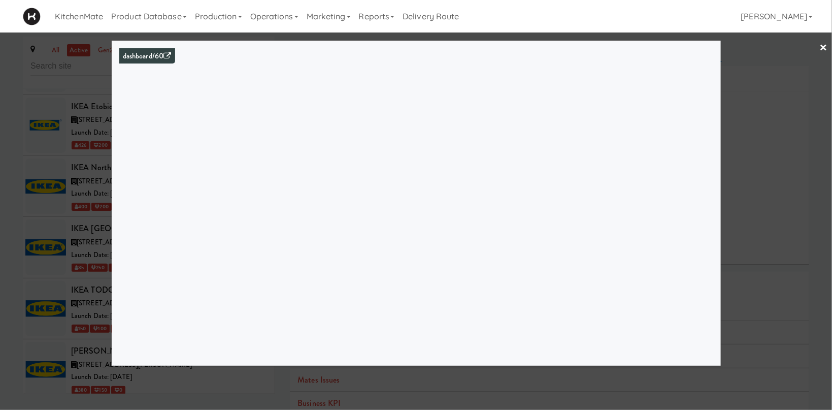
click at [48, 221] on div at bounding box center [416, 205] width 832 height 410
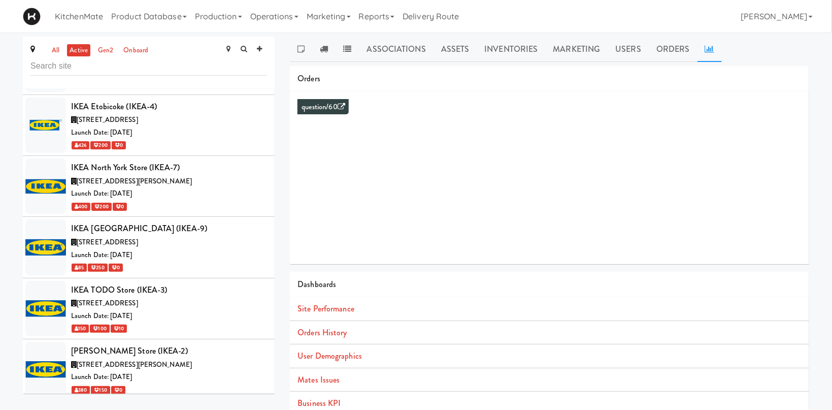
click at [705, 47] on icon at bounding box center [709, 49] width 9 height 8
click at [334, 330] on link "Orders History" at bounding box center [322, 333] width 49 height 12
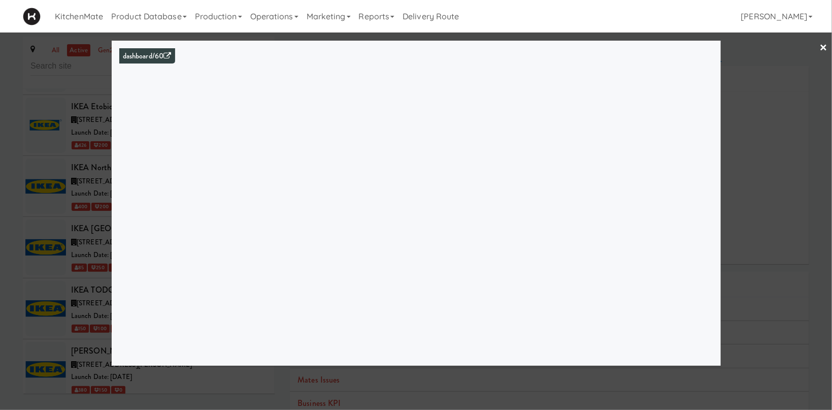
click at [52, 258] on div at bounding box center [416, 205] width 832 height 410
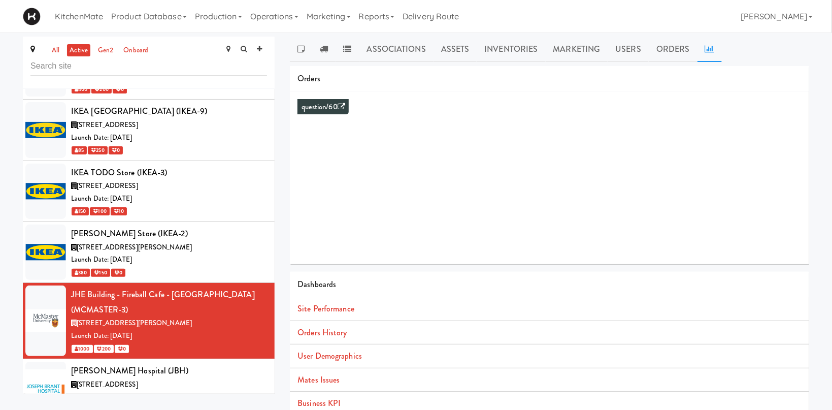
scroll to position [2799, 0]
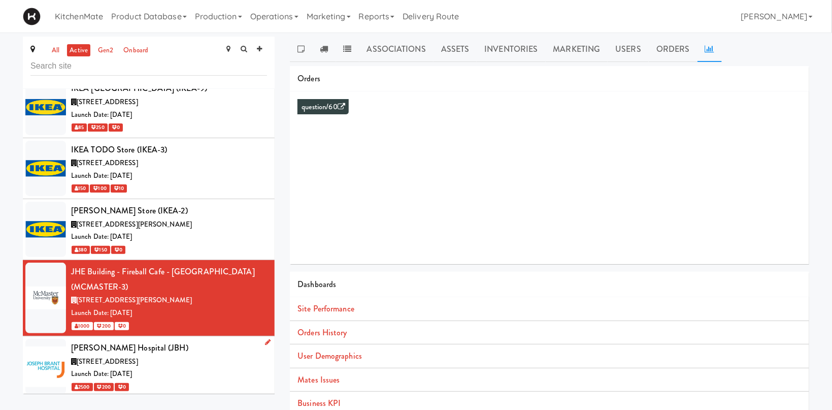
click at [203, 368] on div "Launch Date: [DATE]" at bounding box center [169, 374] width 196 height 13
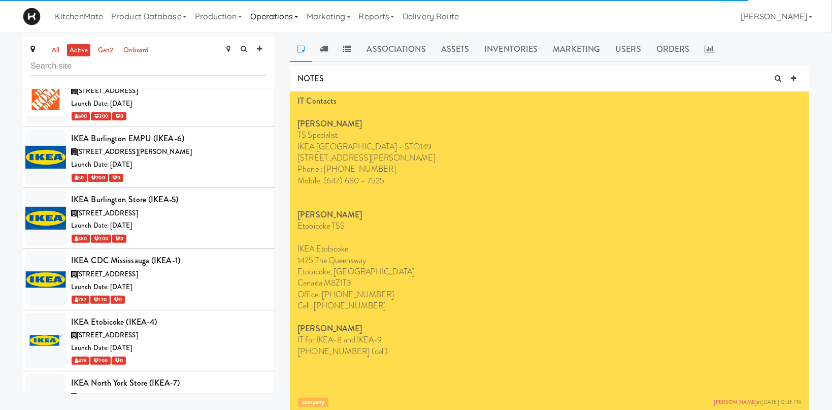
scroll to position [2708, 0]
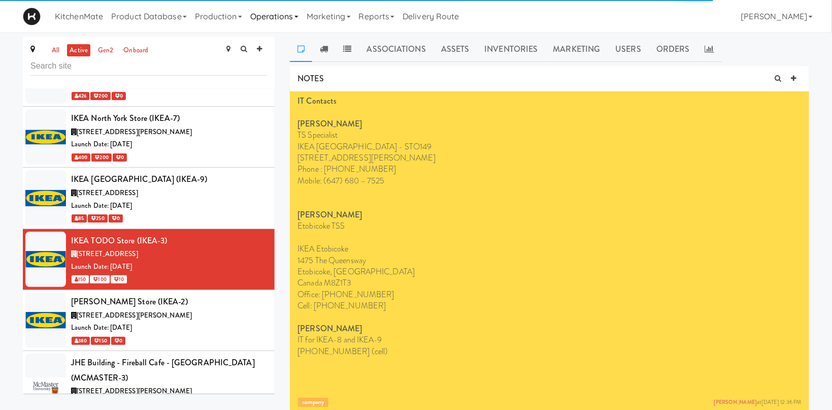
click at [276, 19] on link "Operations" at bounding box center [274, 16] width 56 height 32
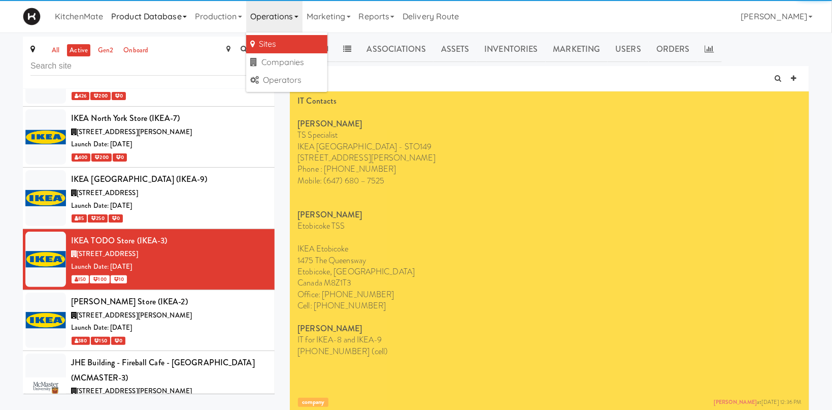
click at [157, 22] on link "Product Database" at bounding box center [149, 16] width 84 height 32
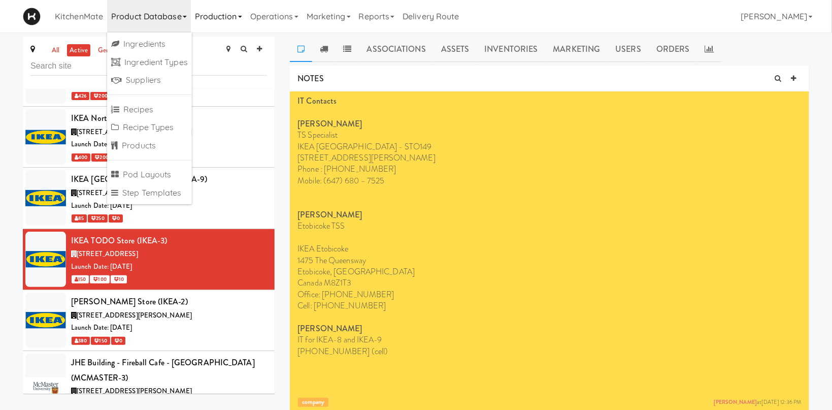
click at [210, 14] on link "Production" at bounding box center [218, 16] width 55 height 32
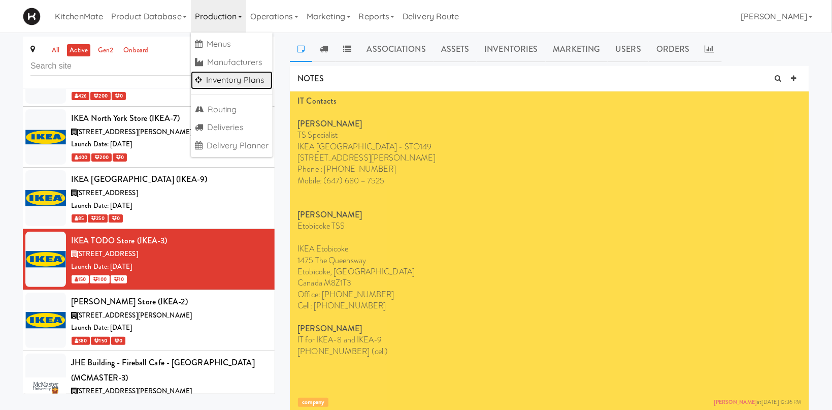
click at [238, 82] on link "Inventory Plans" at bounding box center [232, 80] width 82 height 18
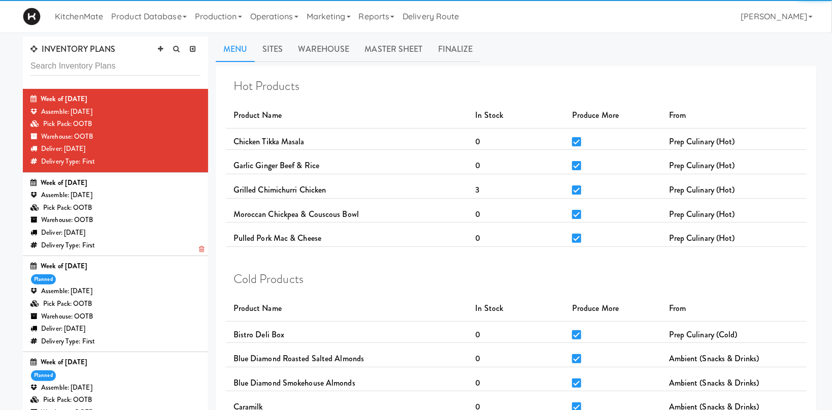
click at [157, 214] on div "Week of [DATE] Assemble: [DATE] Pick Pack: OOTB Warehouse: OOTB Deliver: [DATE]…" at bounding box center [115, 214] width 170 height 75
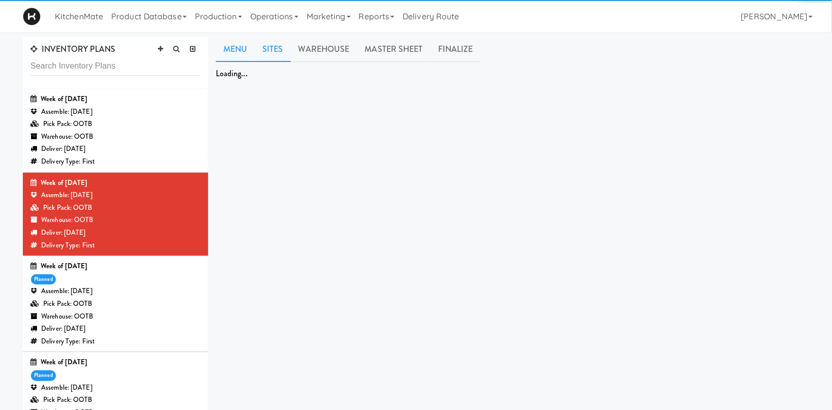
click at [277, 46] on link "Sites" at bounding box center [273, 49] width 36 height 25
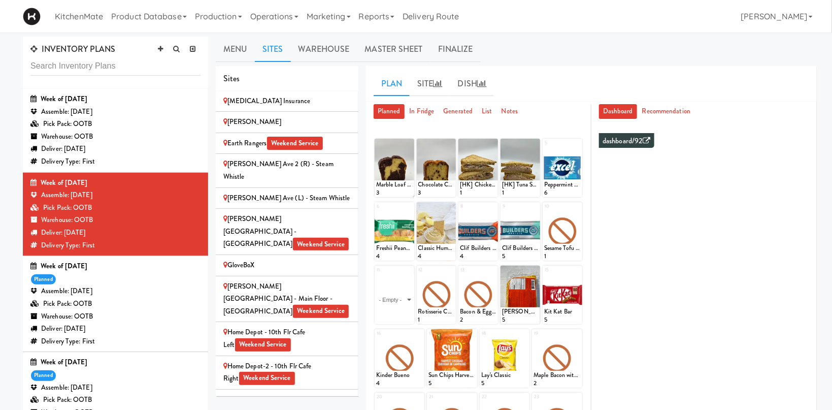
scroll to position [909, 0]
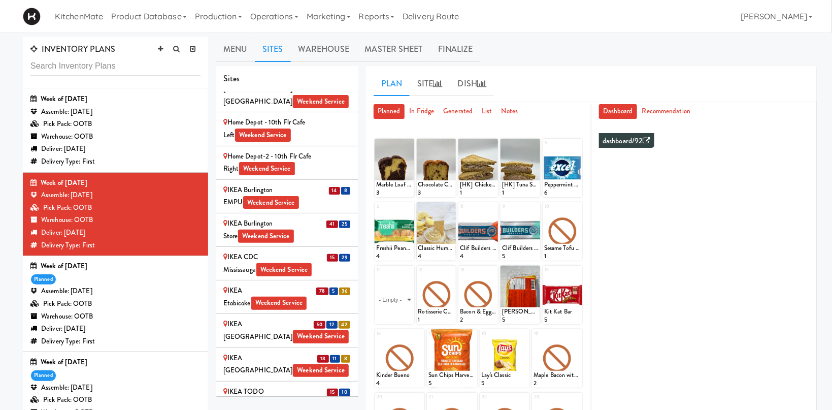
click at [289, 284] on div "IKEA Etobicoke Weekend Service" at bounding box center [286, 296] width 127 height 25
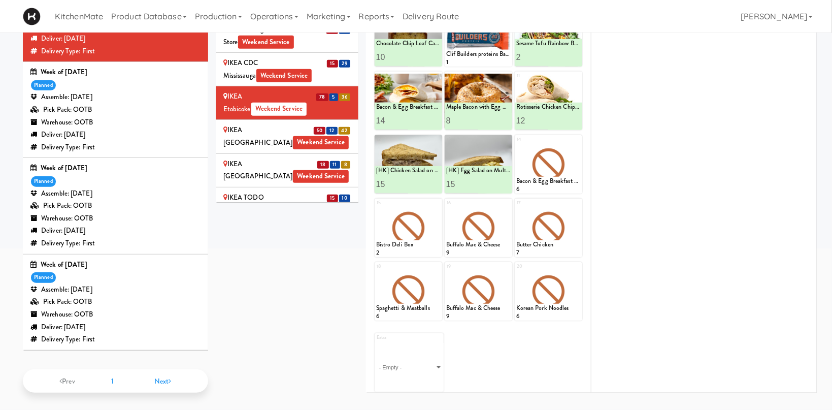
scroll to position [87, 0]
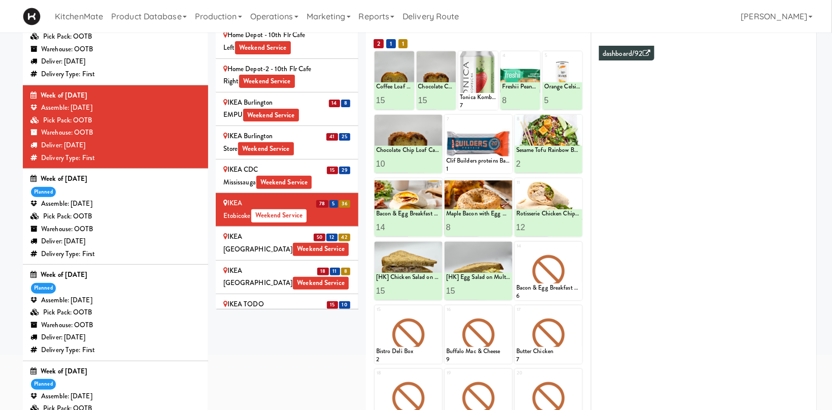
click at [311, 332] on div "[PERSON_NAME] Store Weekend Service" at bounding box center [286, 344] width 127 height 25
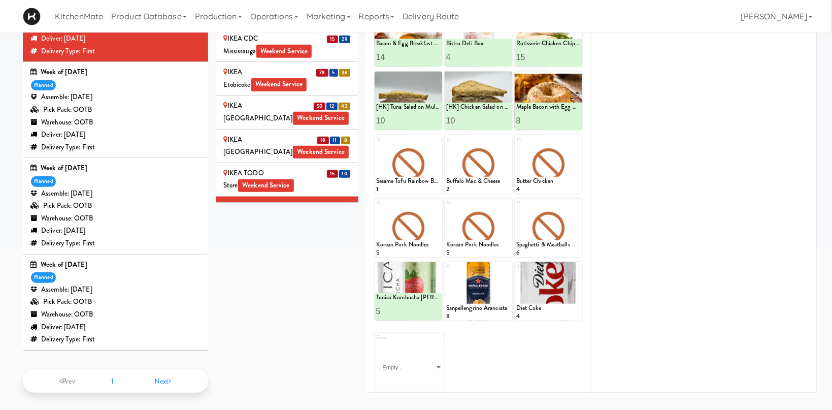
scroll to position [909, 0]
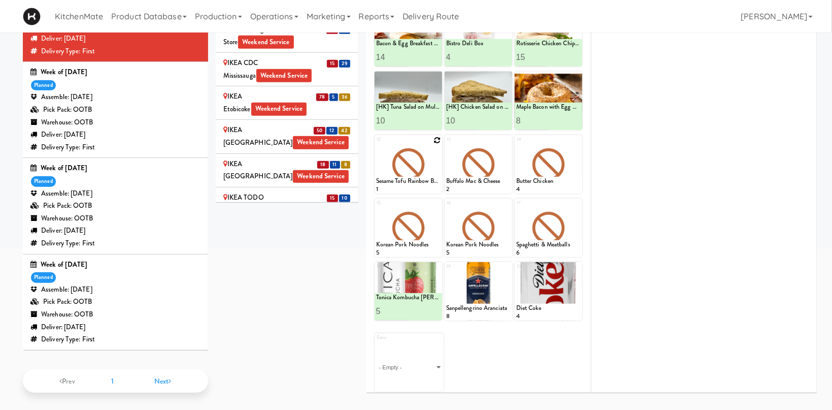
click at [437, 137] on icon at bounding box center [437, 140] width 7 height 7
click at [376, 145] on select "- Empty - Amazing Chocolate Chunk Cookie Bacon & Egg Breakfast Wrap Bistro Deli…" at bounding box center [408, 169] width 64 height 49
click at [498, 133] on div "1 Chocolate Chip Loaf Cake 12 Chocolate Chip Loaf Cake 8 2 Coffee Loaf Cake 5 C…" at bounding box center [479, 168] width 210 height 449
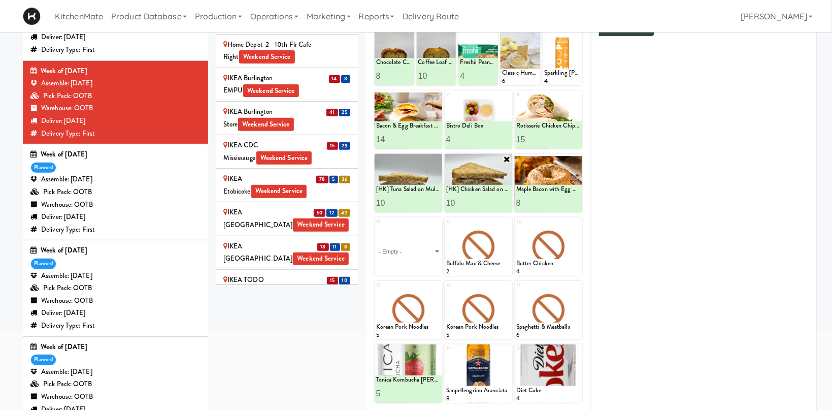
scroll to position [141, 0]
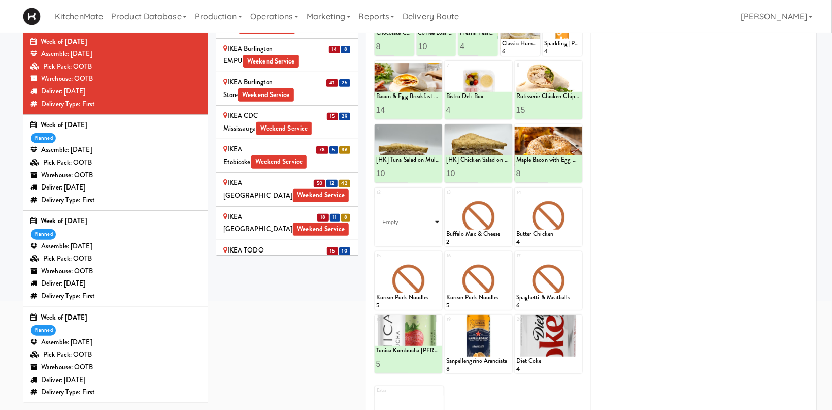
click at [376, 198] on select "- Empty - Amazing Chocolate Chunk Cookie Bacon & Egg Breakfast Wrap Bistro Deli…" at bounding box center [408, 222] width 64 height 49
click at [450, 213] on div at bounding box center [479, 217] width 68 height 58
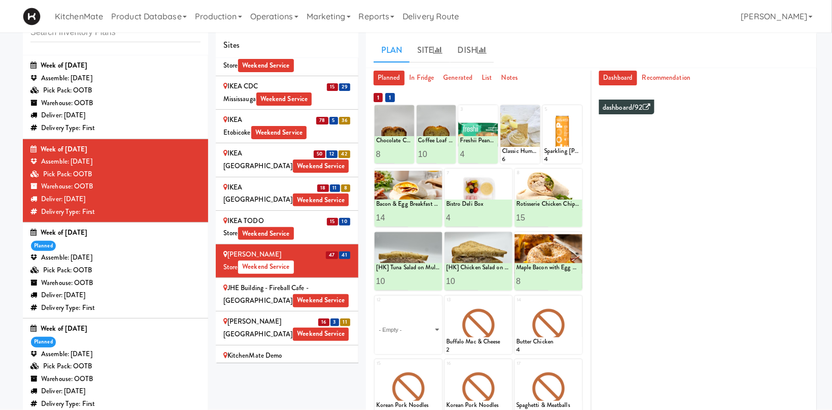
scroll to position [1050, 0]
